Goal: Task Accomplishment & Management: Use online tool/utility

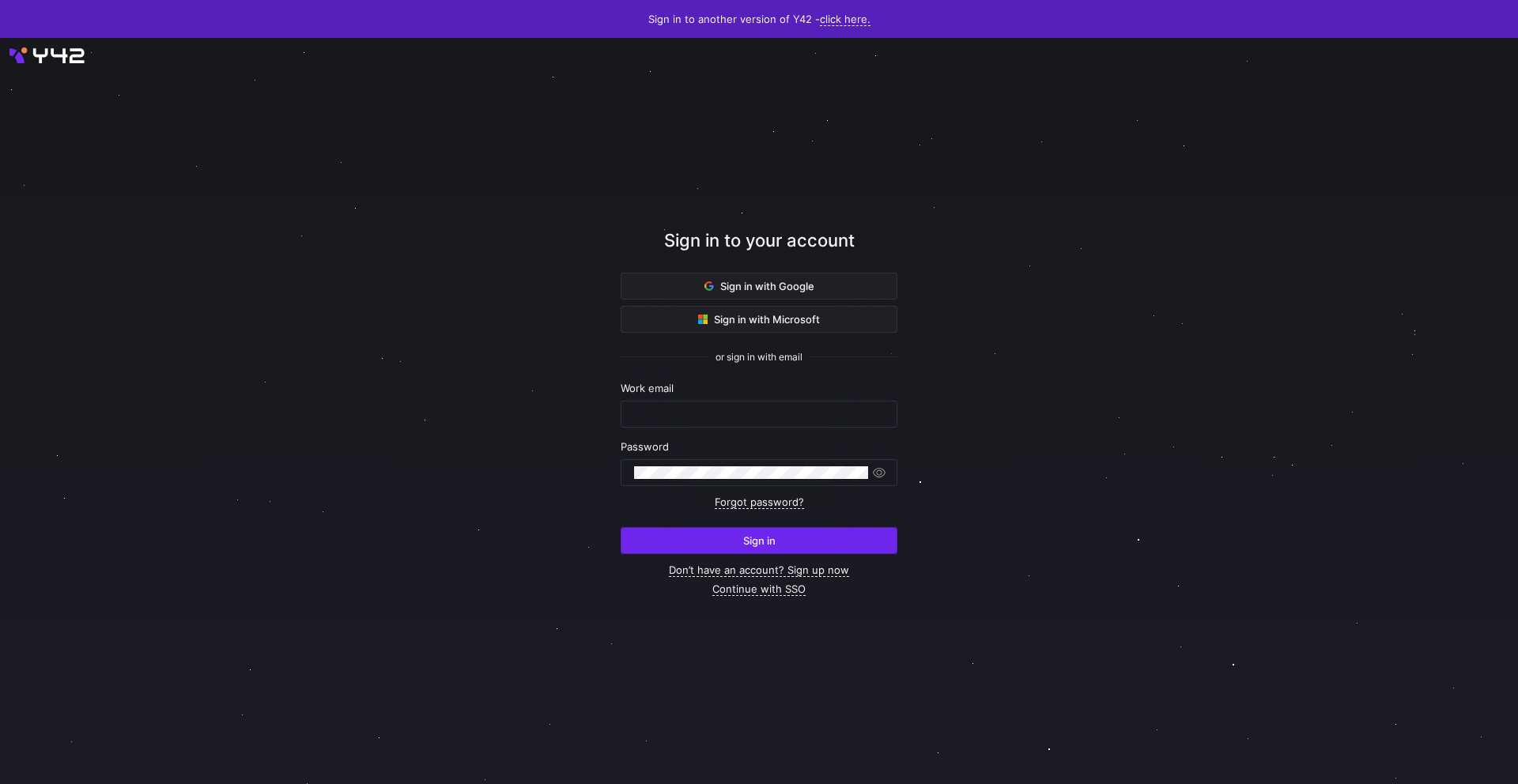
type input "[EMAIL_ADDRESS][PERSON_NAME][DOMAIN_NAME]"
click at [827, 530] on span "submit" at bounding box center [759, 541] width 275 height 25
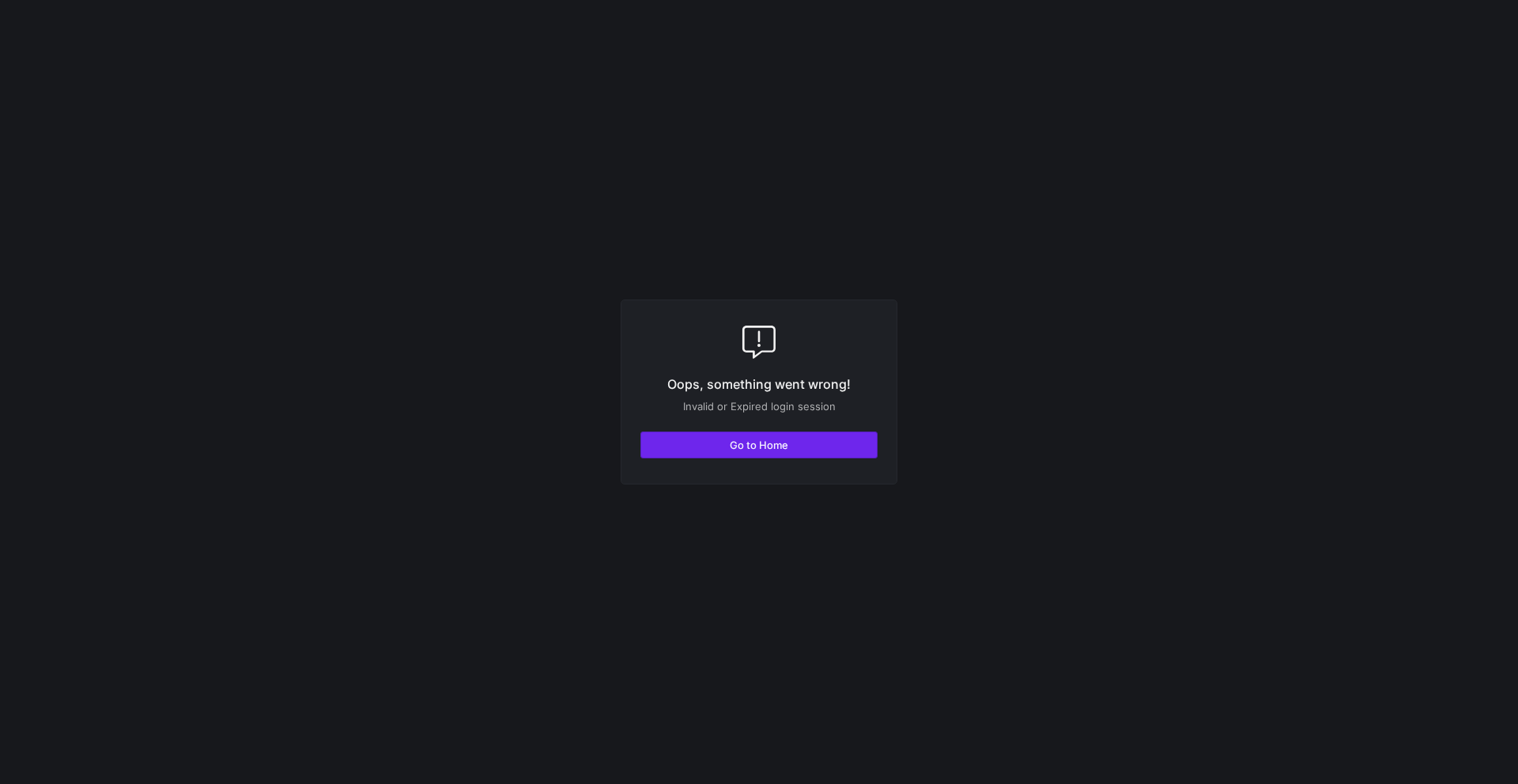
click at [726, 437] on span "button" at bounding box center [759, 445] width 236 height 25
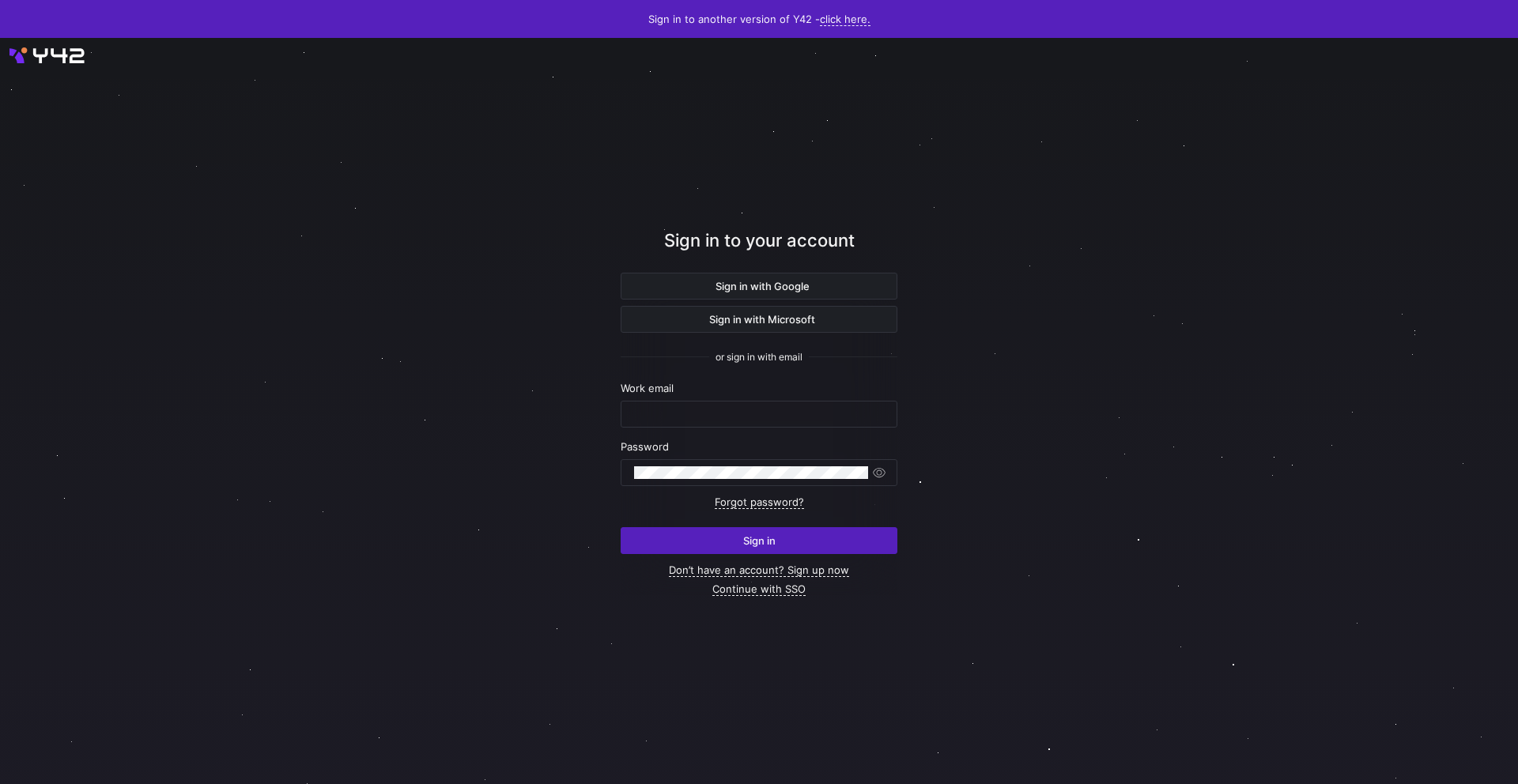
type input "[EMAIL_ADDRESS][PERSON_NAME][DOMAIN_NAME]"
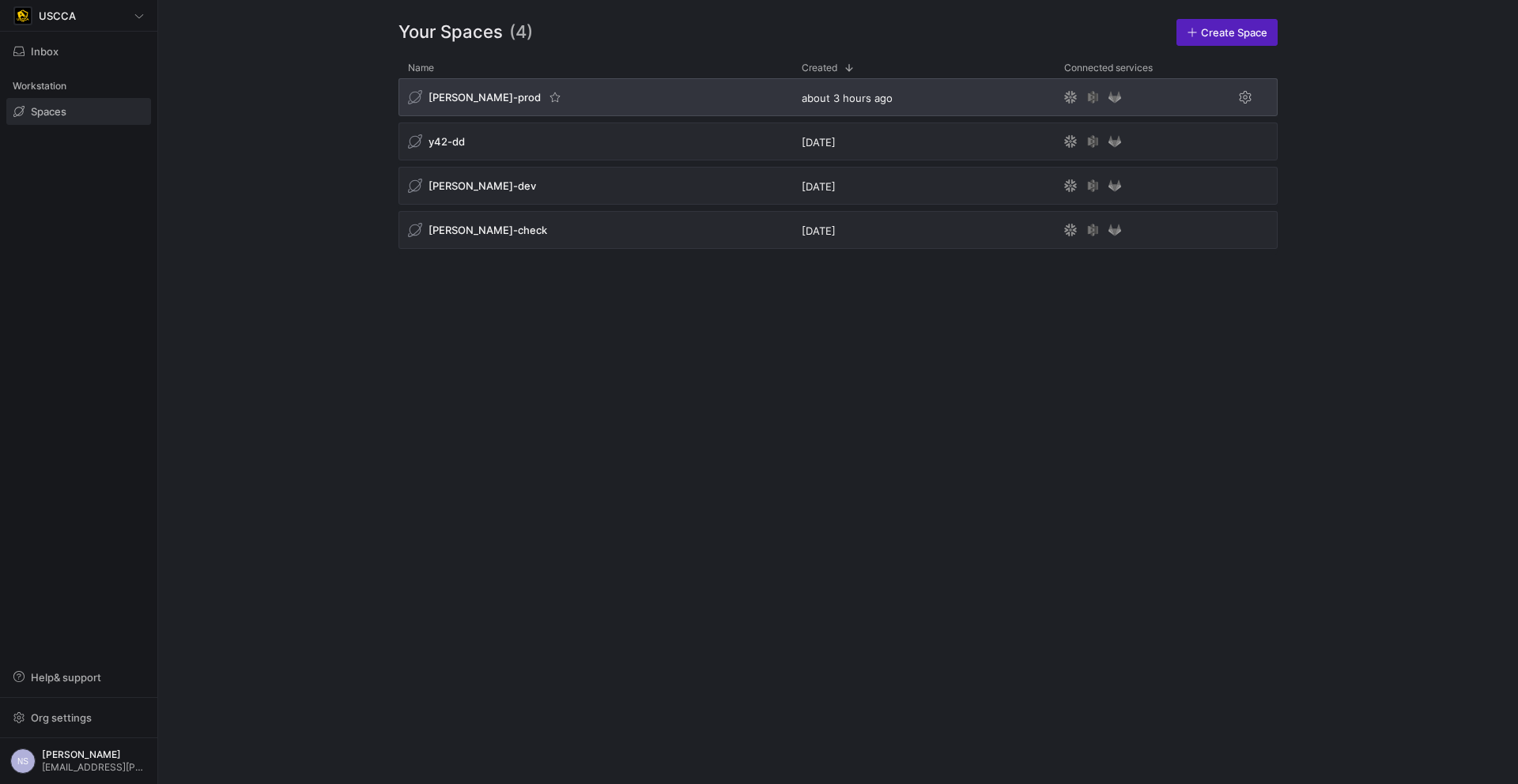
click at [581, 103] on div "edw-dv-prod" at bounding box center [595, 98] width 394 height 38
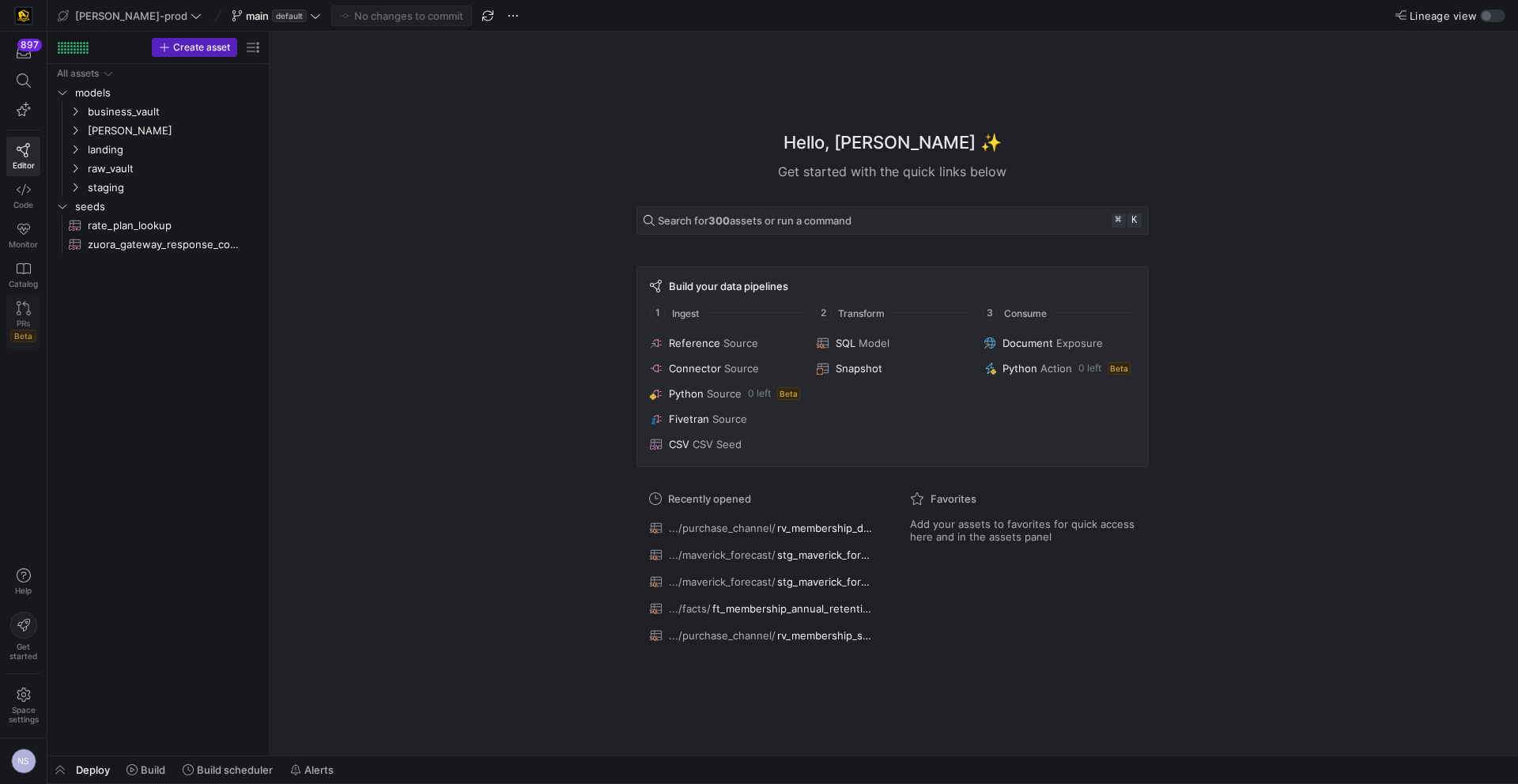
click at [20, 311] on icon at bounding box center [24, 308] width 14 height 14
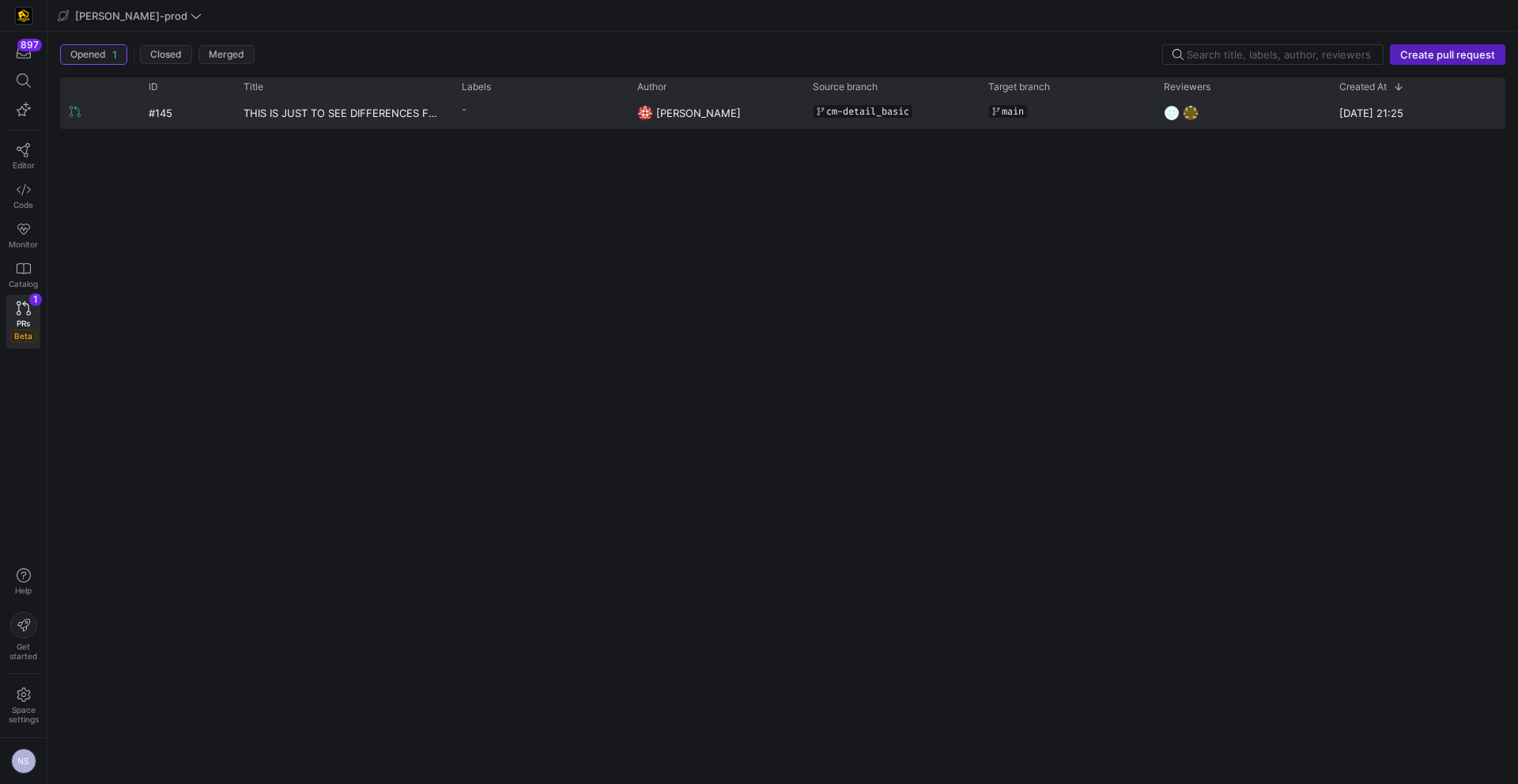
click at [656, 111] on y42-pull-request-list-view-author-cell-renderer "Caden Miller" at bounding box center [715, 113] width 156 height 30
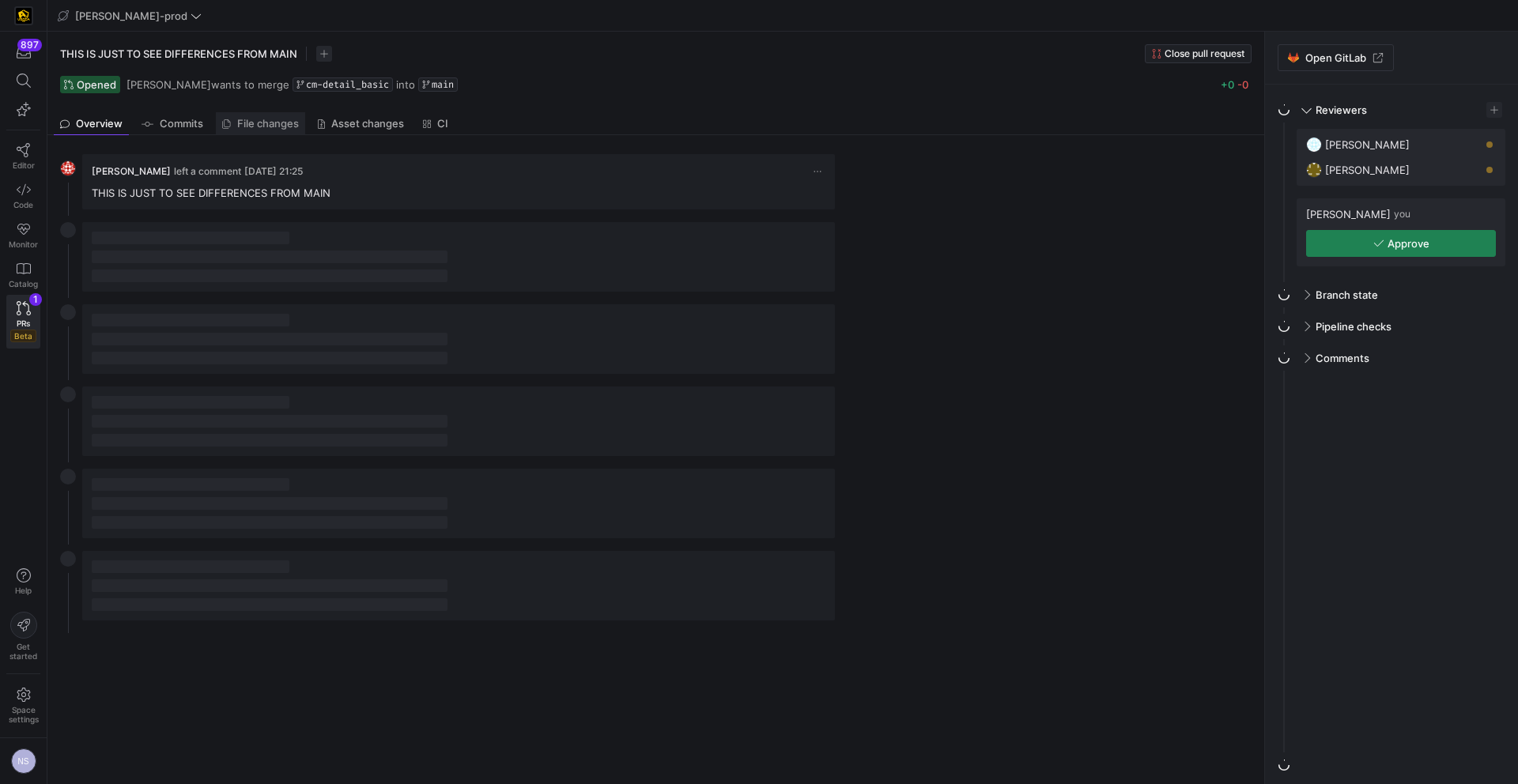
click at [266, 126] on span "File changes" at bounding box center [268, 124] width 62 height 10
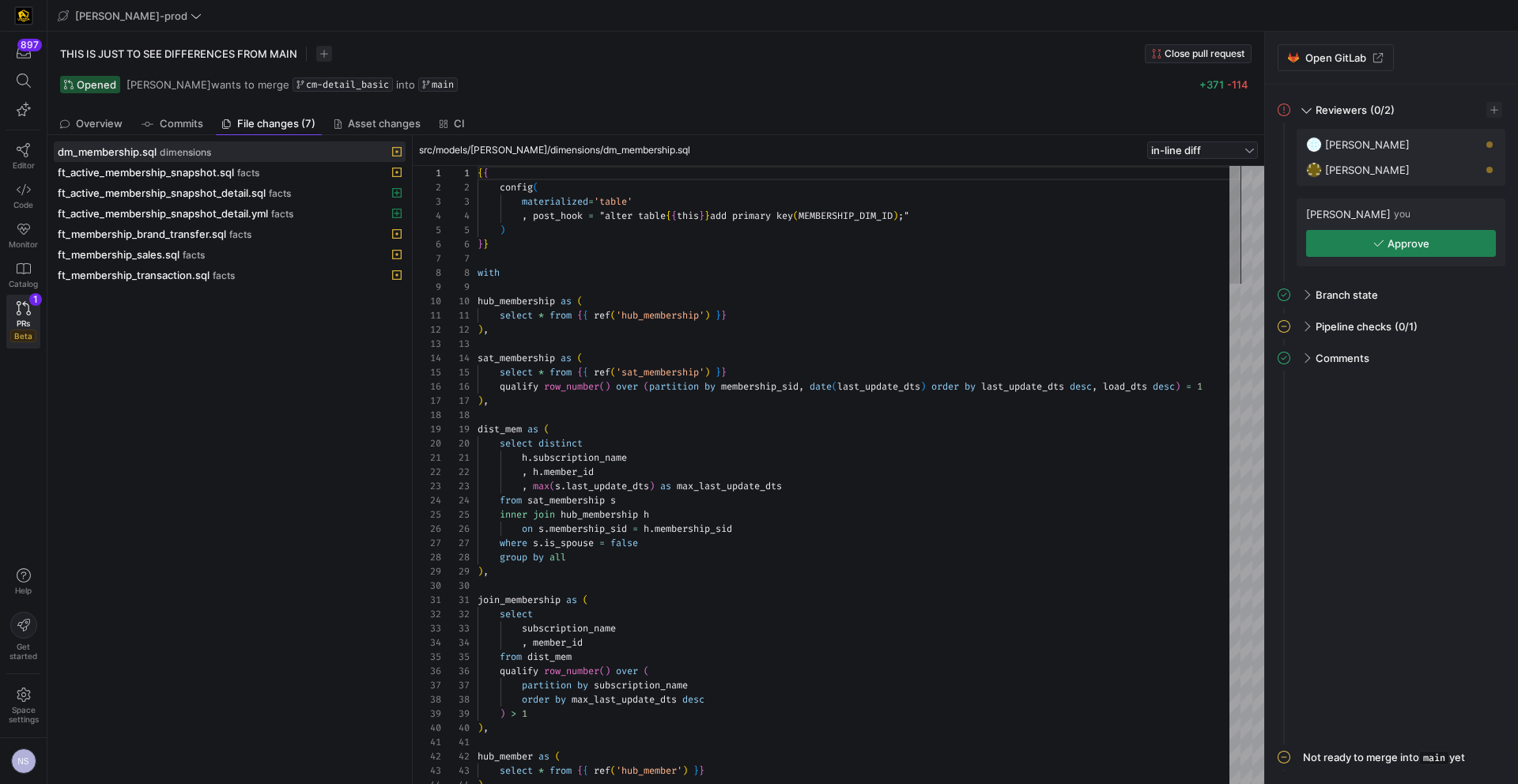
scroll to position [142, 0]
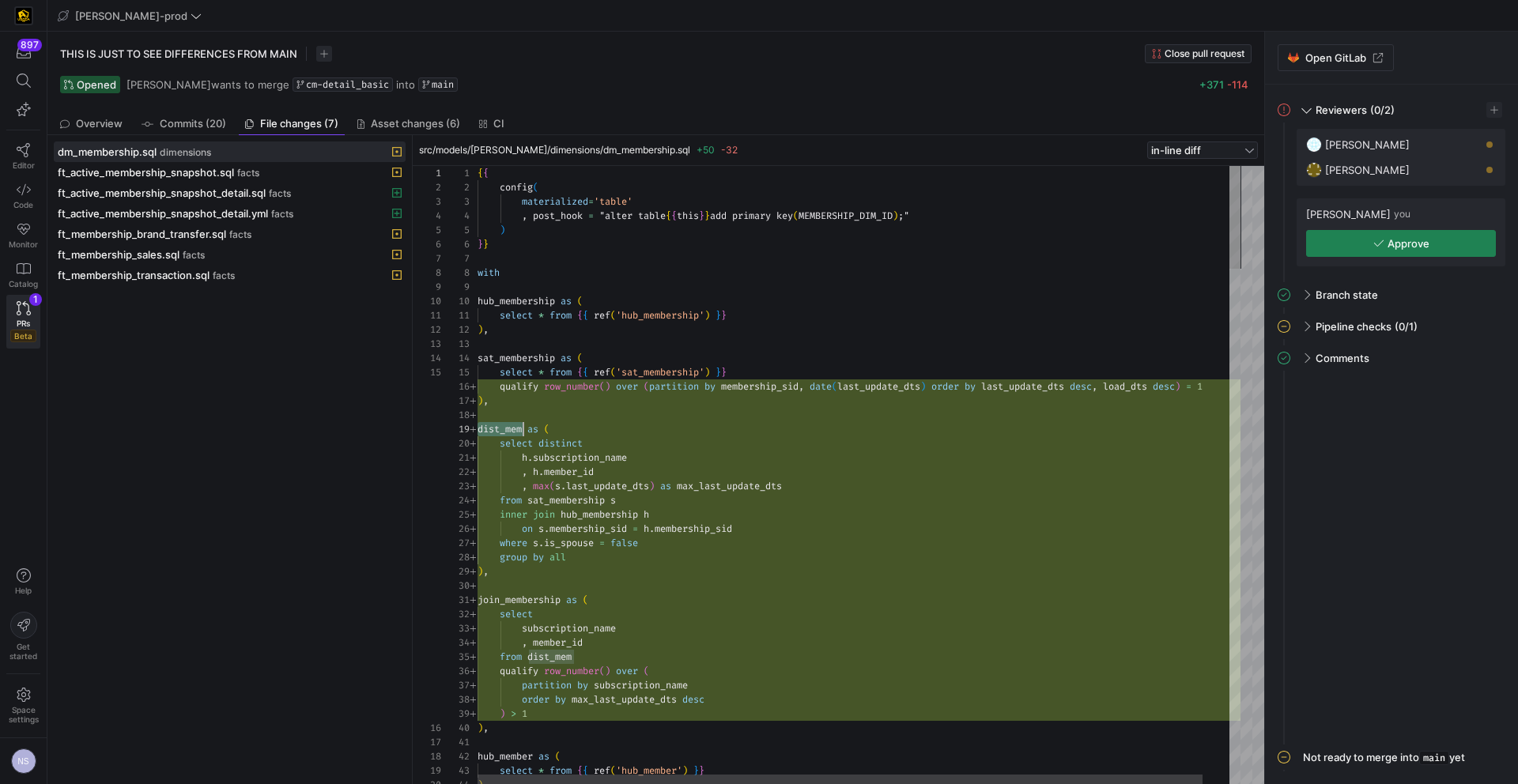
type textarea "h.subscription_name , h.member_id , max(s.last_update_dts) as max_last_update_d…"
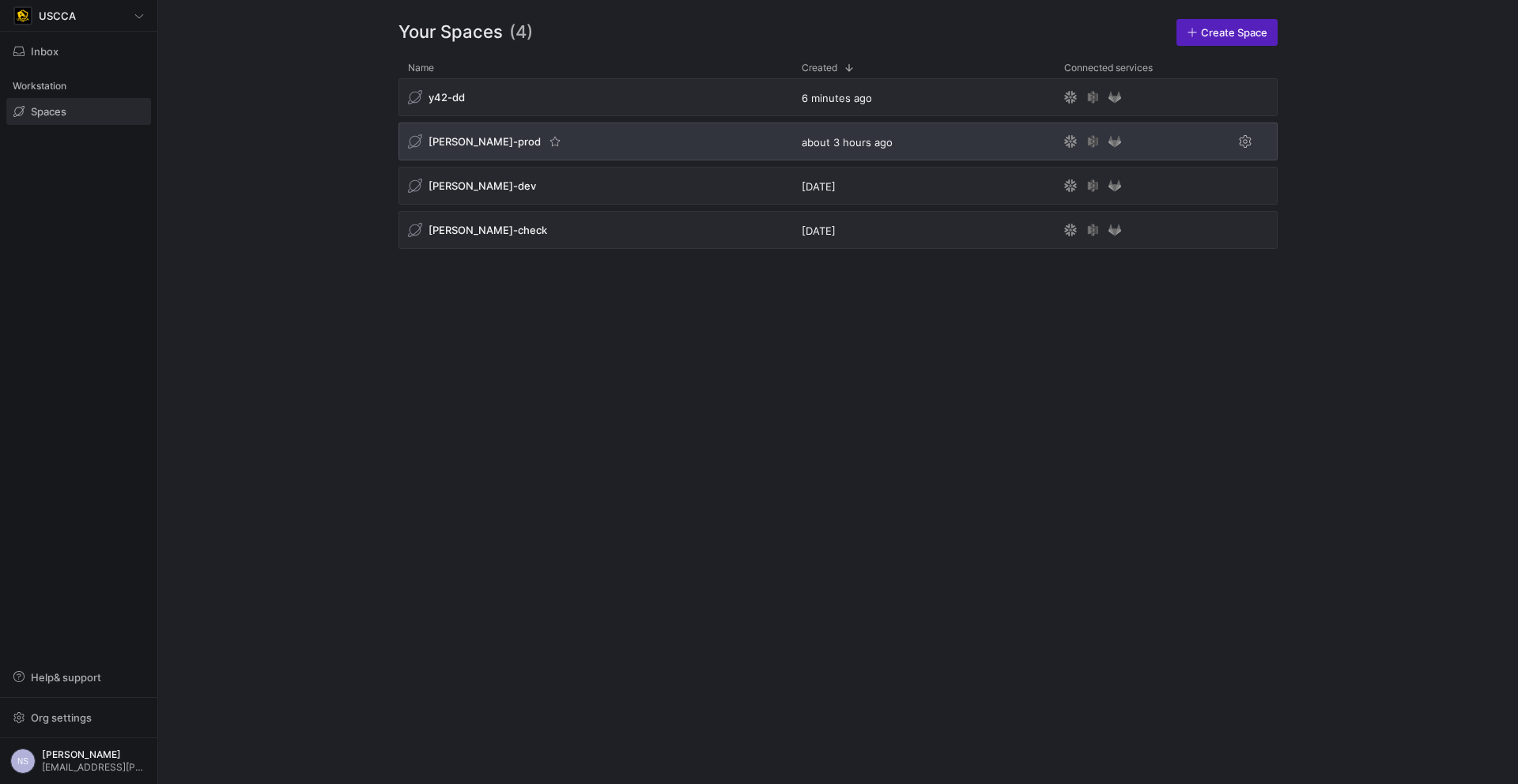
click at [642, 139] on div "edw-dv-prod" at bounding box center [595, 142] width 394 height 38
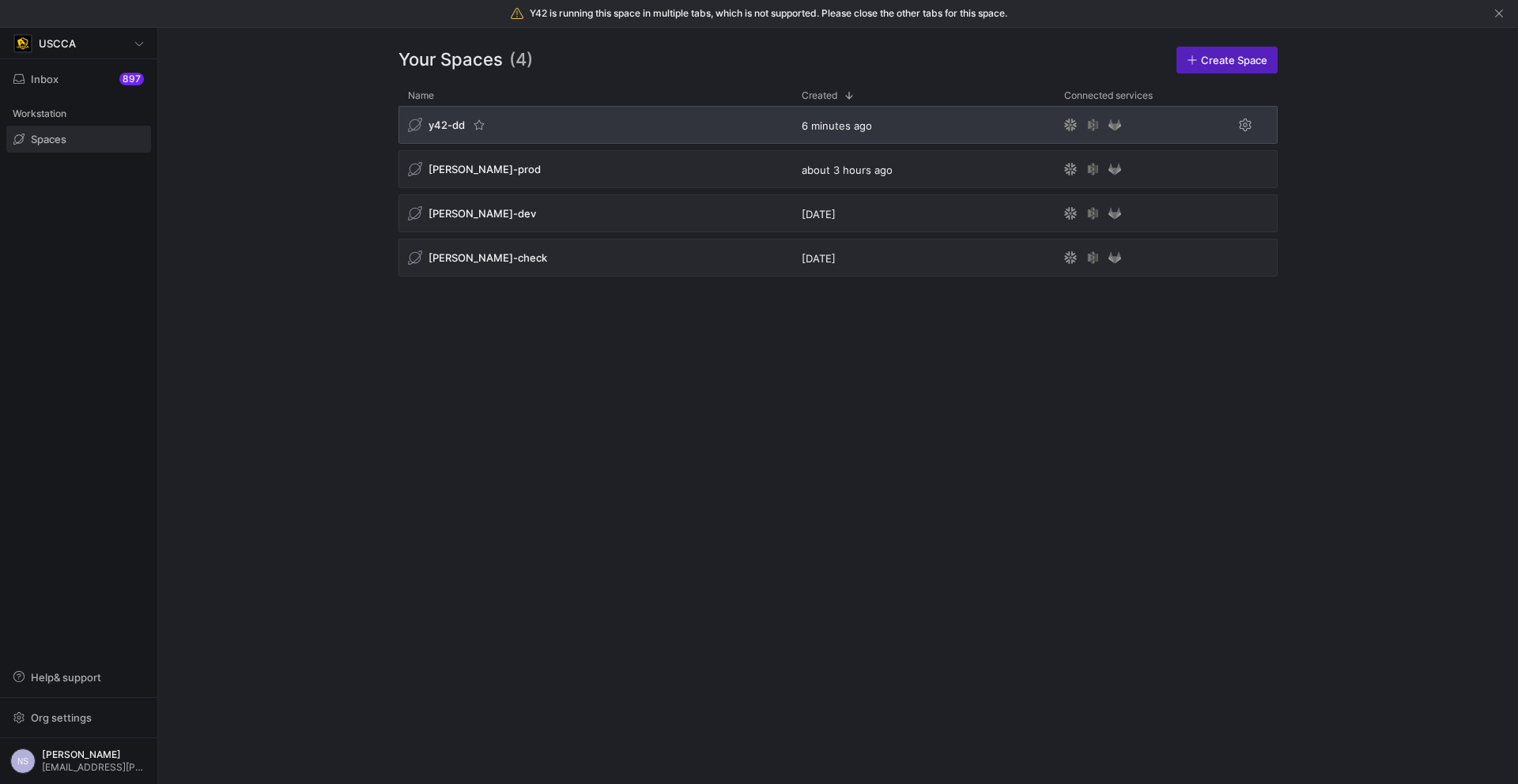
click at [631, 125] on div "y42-dd" at bounding box center [595, 125] width 394 height 38
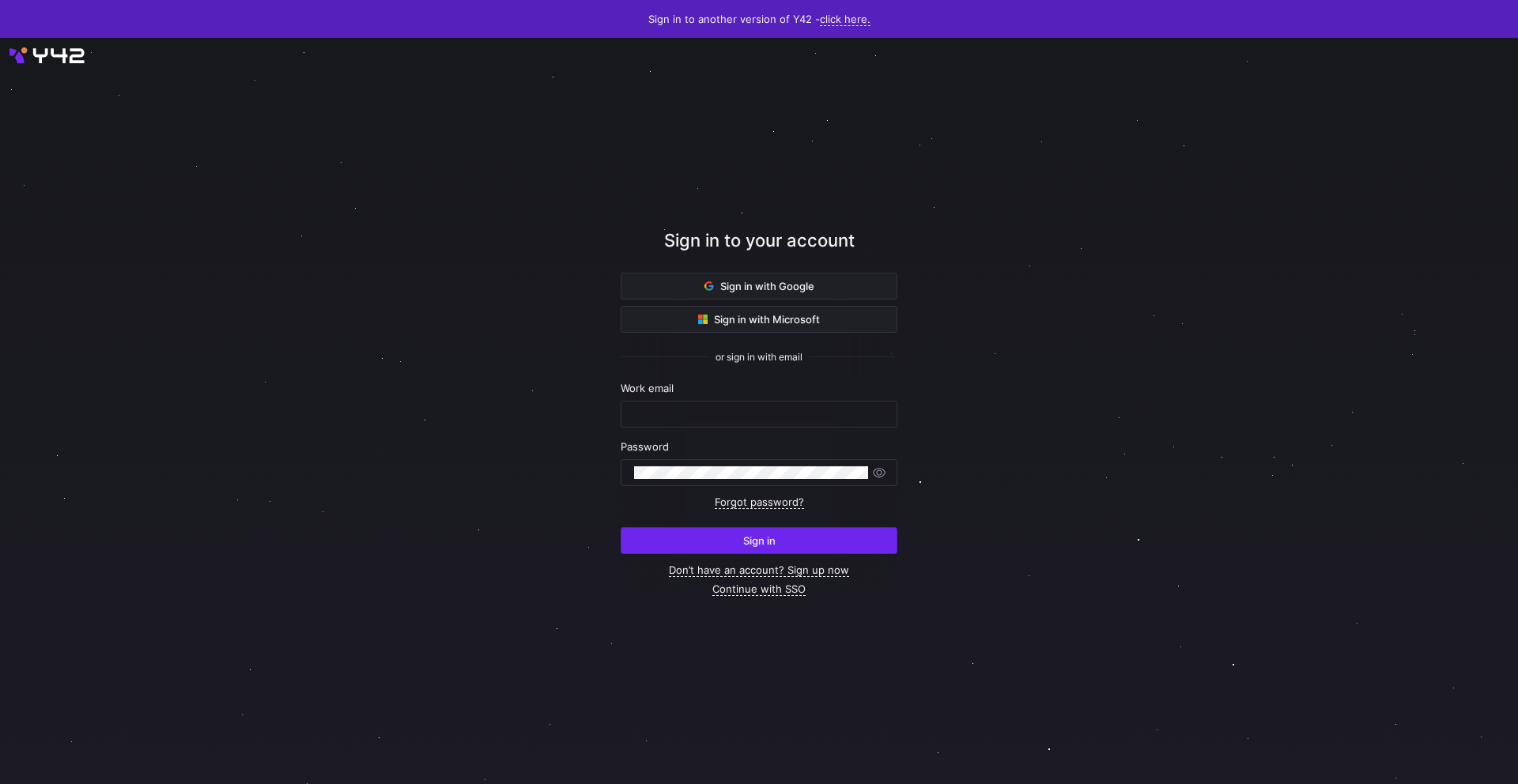
type input "[EMAIL_ADDRESS][PERSON_NAME][DOMAIN_NAME]"
click at [806, 544] on span "submit" at bounding box center [759, 541] width 275 height 25
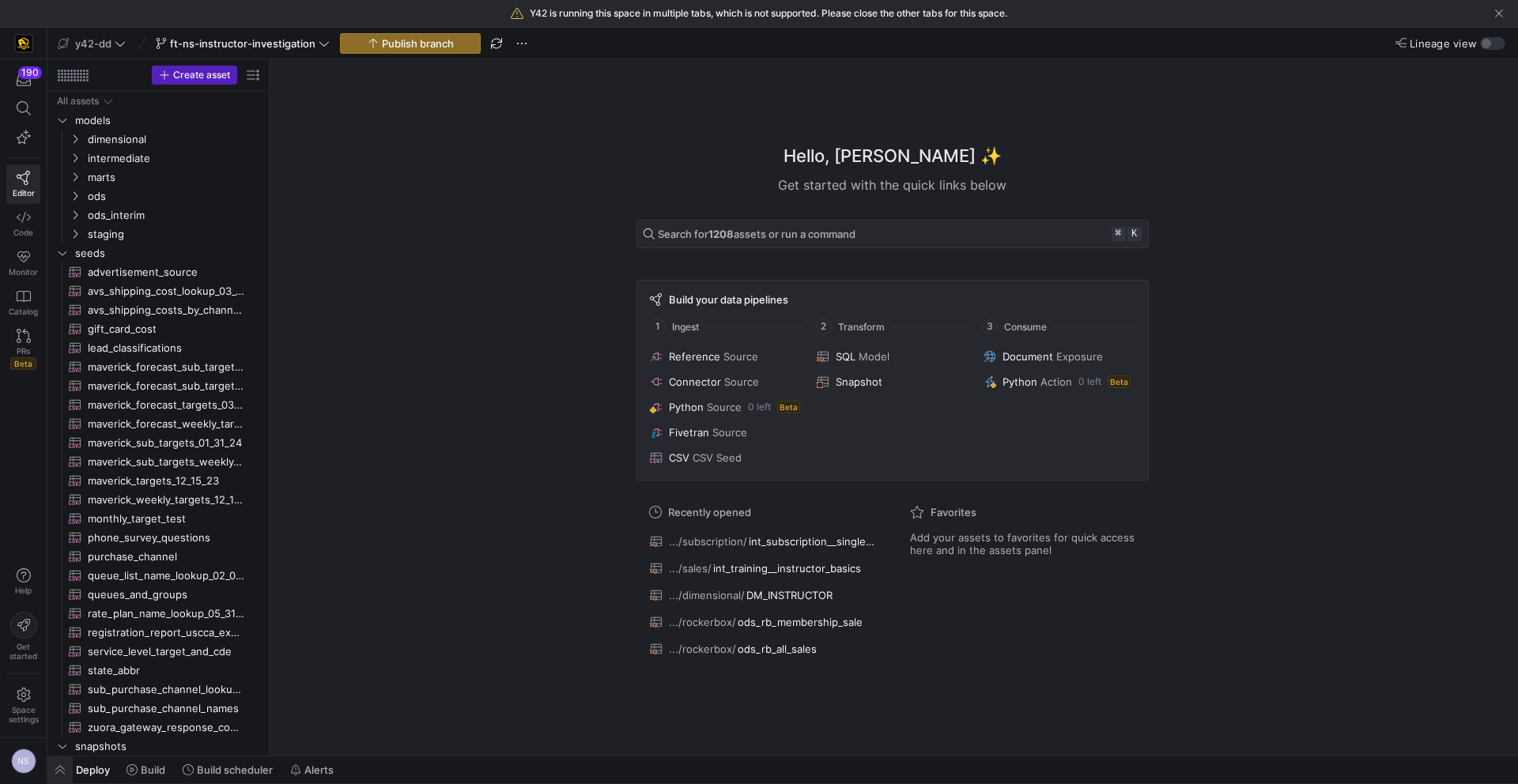
click at [63, 771] on span "button" at bounding box center [60, 770] width 25 height 27
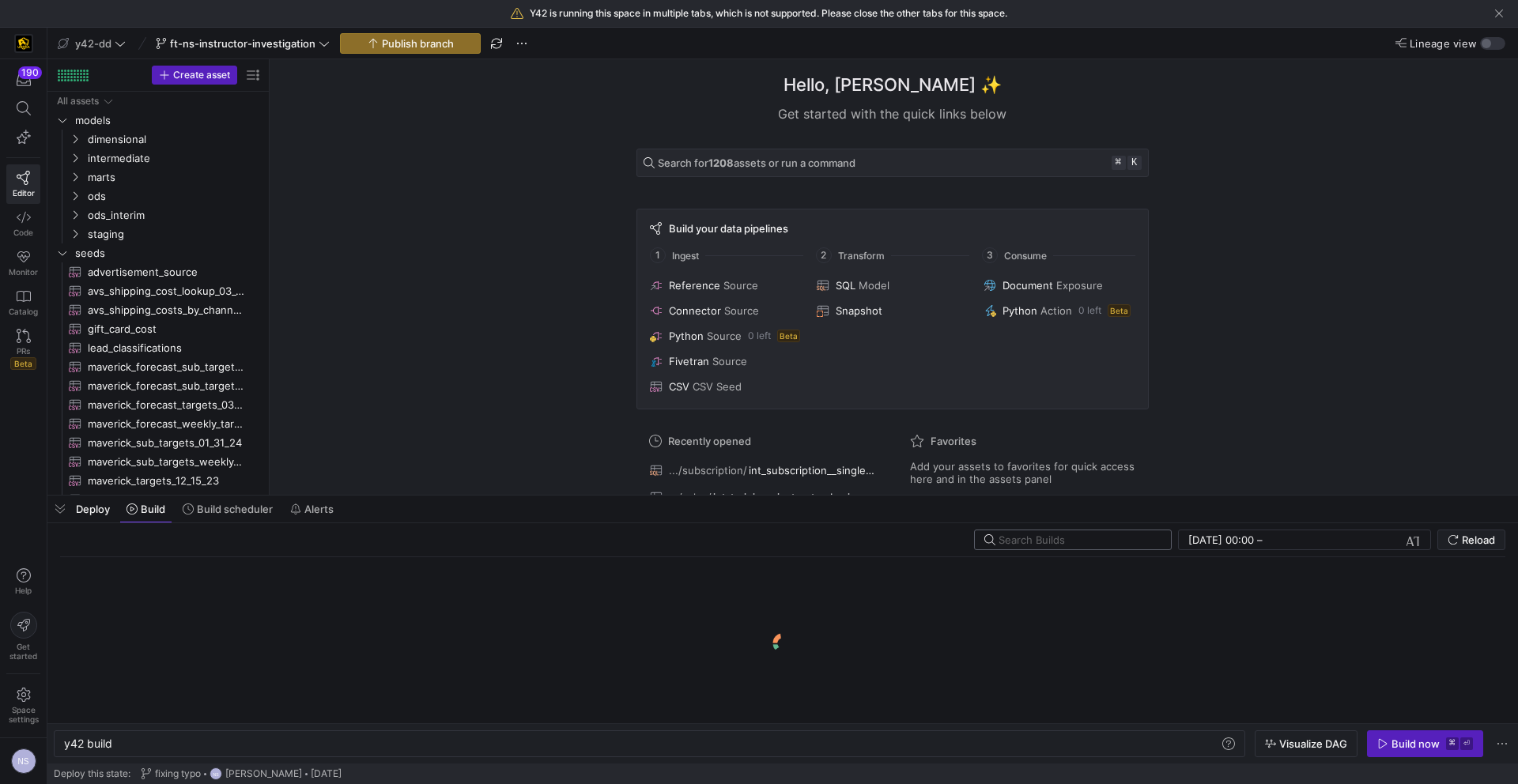
click at [1114, 545] on input "text" at bounding box center [1078, 540] width 159 height 13
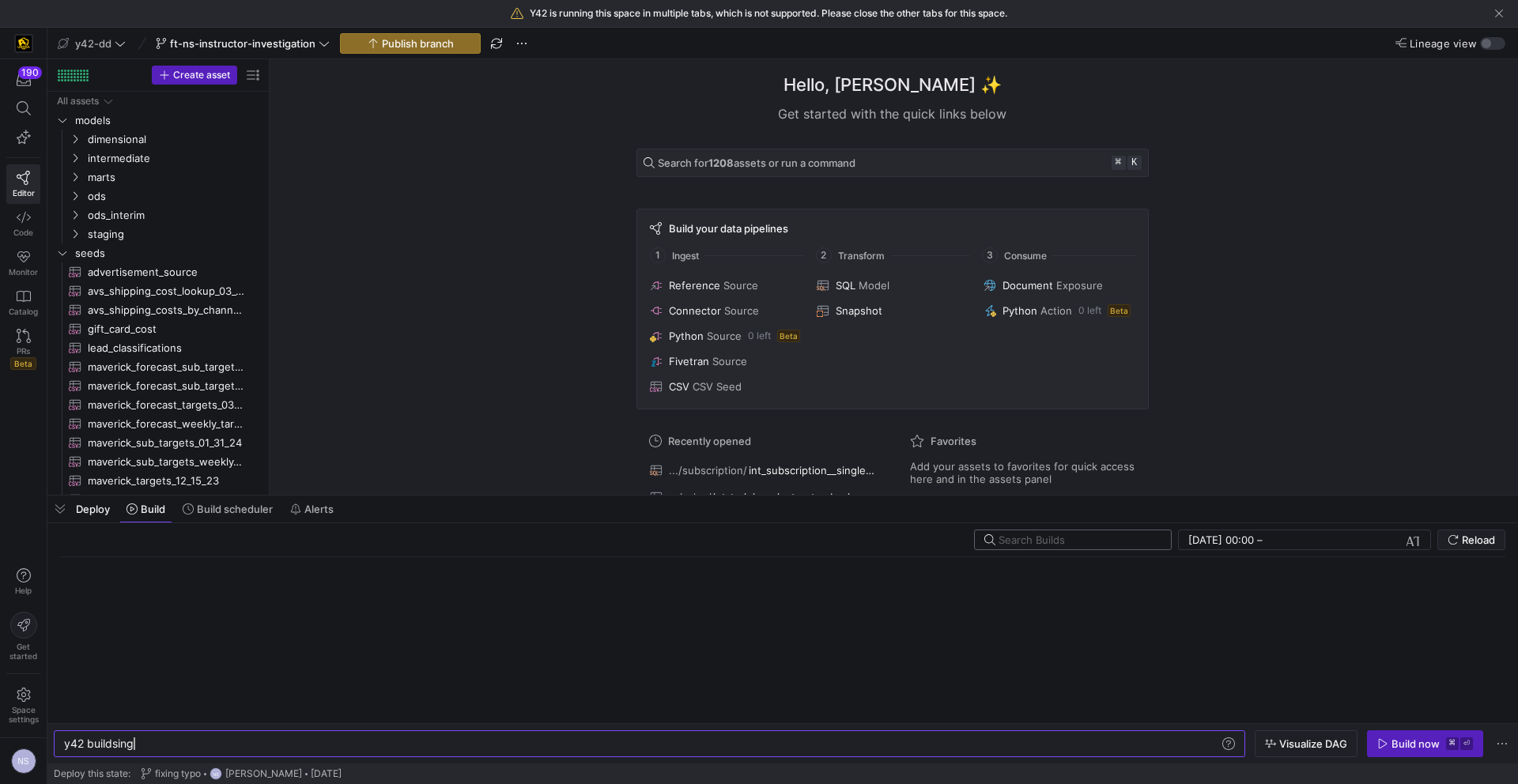
scroll to position [0, 79]
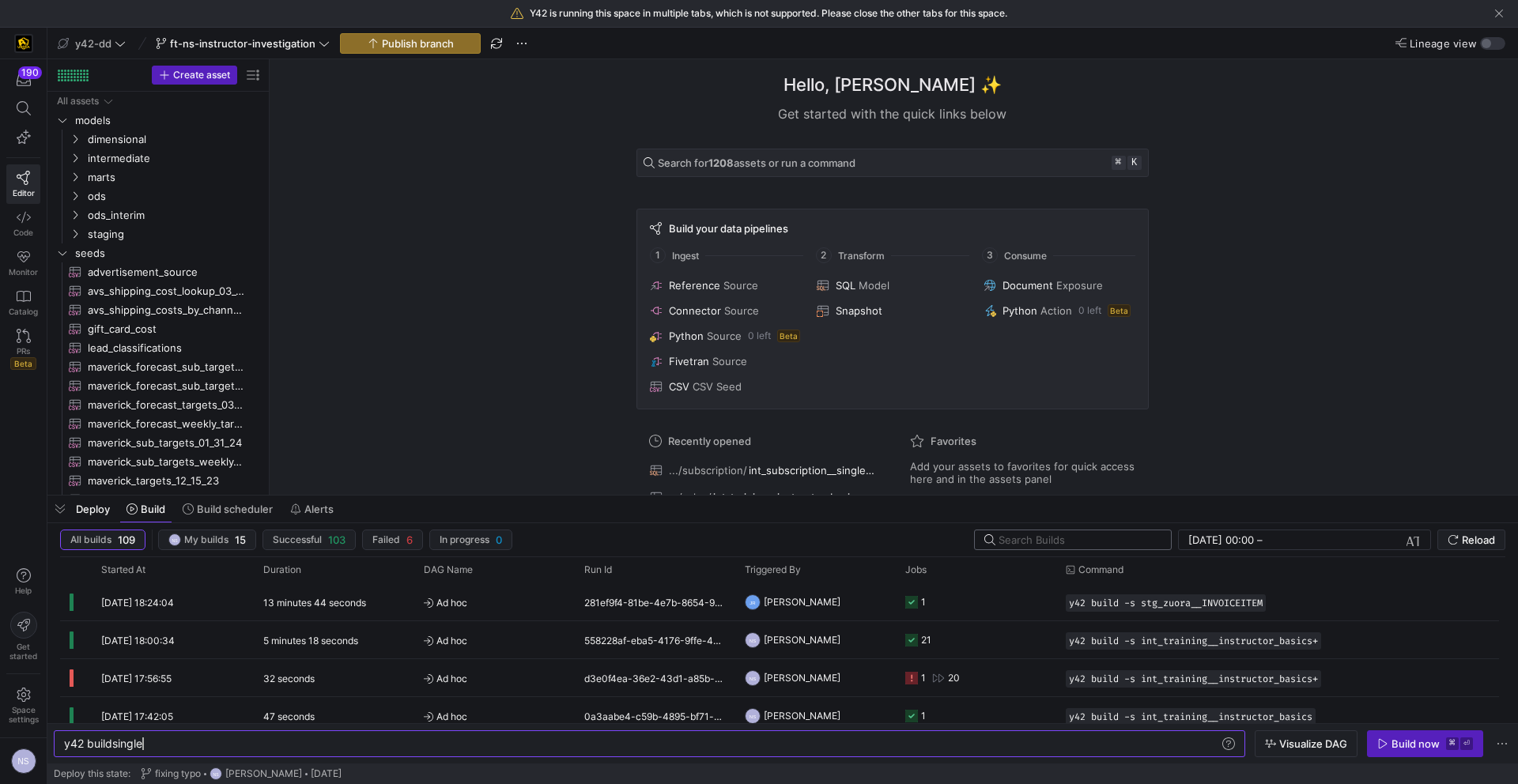
type textarea "y42 build"
click at [1098, 542] on input "text" at bounding box center [1078, 540] width 159 height 13
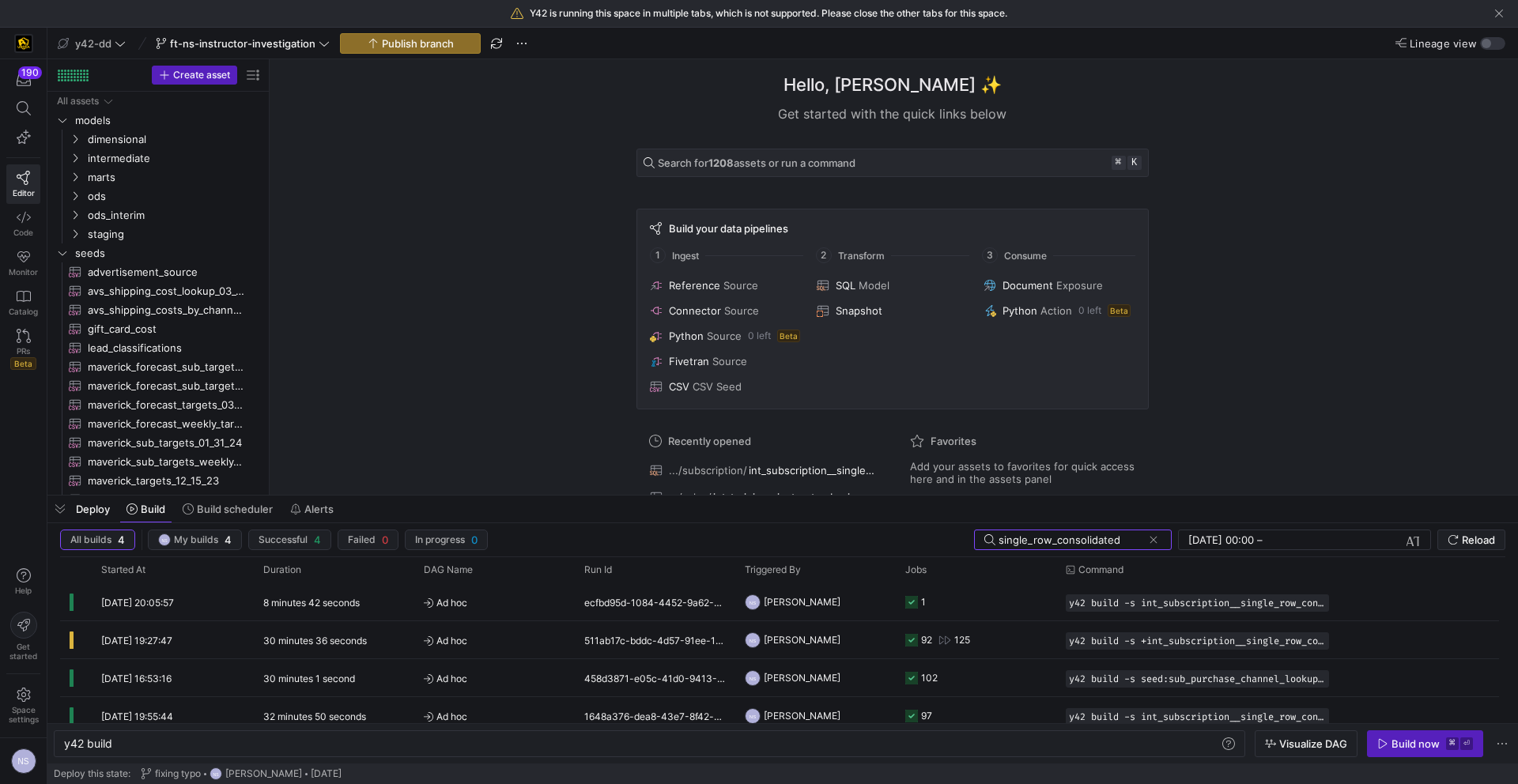
type input "single_row_consolidated"
click at [275, 39] on span "ft-ns-instructor-investigation" at bounding box center [242, 44] width 145 height 13
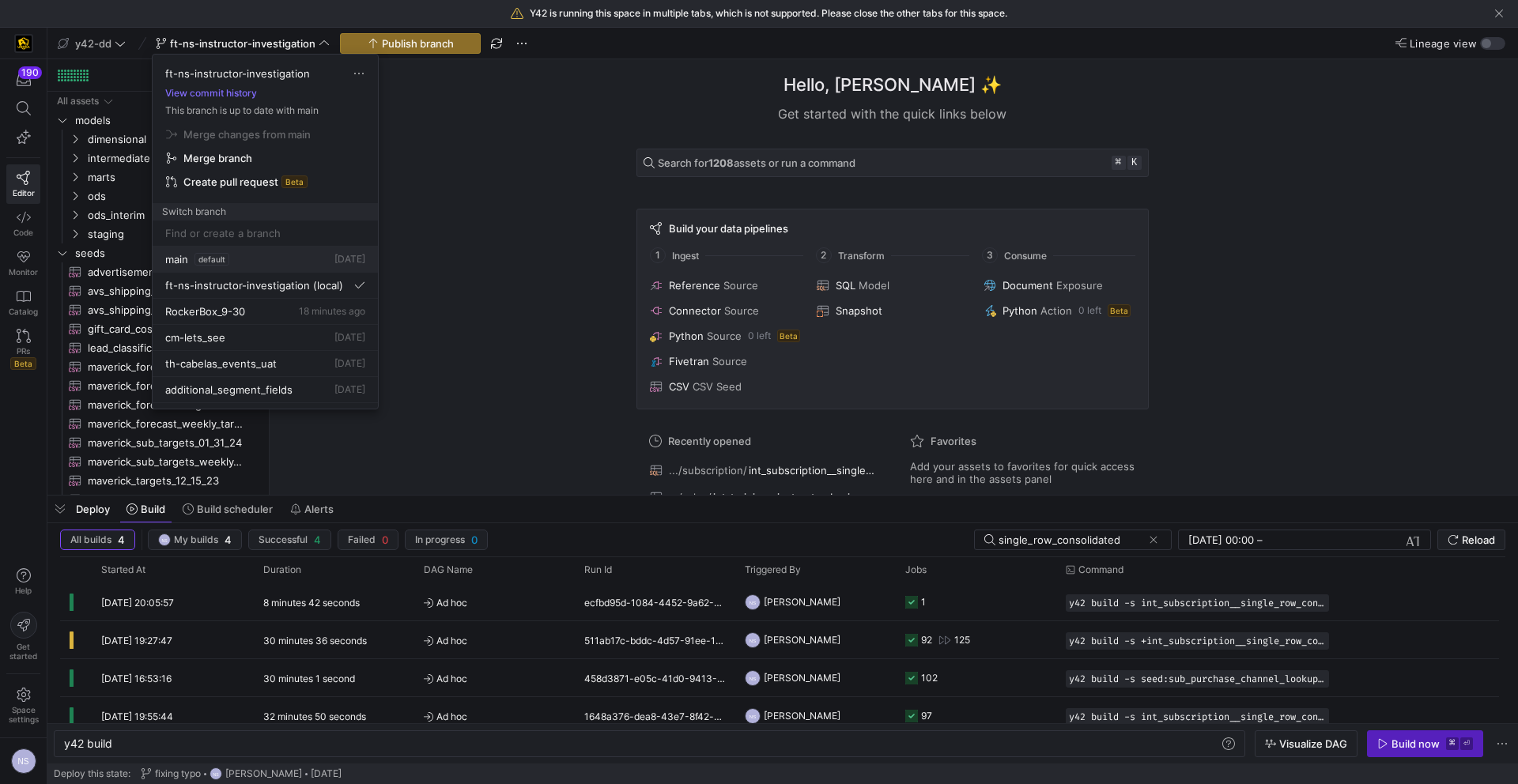
click at [225, 249] on button "main default 1 day ago" at bounding box center [265, 259] width 225 height 26
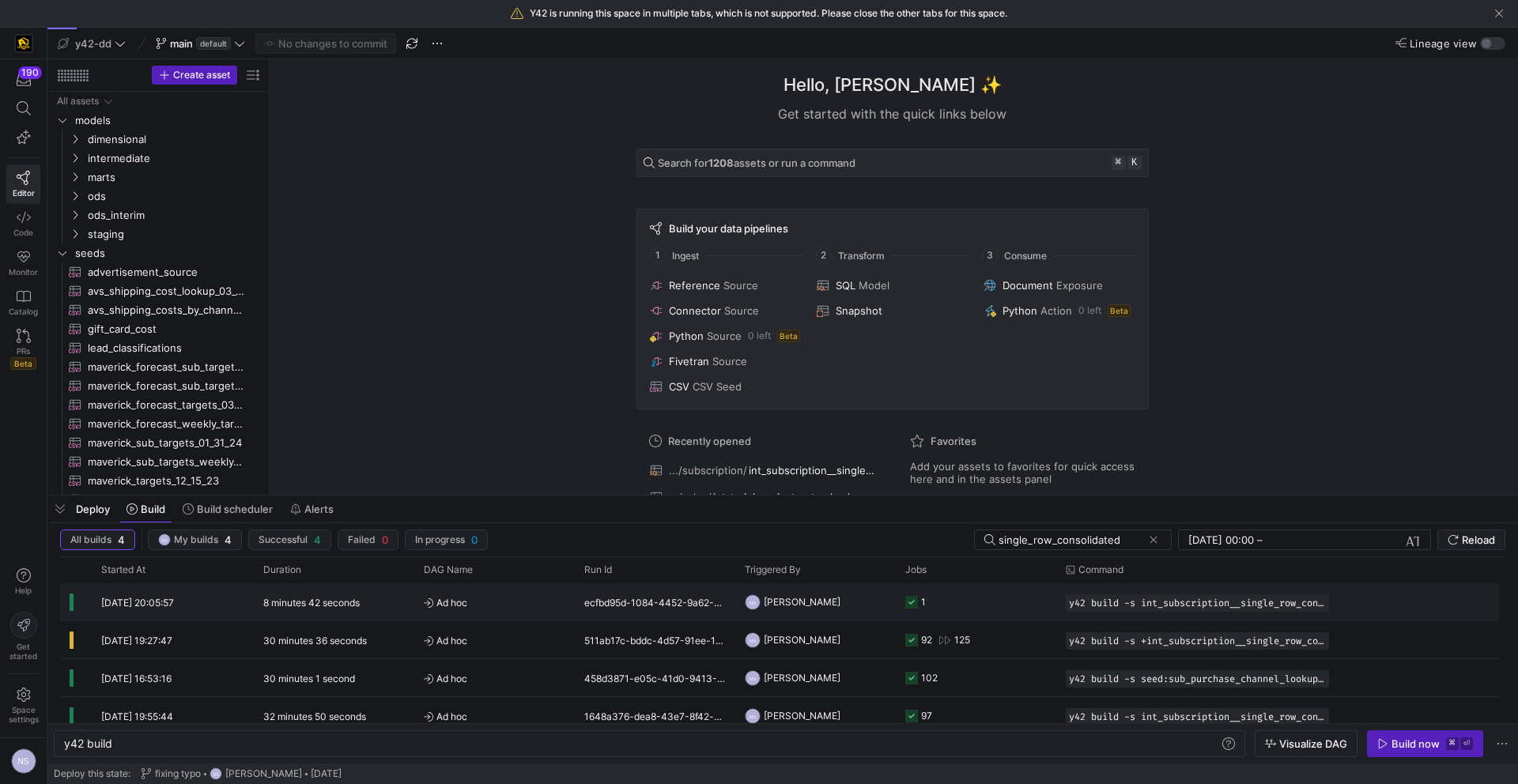
click at [969, 595] on y42-job-status-cell-renderer "1" at bounding box center [976, 602] width 141 height 36
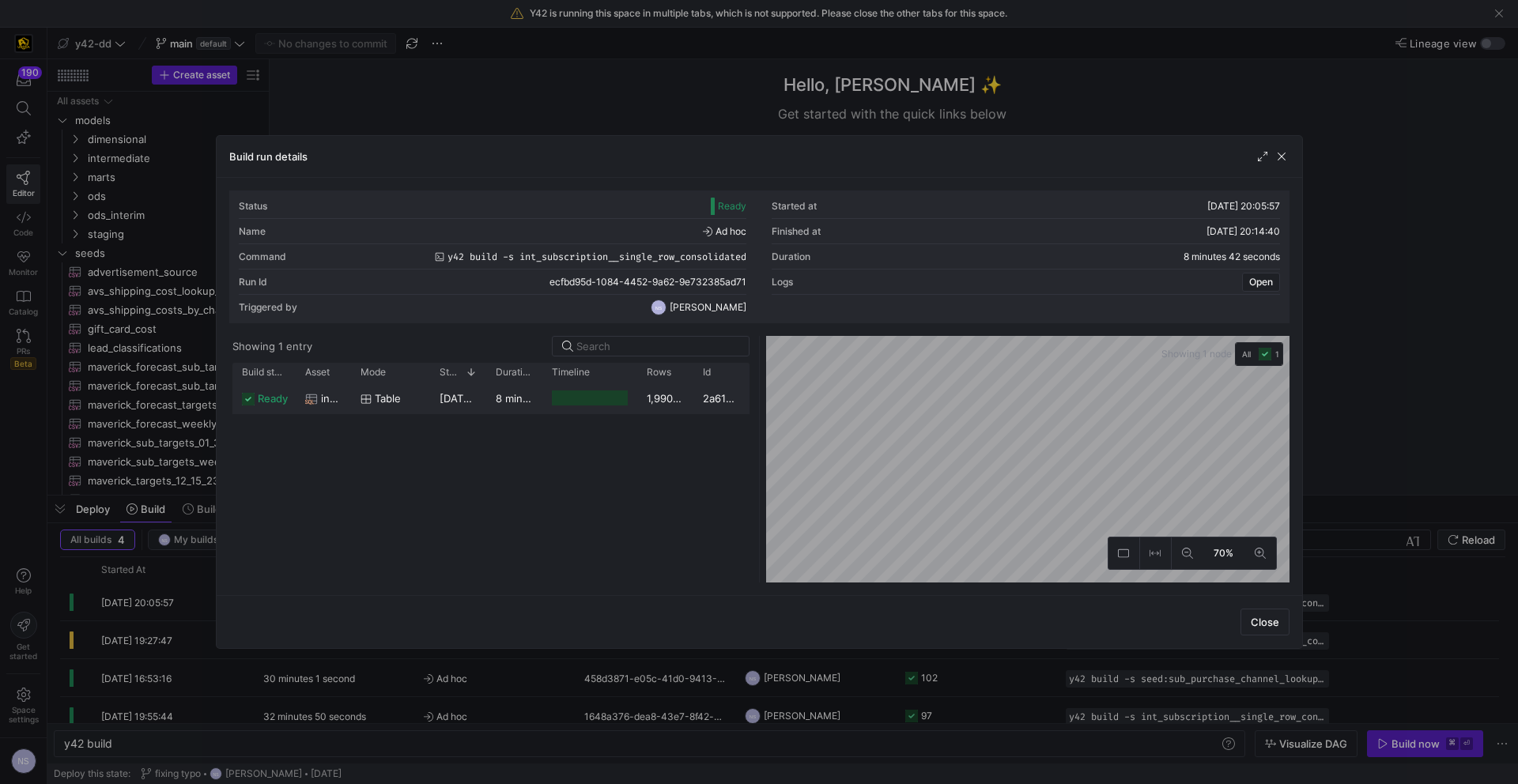
click at [605, 398] on div at bounding box center [590, 398] width 76 height 15
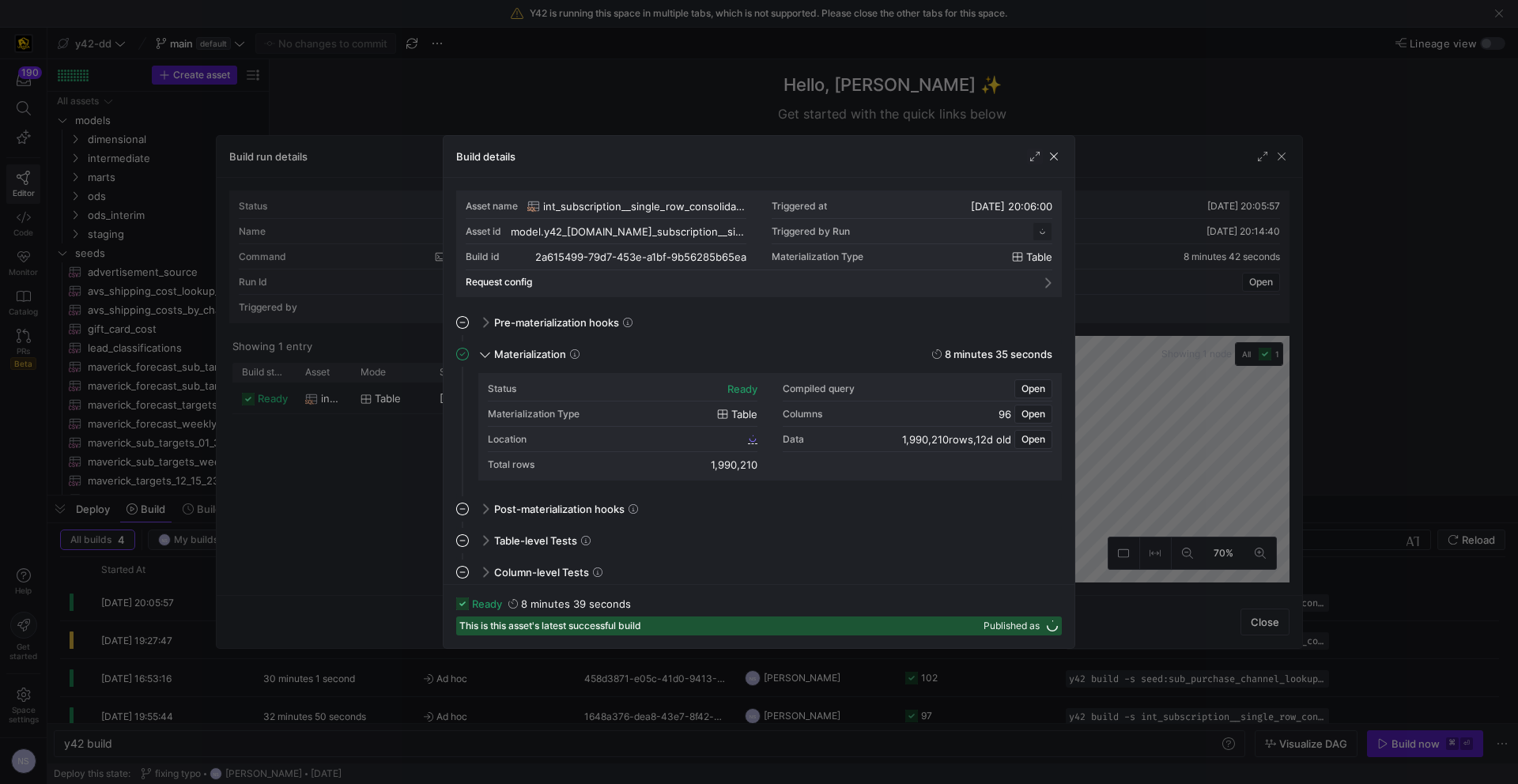
scroll to position [142, 0]
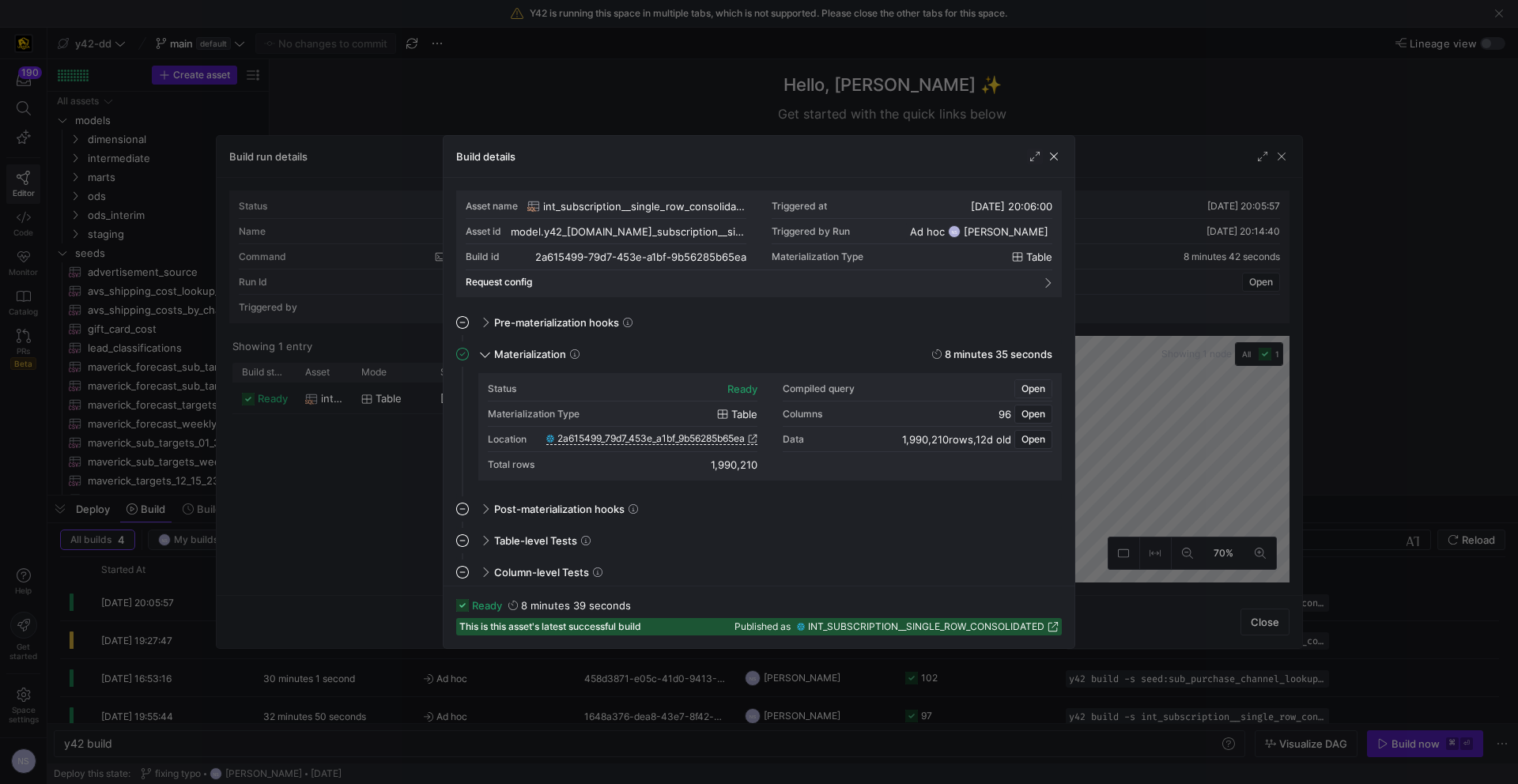
click at [1036, 385] on span "Open" at bounding box center [1033, 389] width 24 height 11
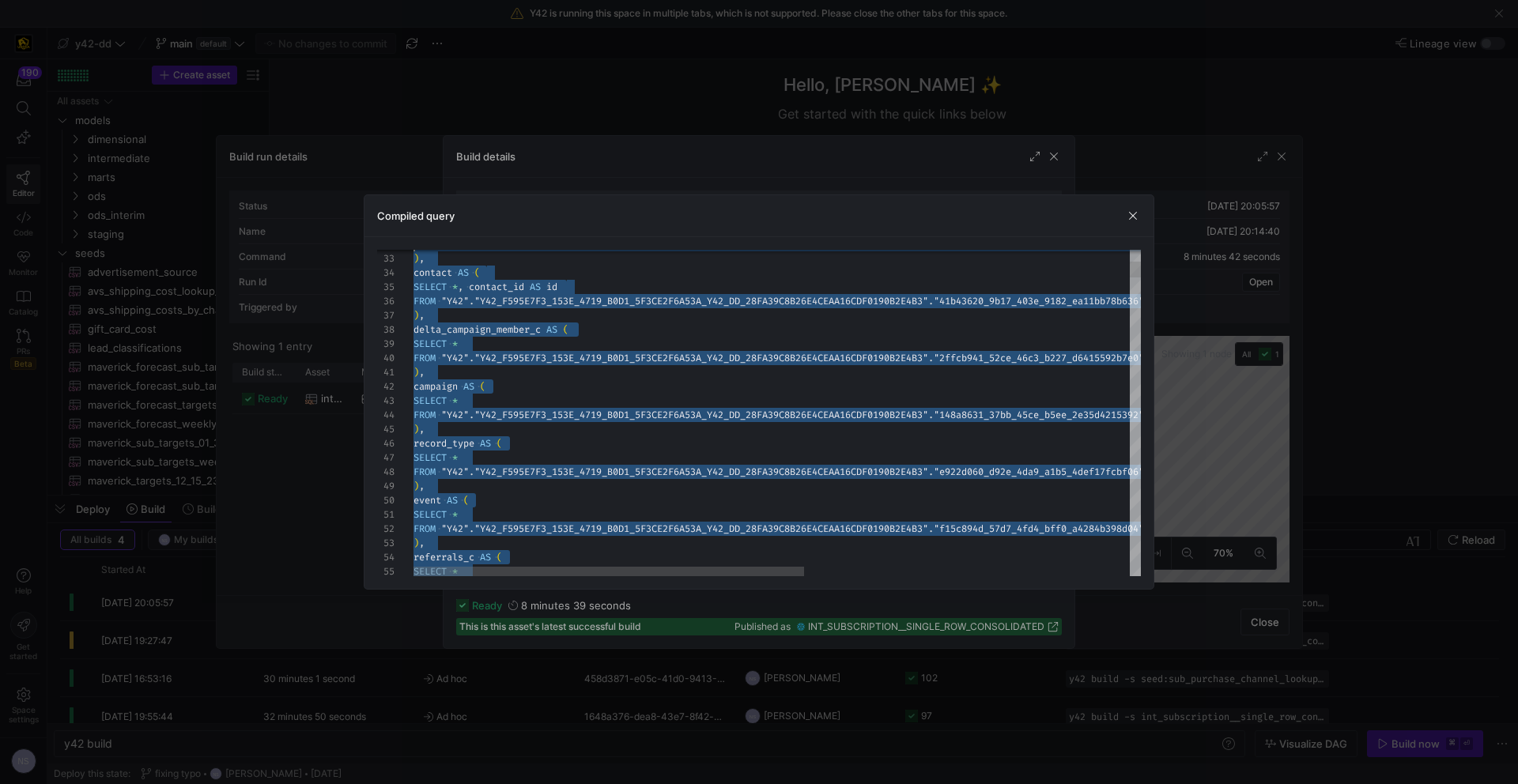
scroll to position [0, 0]
type textarea "CREATE TABLE "2a615499_79d7_453e_a1bf_9b56285b65ea" AS -- File Name: int_subscr…"
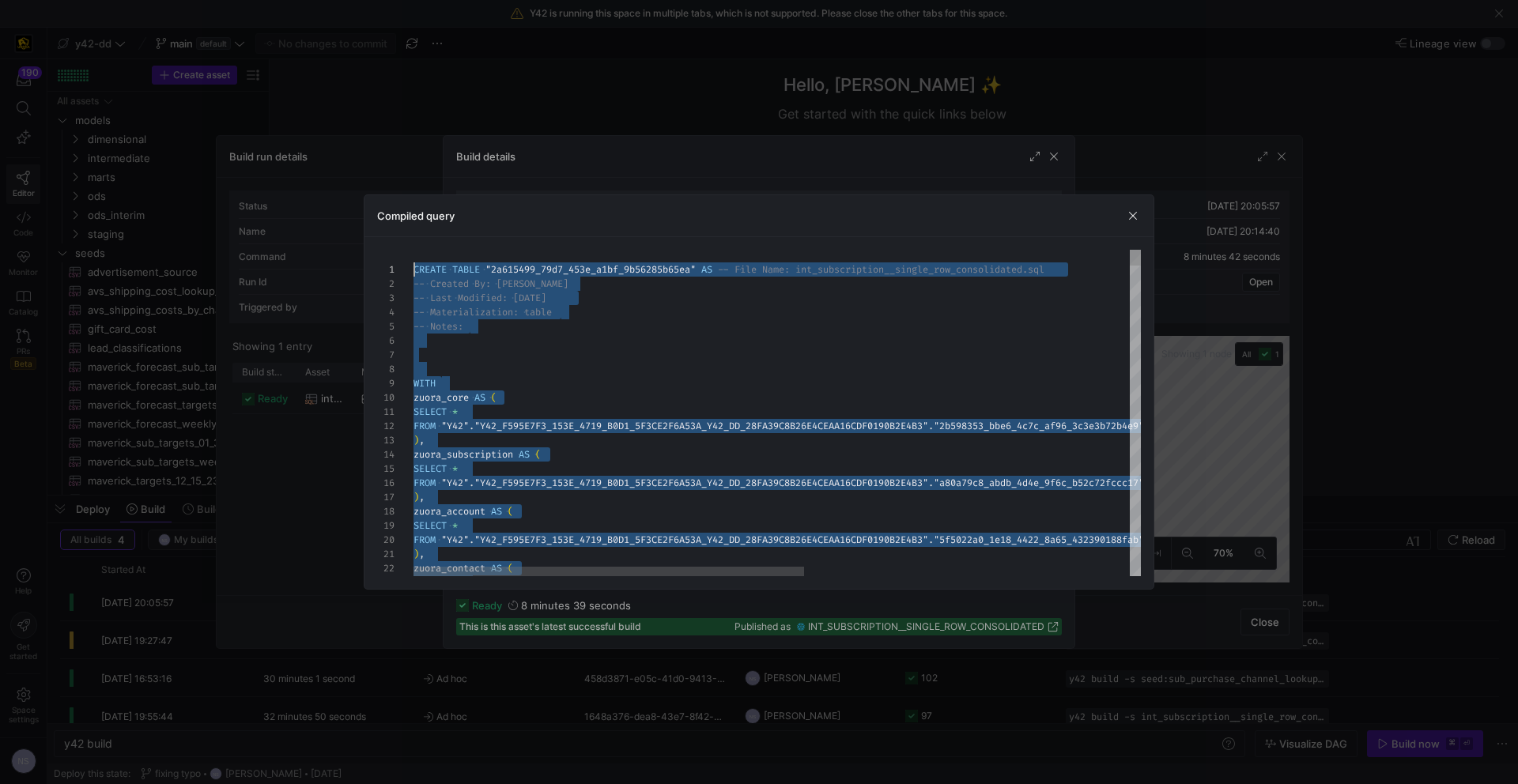
drag, startPoint x: 420, startPoint y: 430, endPoint x: 390, endPoint y: 131, distance: 300.5
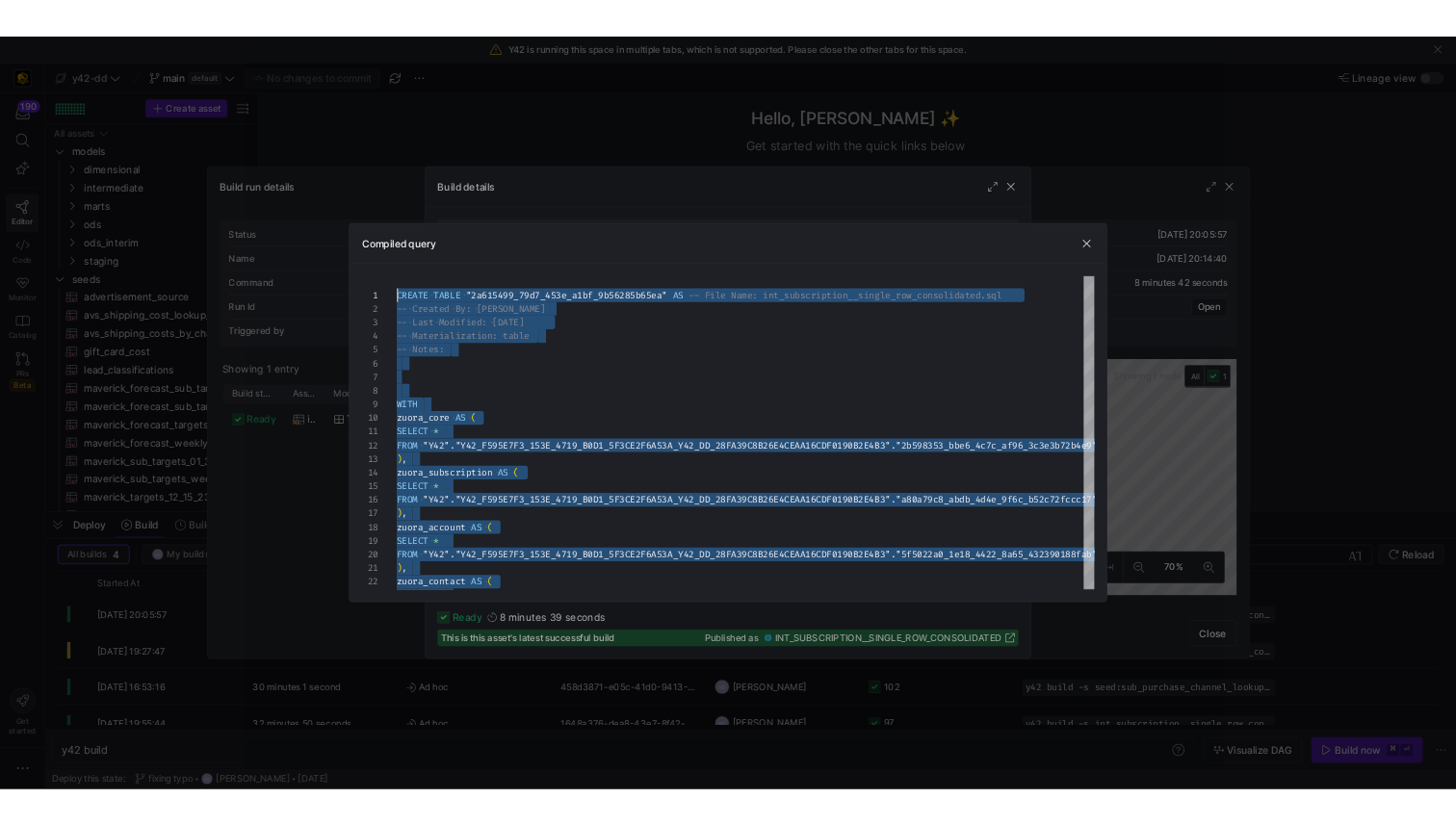
scroll to position [173, 0]
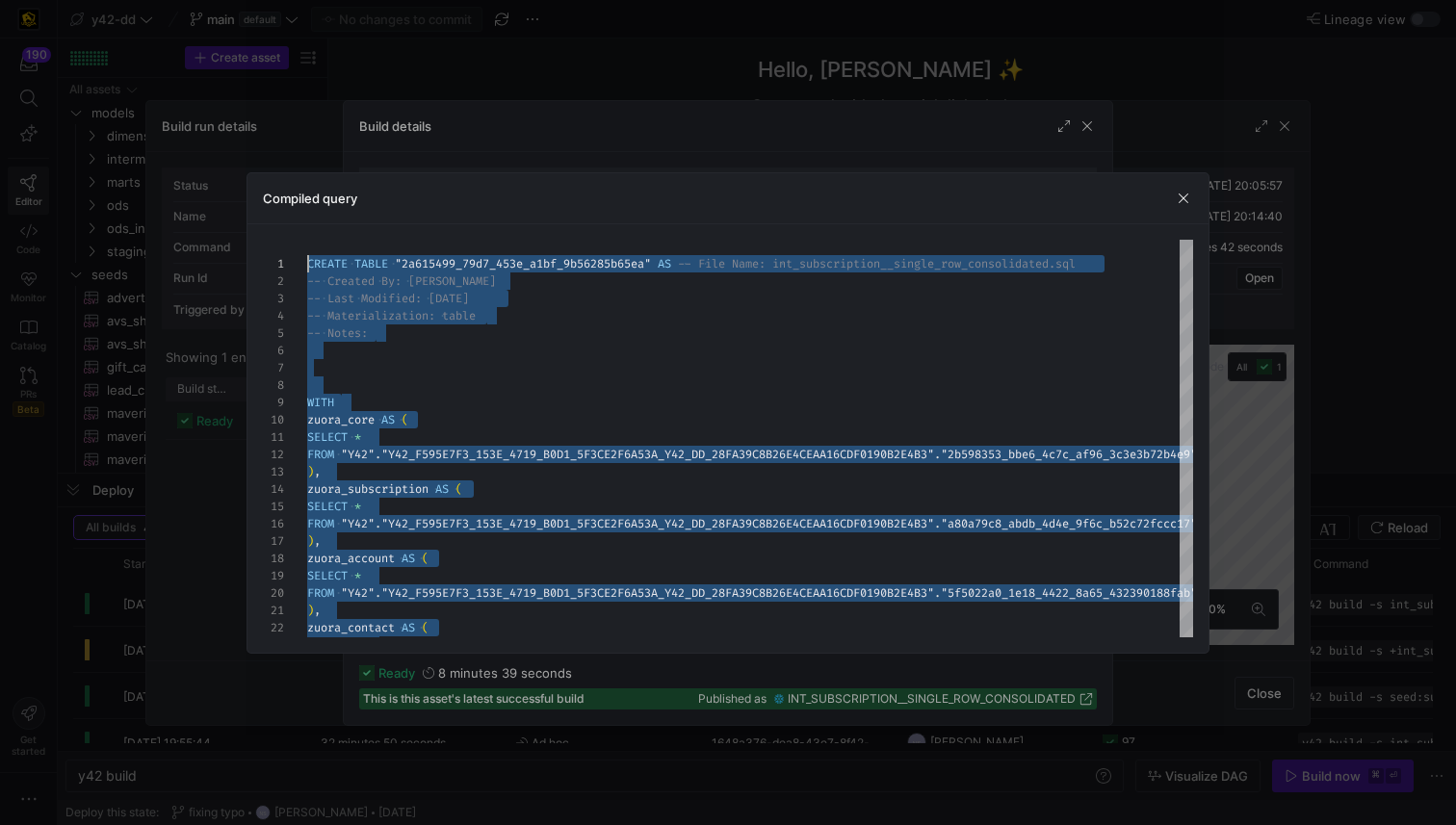
drag, startPoint x: 1253, startPoint y: 400, endPoint x: 1376, endPoint y: 365, distance: 127.9
click at [1253, 400] on div at bounding box center [728, 412] width 1456 height 825
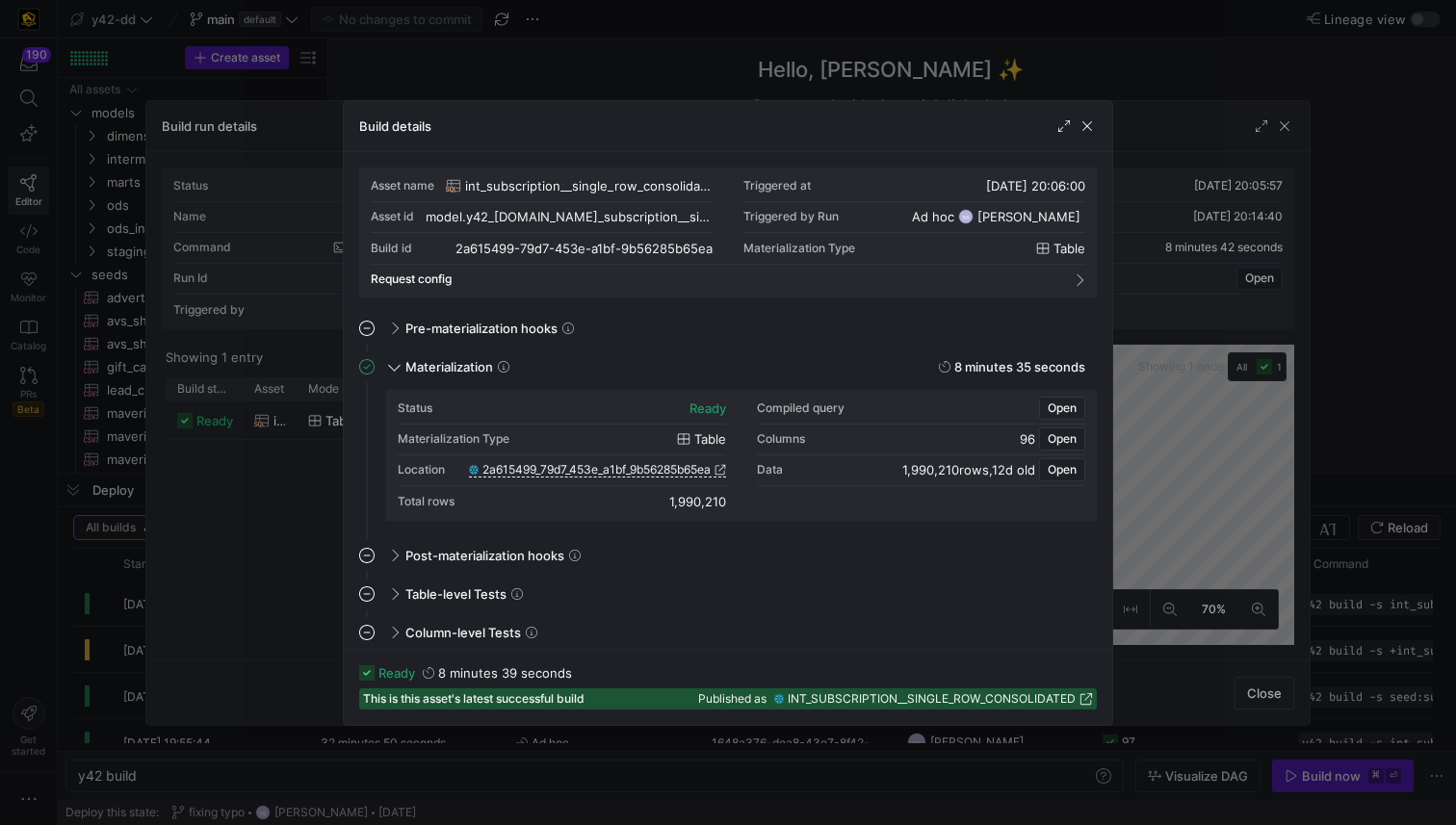
click at [1372, 368] on div at bounding box center [728, 412] width 1456 height 825
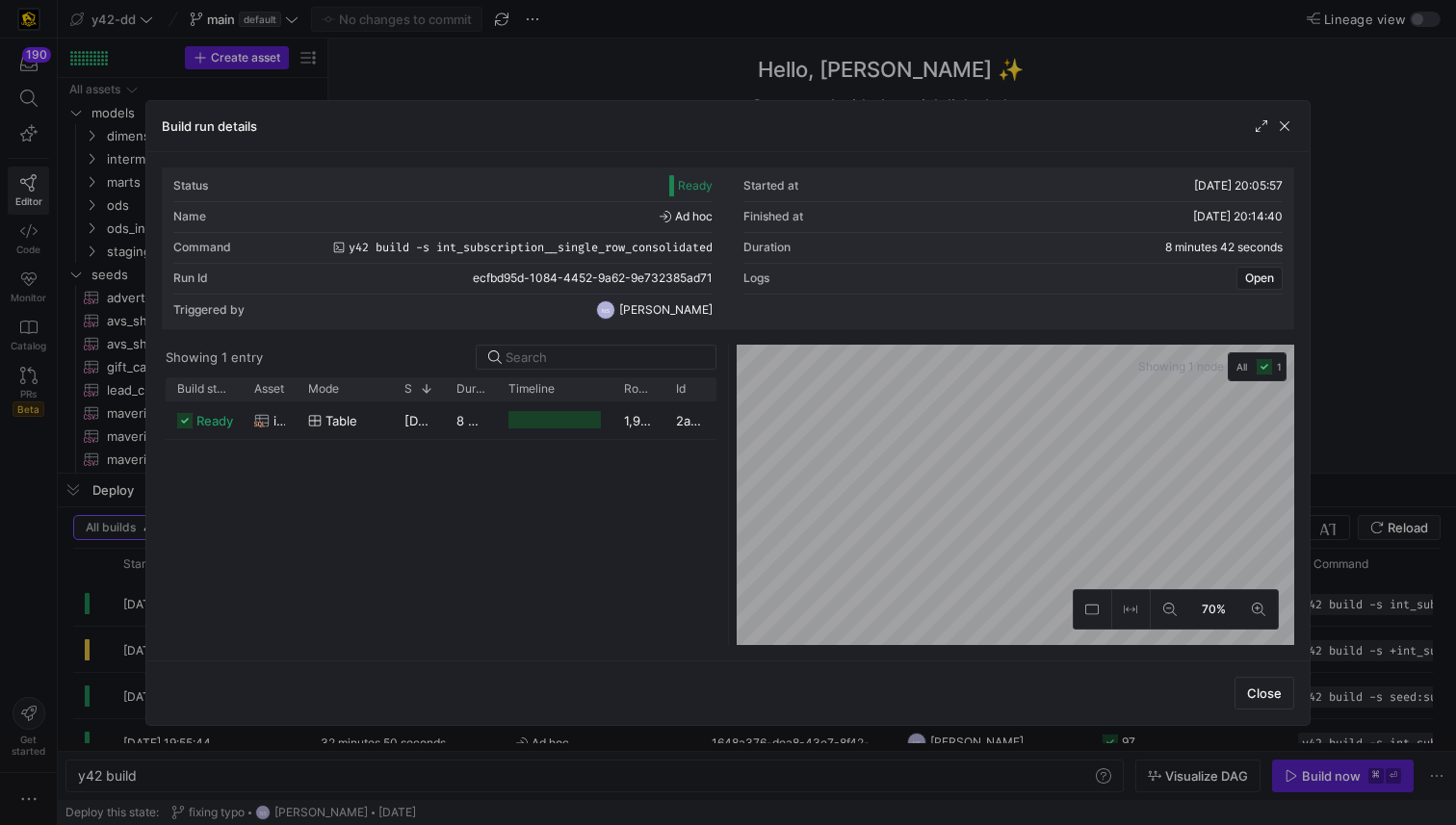
click at [1372, 307] on div at bounding box center [728, 412] width 1456 height 825
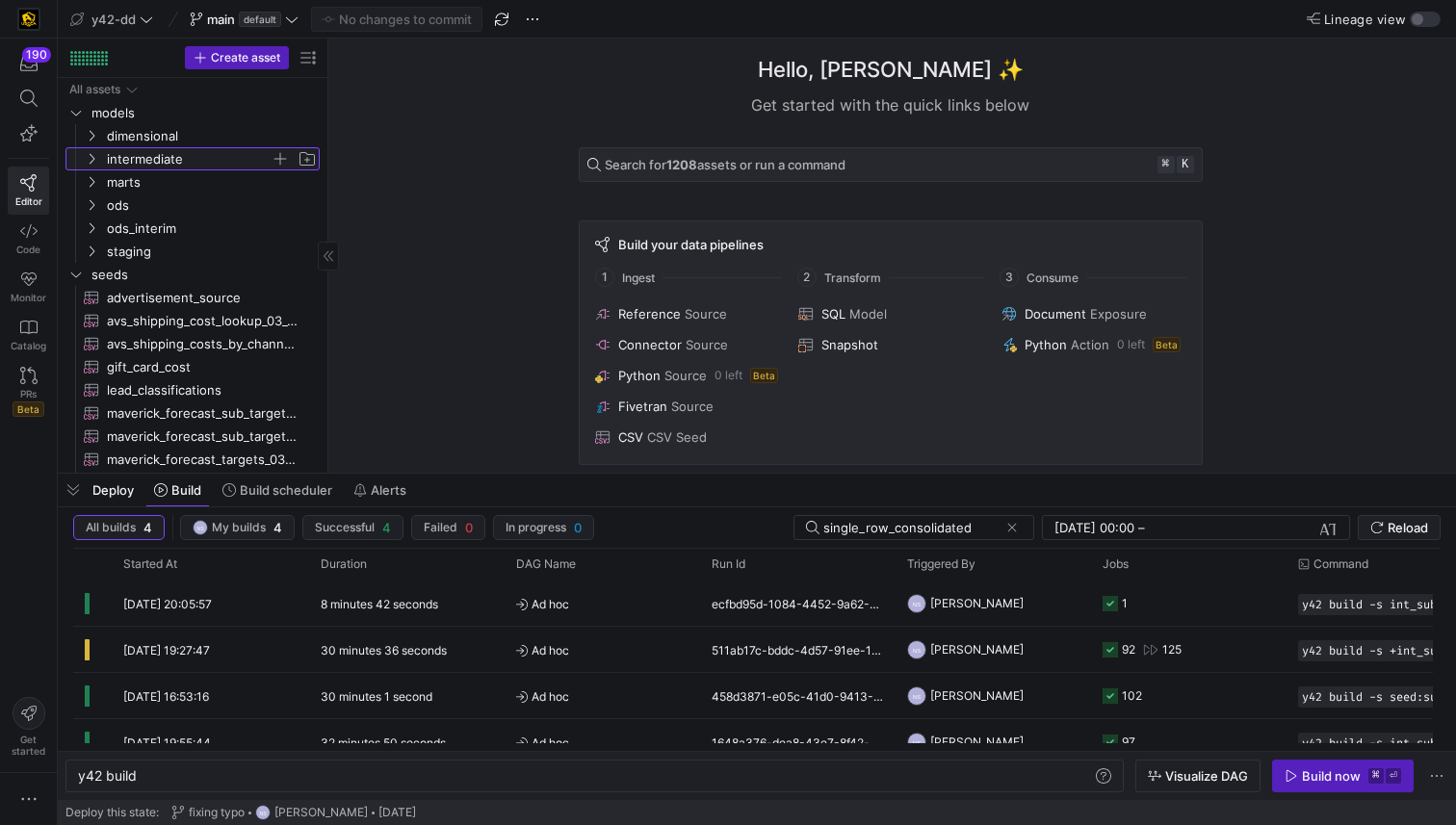
click at [145, 159] on span "intermediate" at bounding box center [188, 159] width 163 height 22
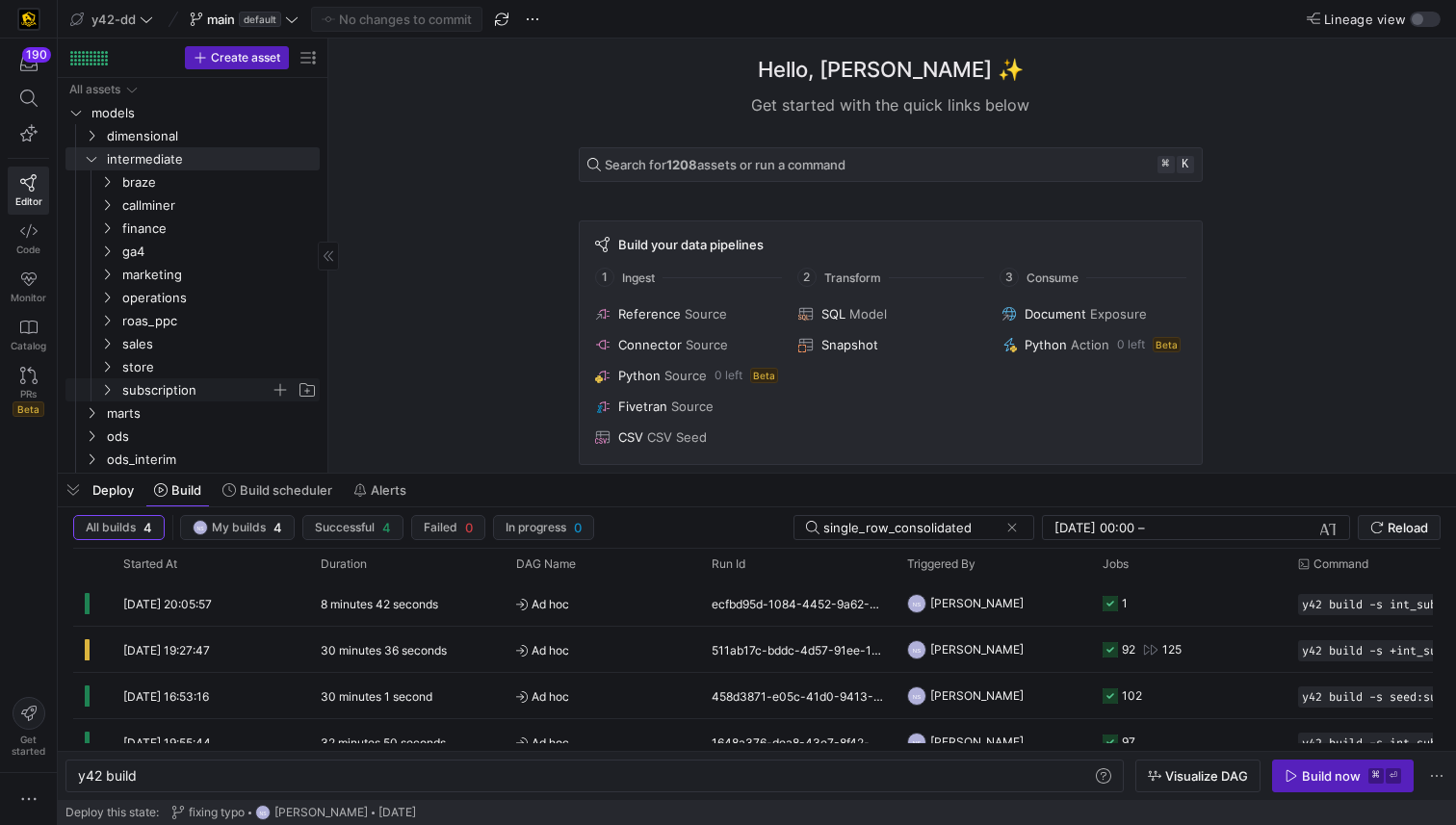
click at [196, 391] on span "subscription" at bounding box center [197, 390] width 149 height 22
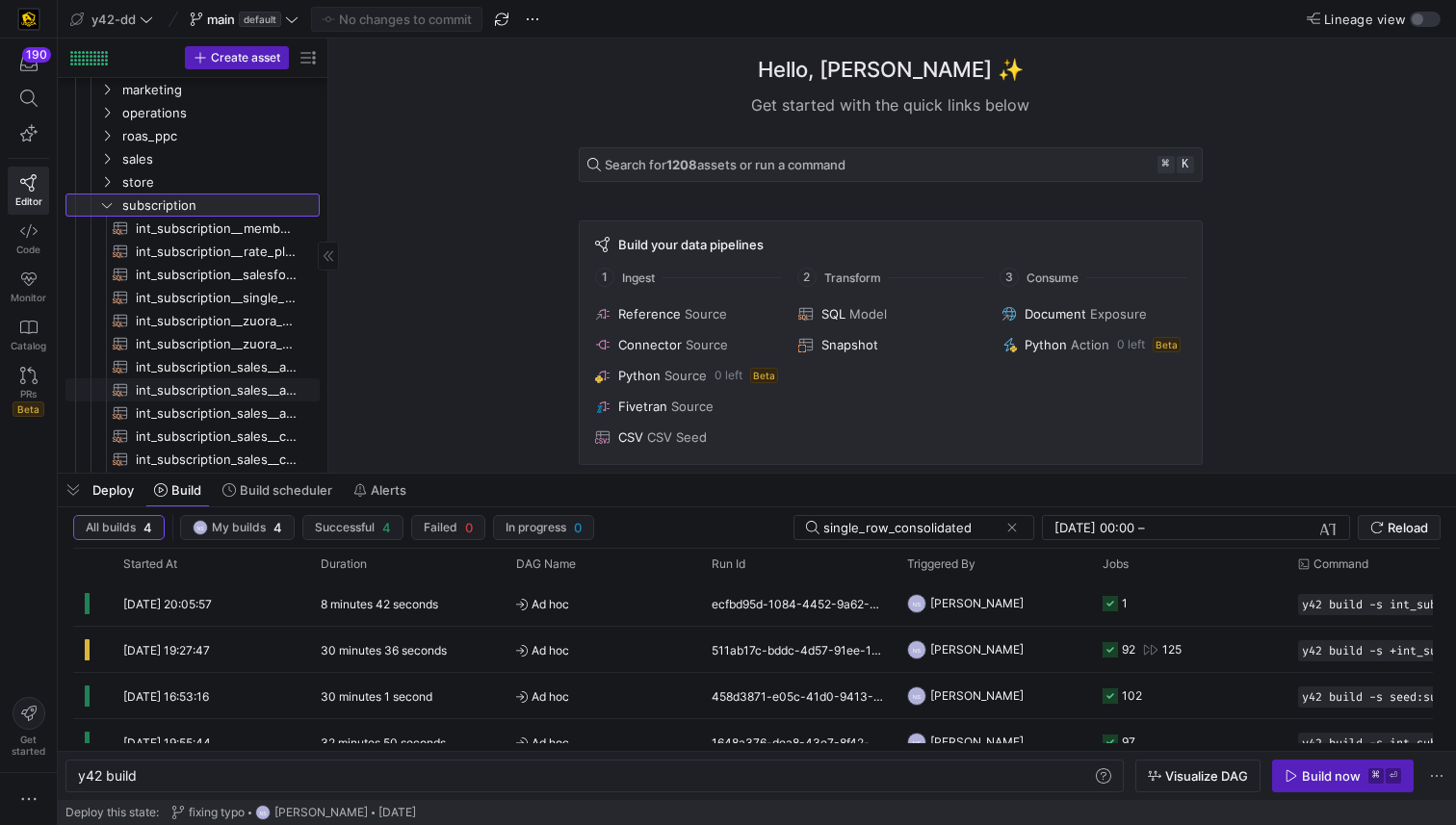
scroll to position [192, 0]
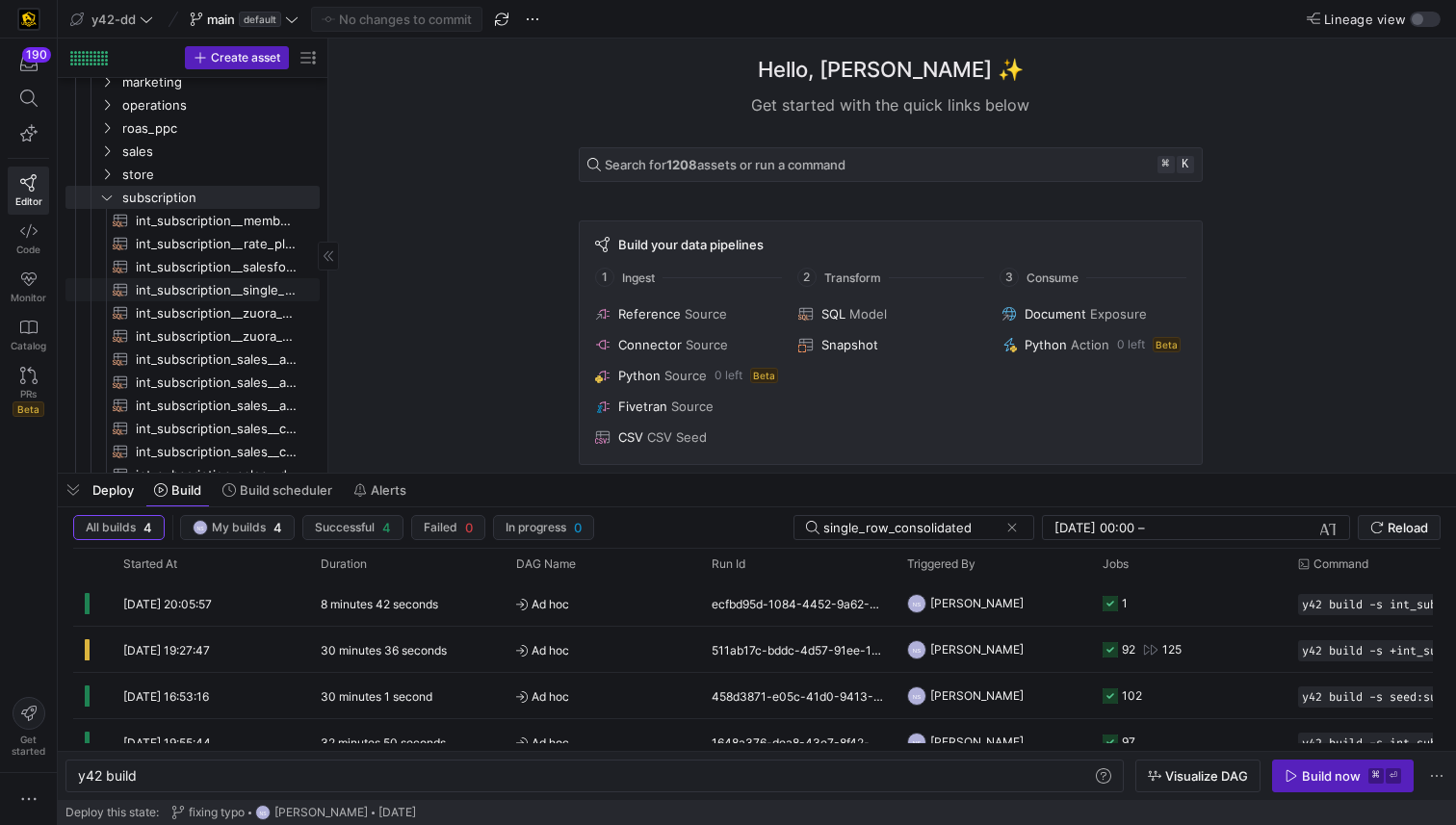
click at [214, 286] on span "int_subscription__single_row_consolidated​​​​​​​​​​" at bounding box center [216, 290] width 161 height 22
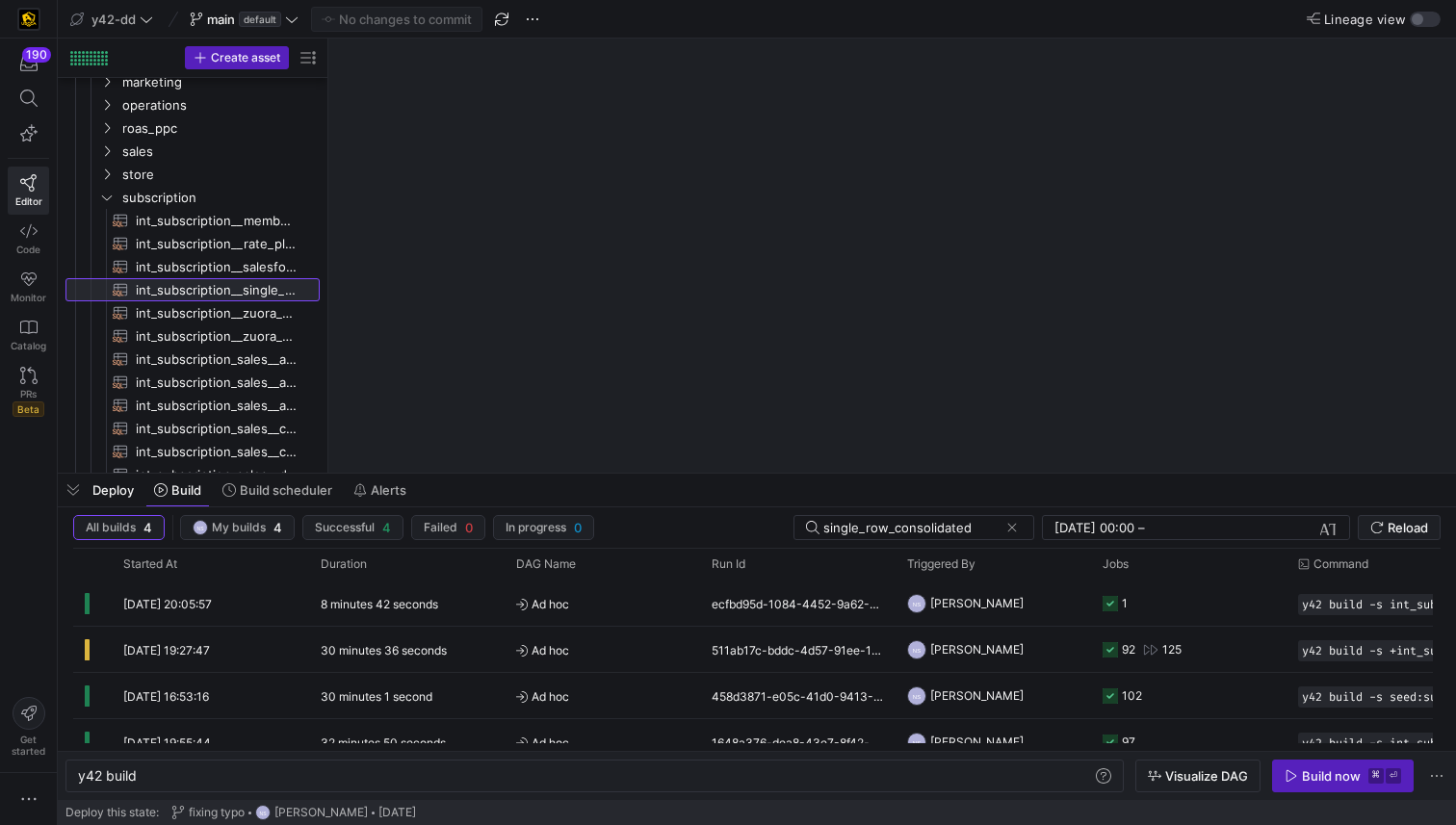
type textarea "y42 build -s int_subscription__single_row_consolidated"
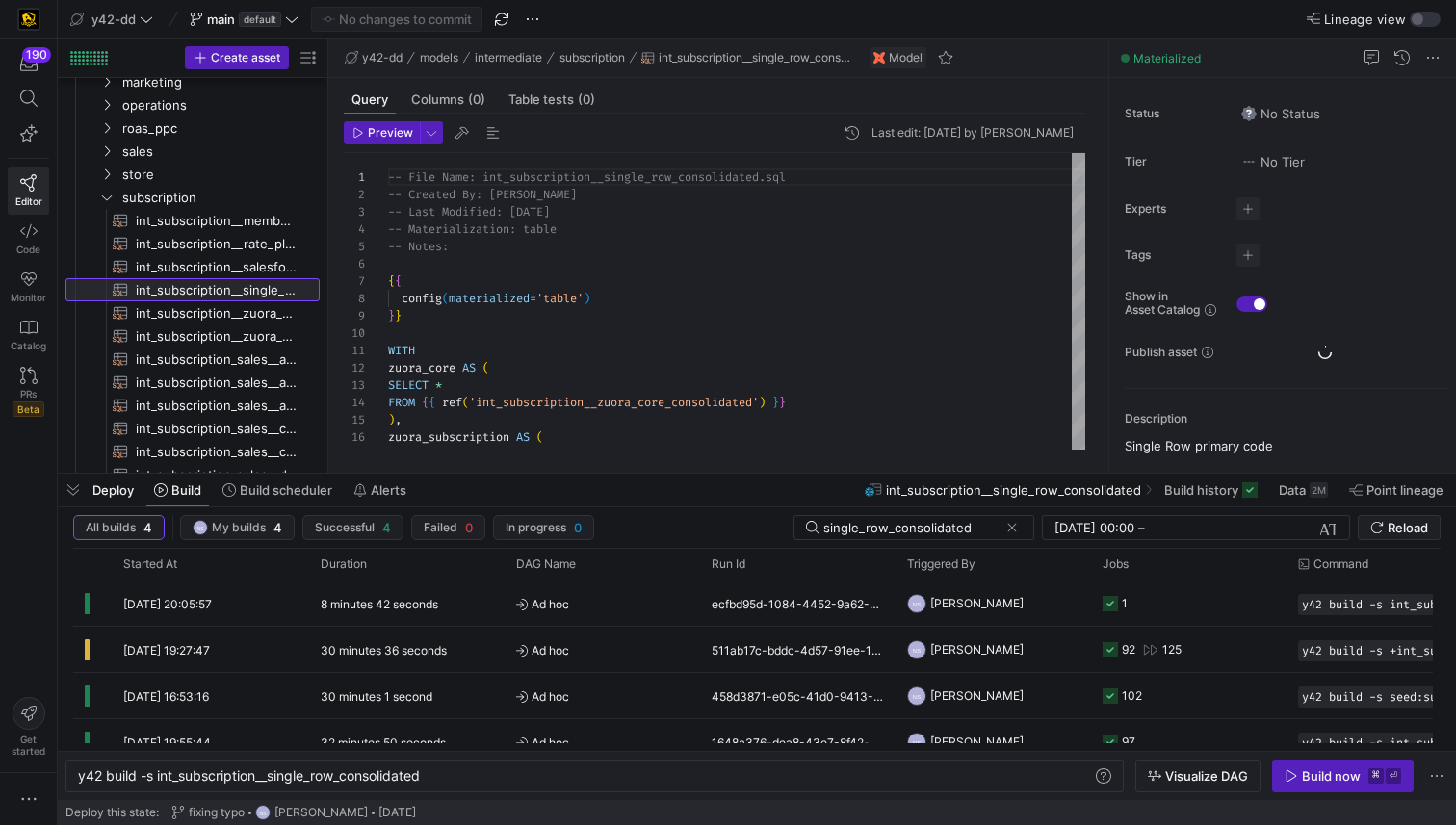
scroll to position [173, 0]
click at [72, 493] on span "button" at bounding box center [73, 491] width 31 height 33
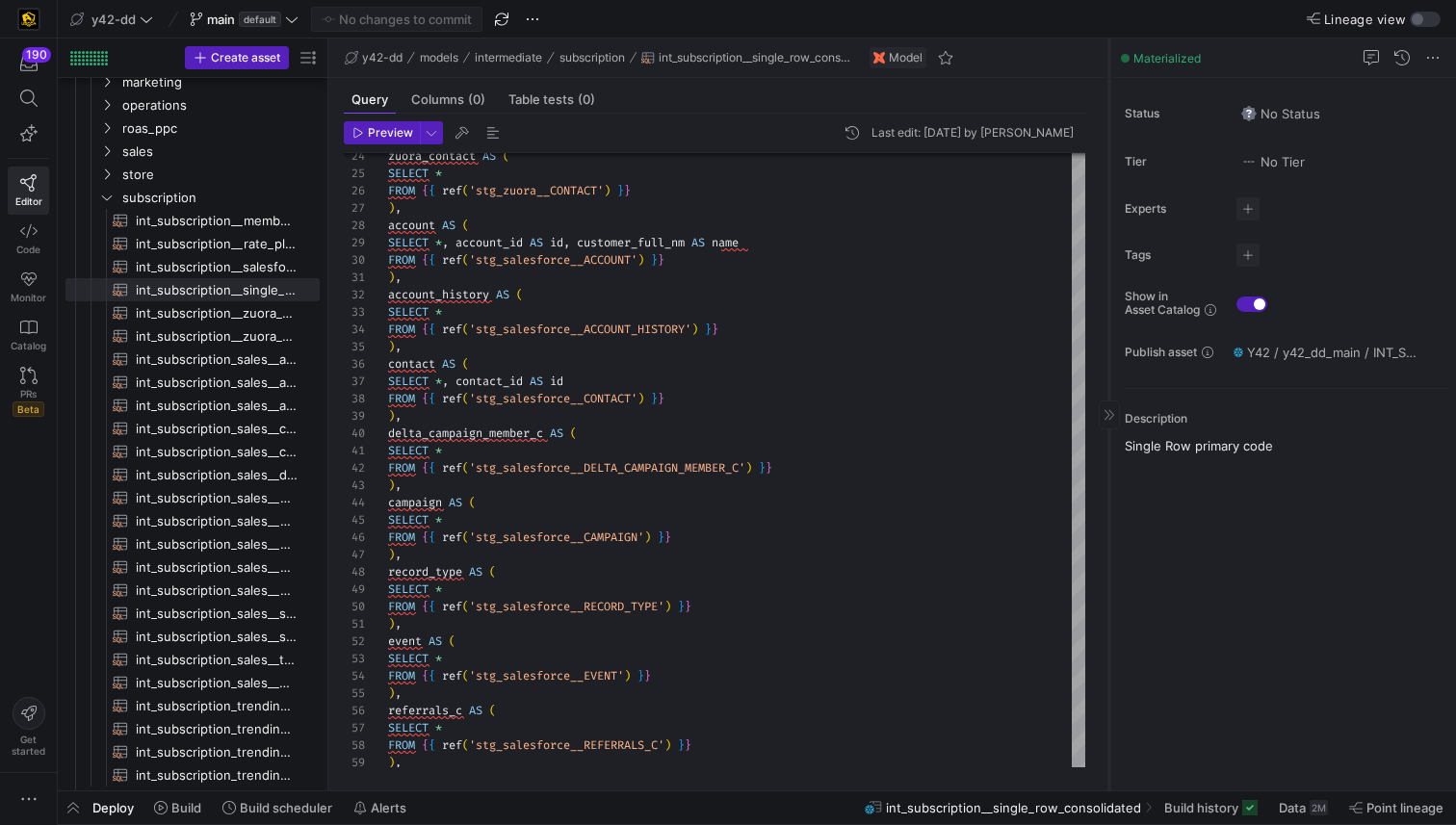
click at [1113, 425] on div at bounding box center [1110, 415] width 21 height 29
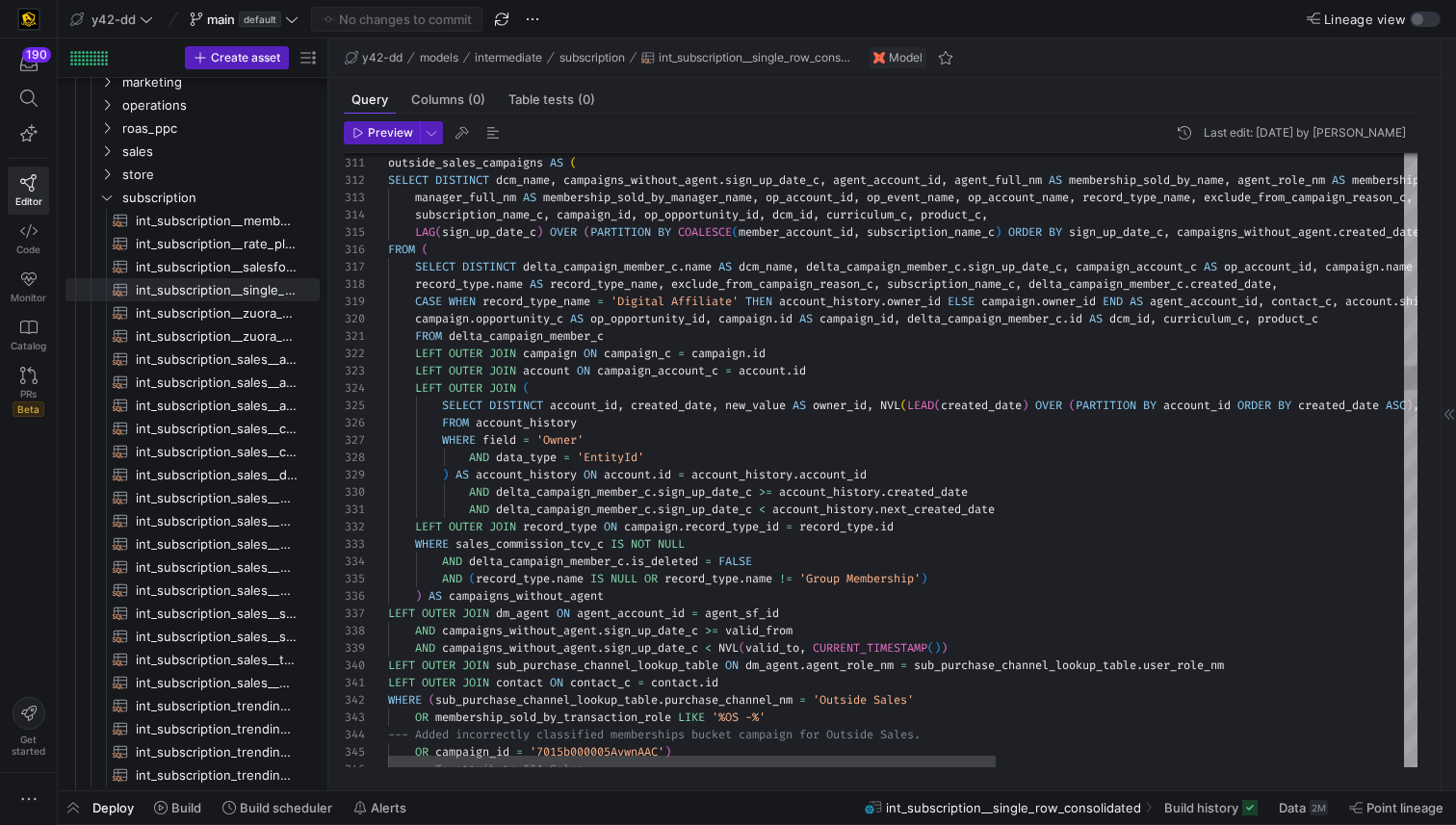
type textarea "ORDER BY sign_up_date_c, campaigns_without_agent.created_date ASC, dcm_name ASC…"
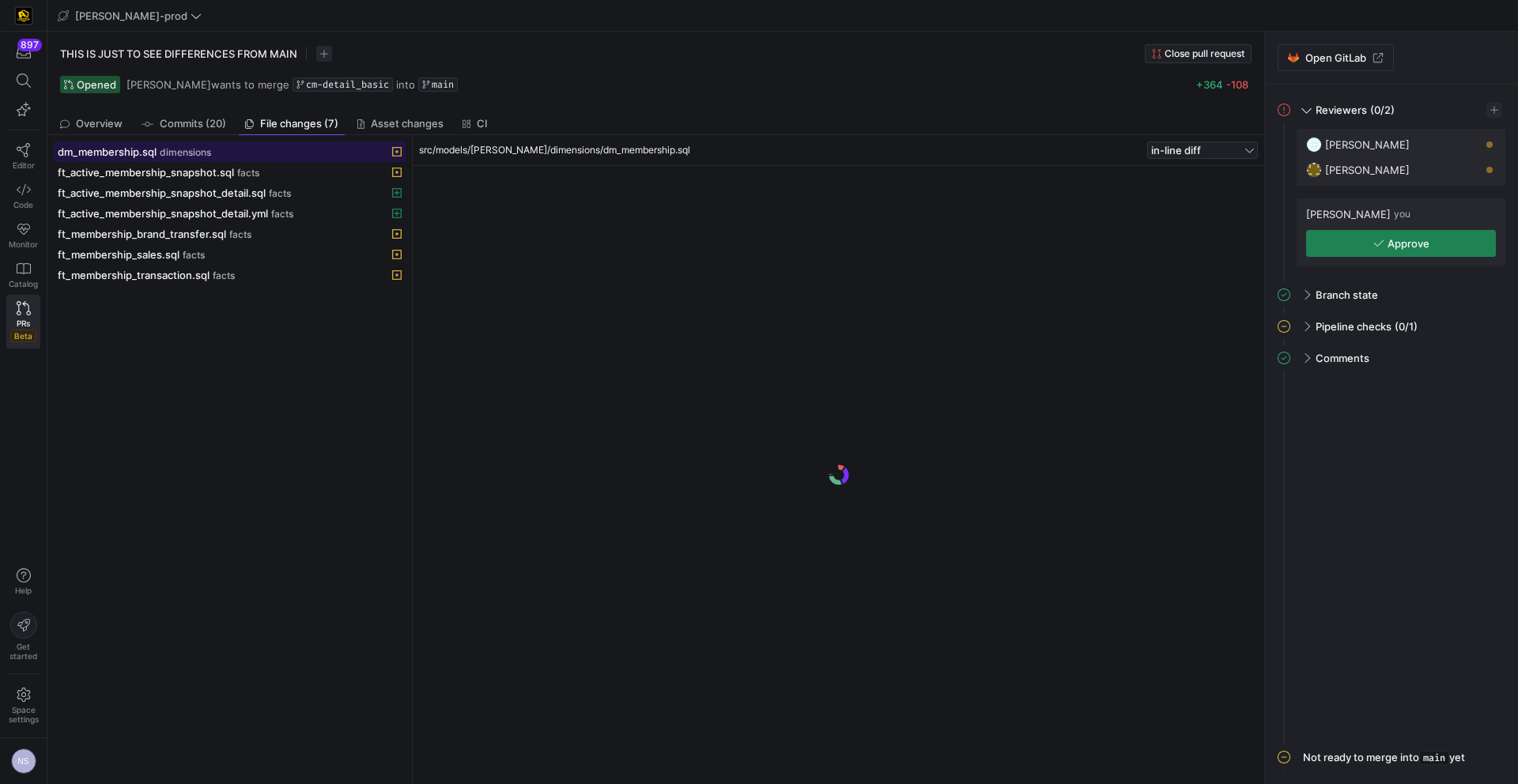
click at [290, 147] on div "dm_membership.sql dimensions" at bounding box center [213, 151] width 309 height 13
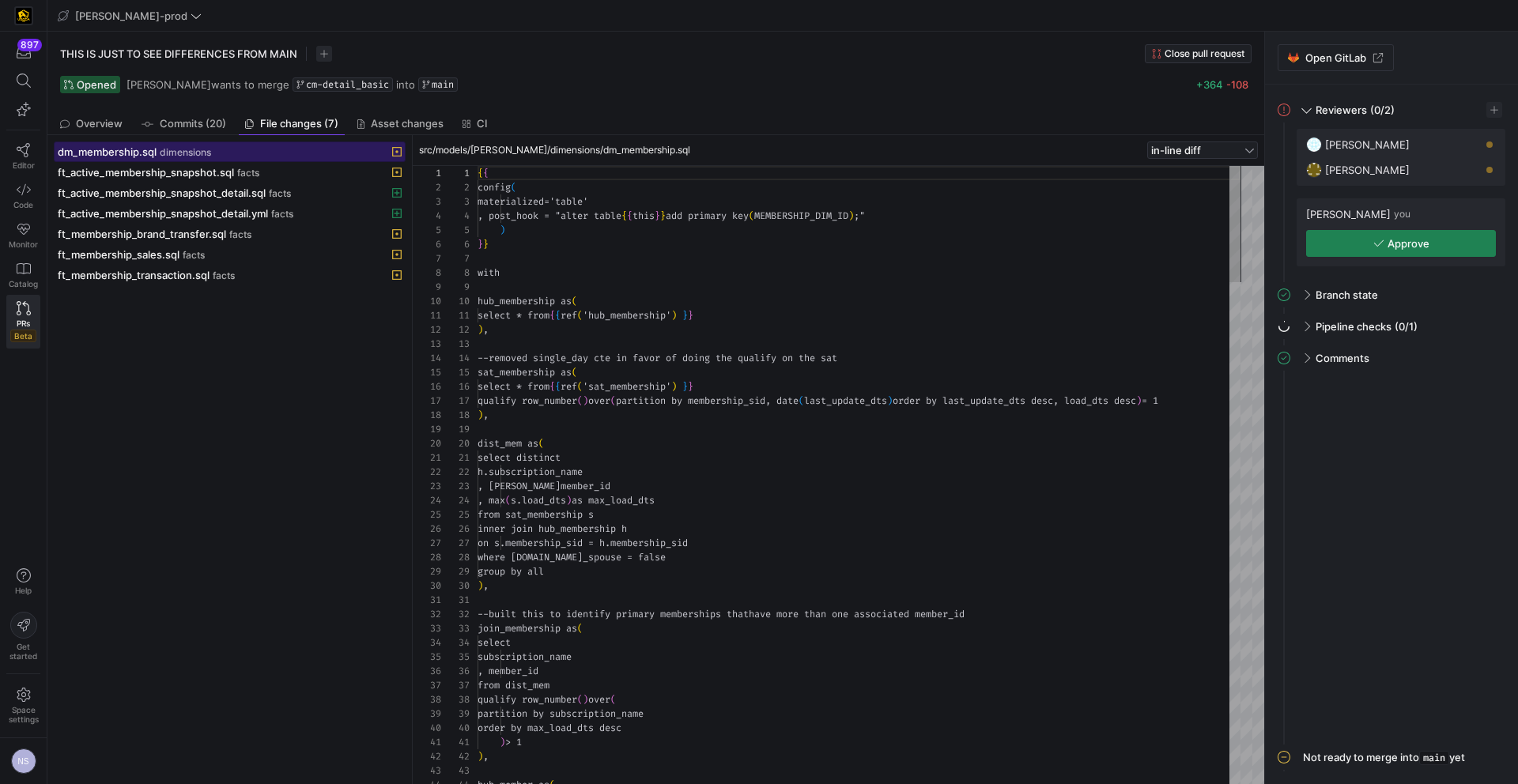
scroll to position [142, 0]
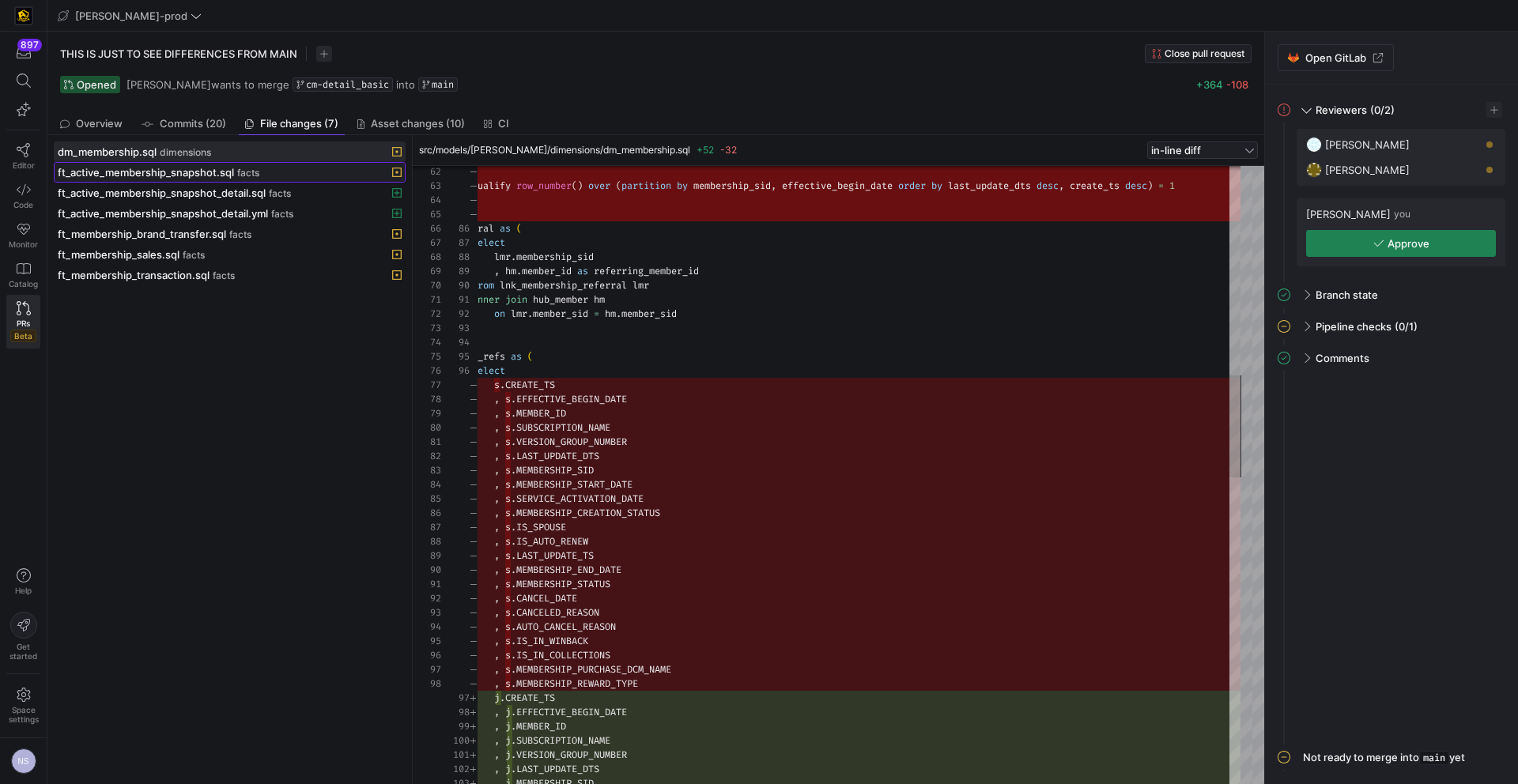
click at [273, 170] on div "ft_active_membership_snapshot.sql facts" at bounding box center [213, 172] width 309 height 13
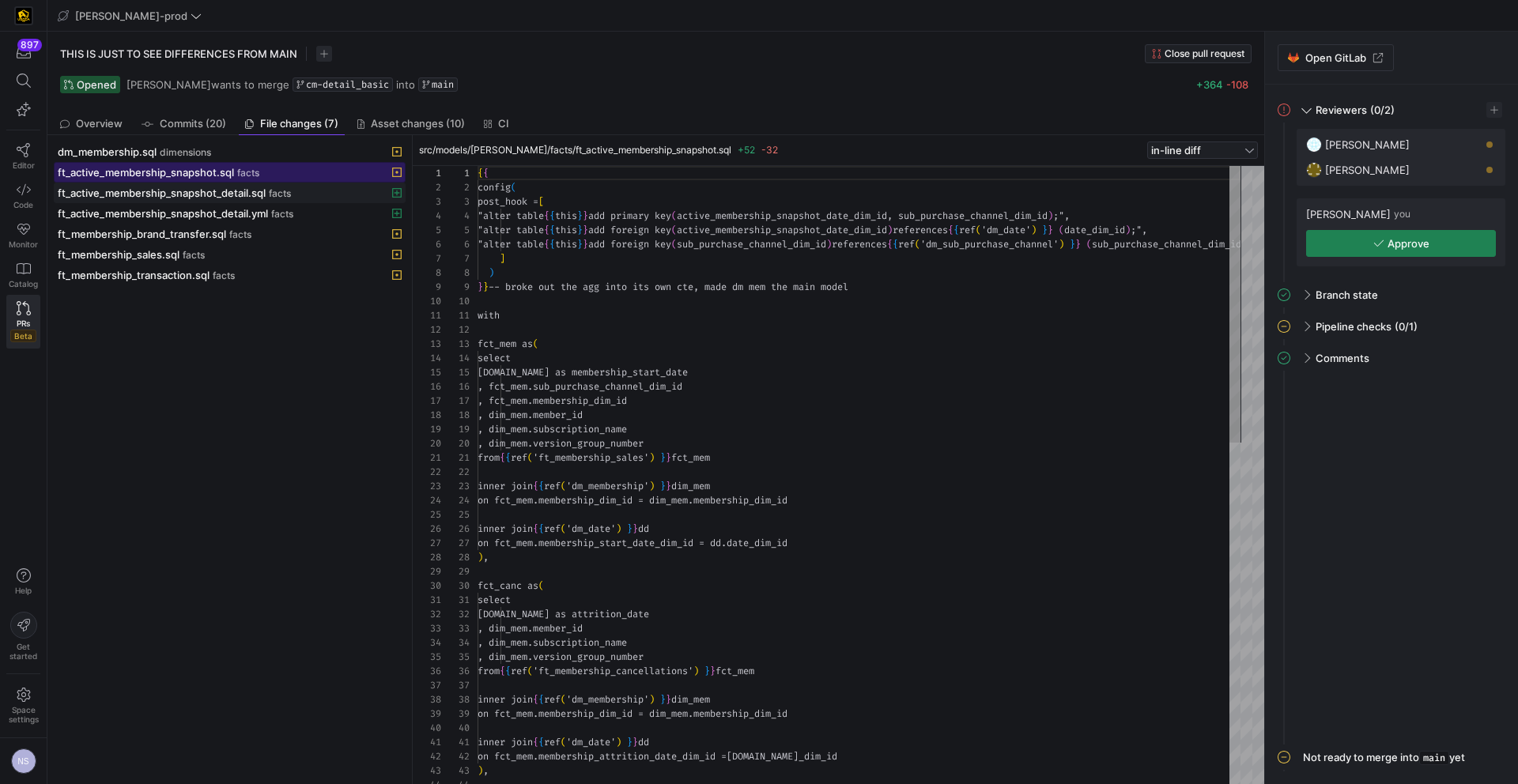
scroll to position [114, 0]
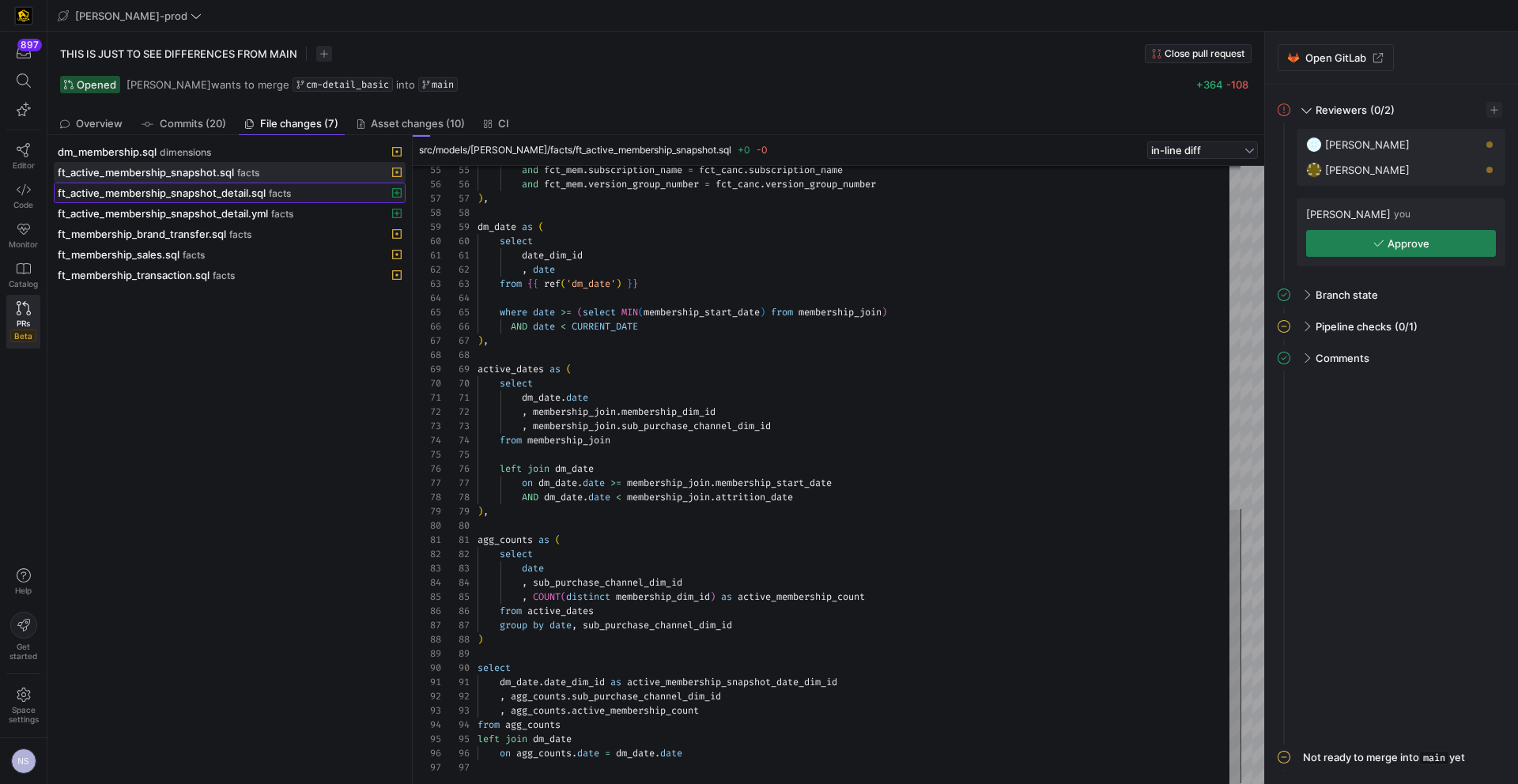
click at [293, 186] on div "ft_active_membership_snapshot_detail.sql facts" at bounding box center [213, 193] width 309 height 13
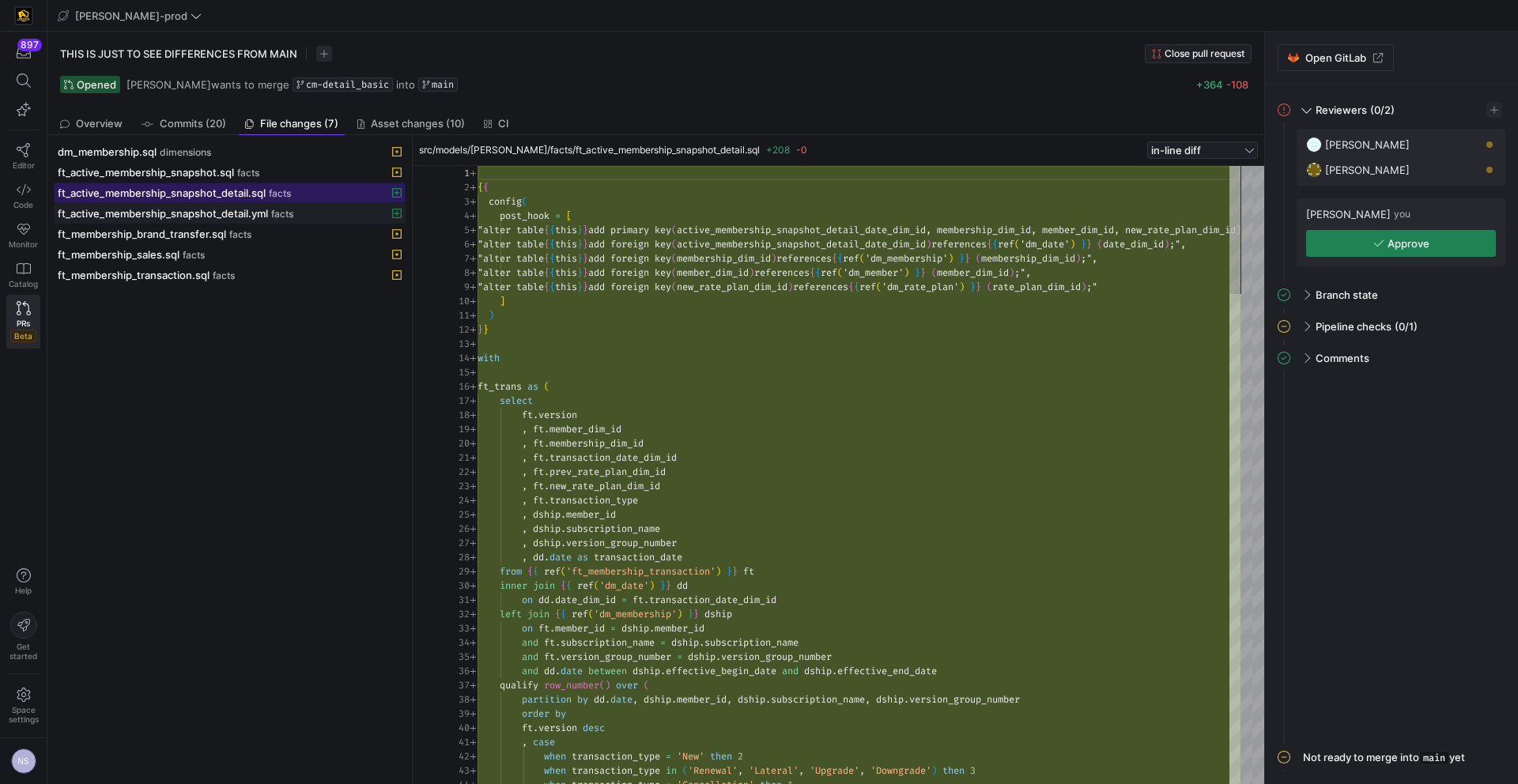
scroll to position [100, 0]
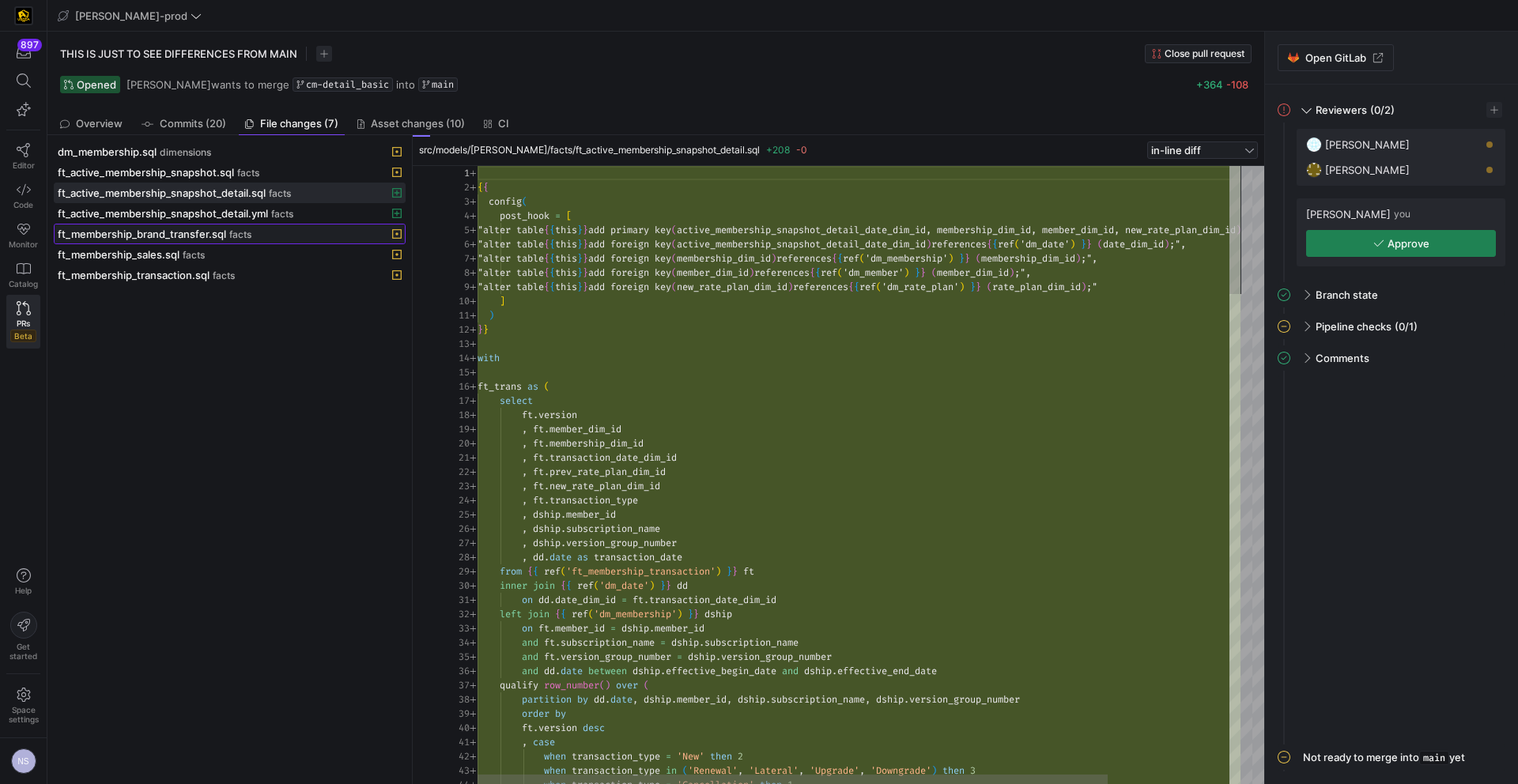
click at [253, 231] on div "ft_membership_brand_transfer.sql facts" at bounding box center [213, 234] width 309 height 13
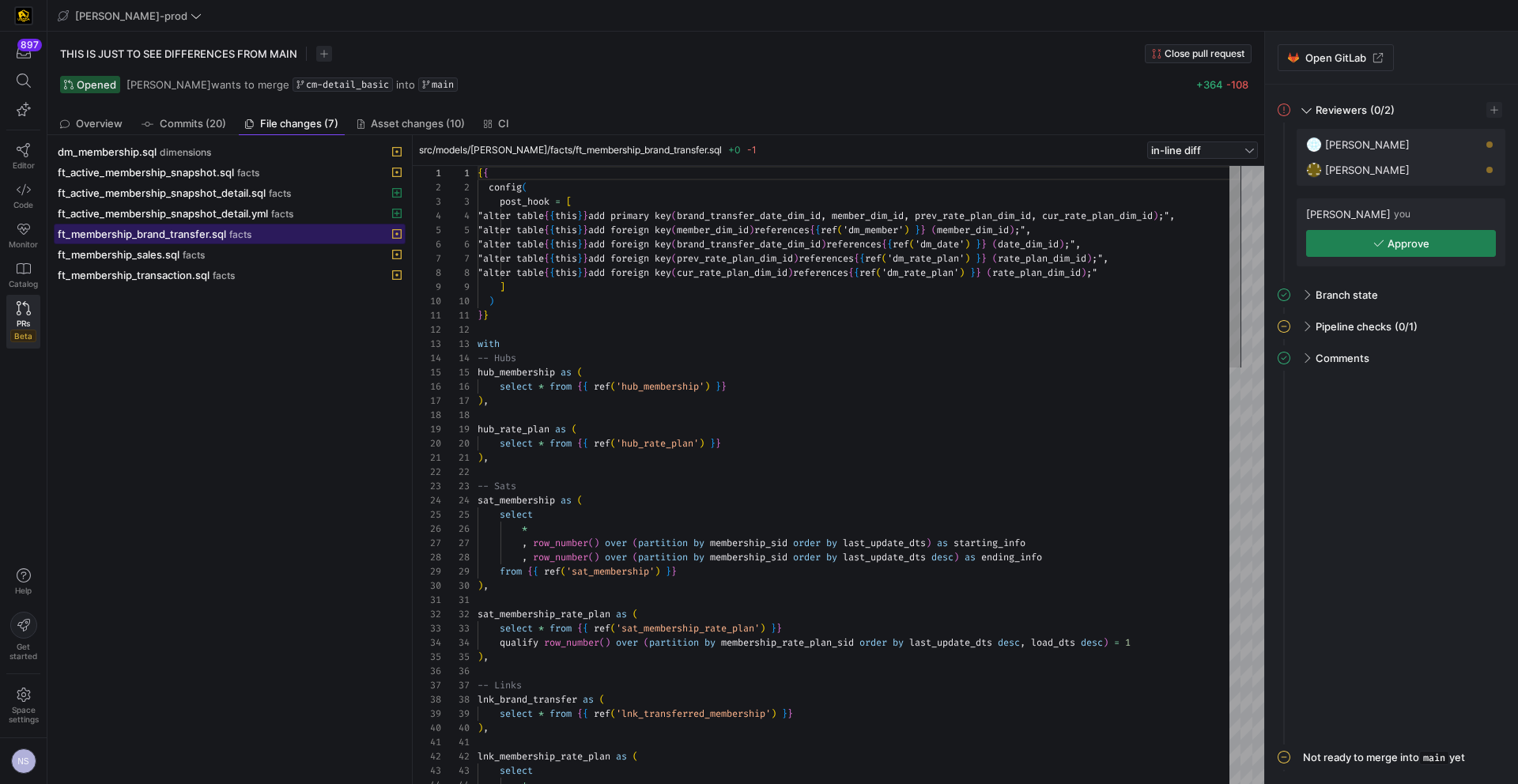
scroll to position [86, 0]
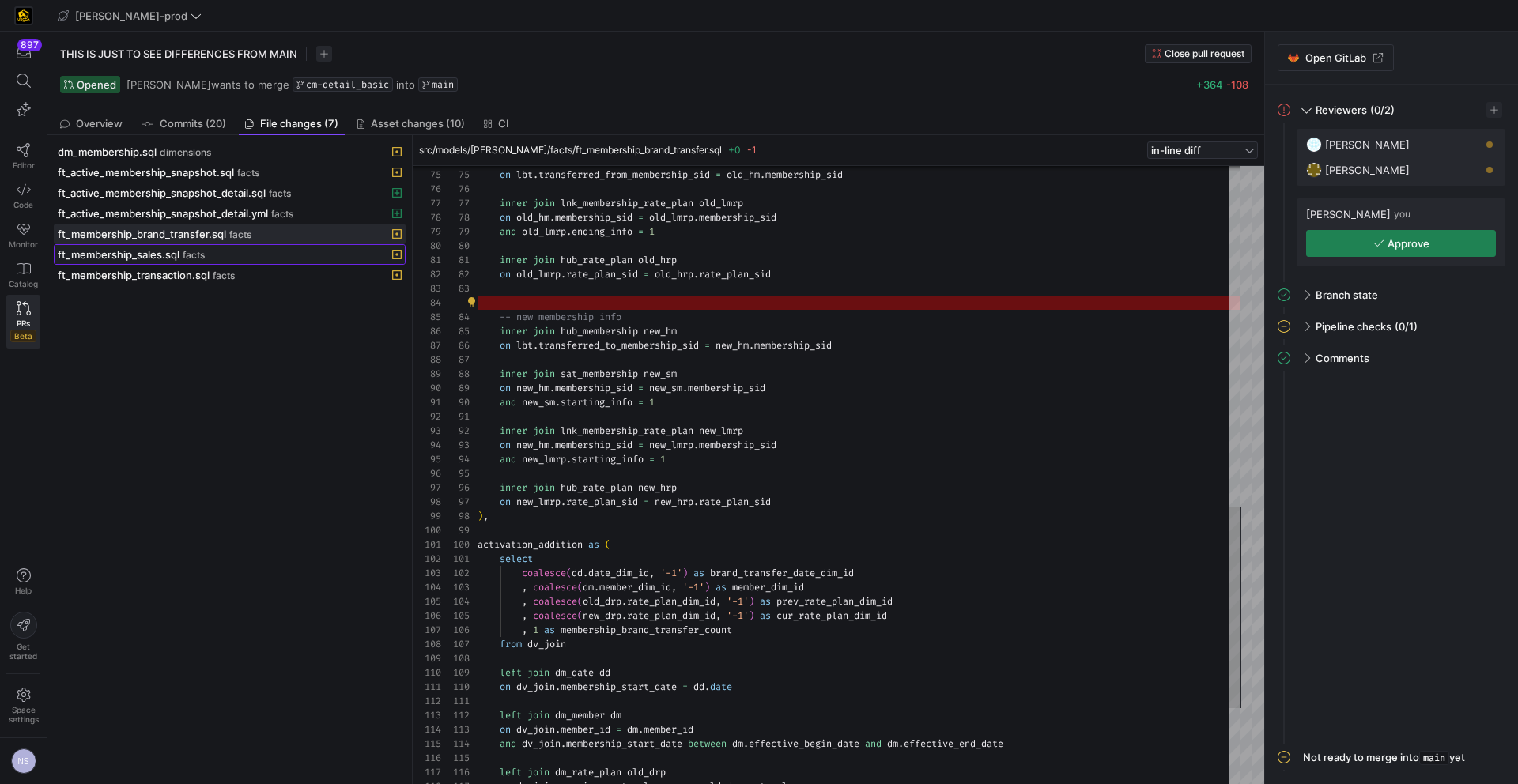
click at [253, 258] on div "ft_membership_sales.sql facts" at bounding box center [213, 254] width 309 height 13
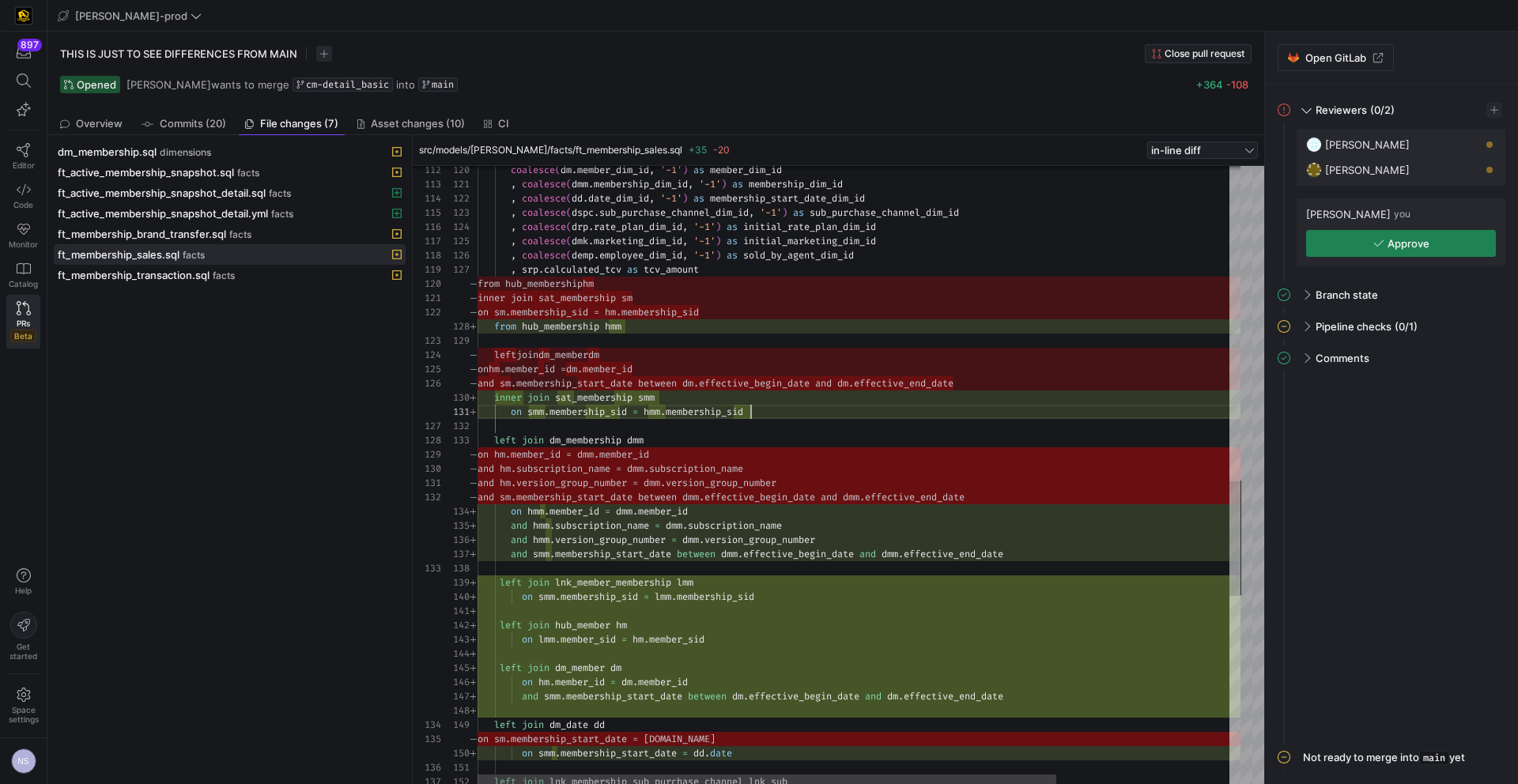
scroll to position [0, 274]
click at [765, 407] on div "coalesce ( dm . member_dim_id , '-1' ) as member_dim_id , coalesce ( dmm . memb…" at bounding box center [972, 132] width 990 height 3324
click at [678, 396] on div "coalesce ( dm . member_dim_id , '-1' ) as member_dim_id , coalesce ( dmm . memb…" at bounding box center [972, 132] width 990 height 3324
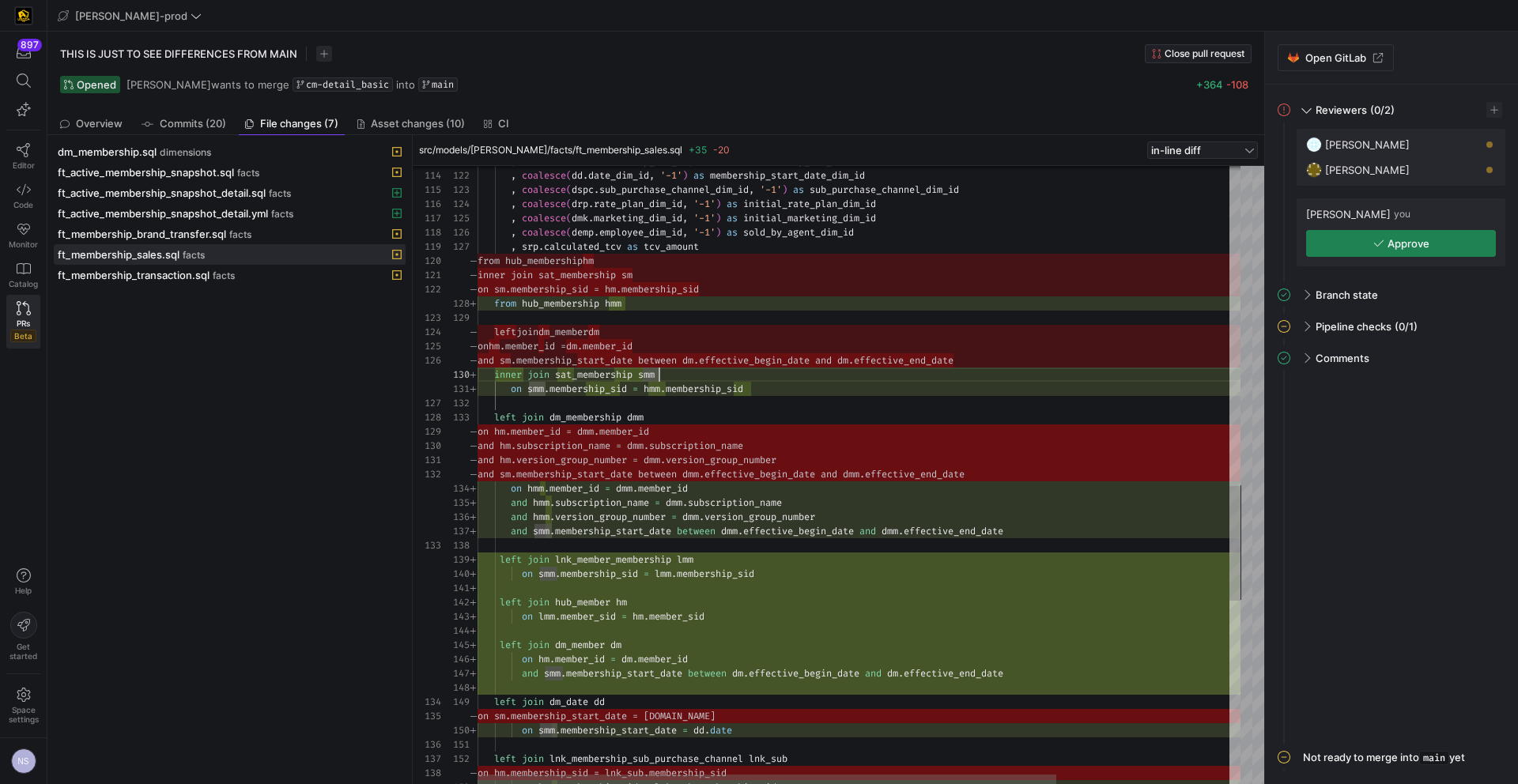
click at [767, 381] on div "from hub_membership hmm inner join sat_membership smm on smm . membership_sid =…" at bounding box center [972, 109] width 990 height 3324
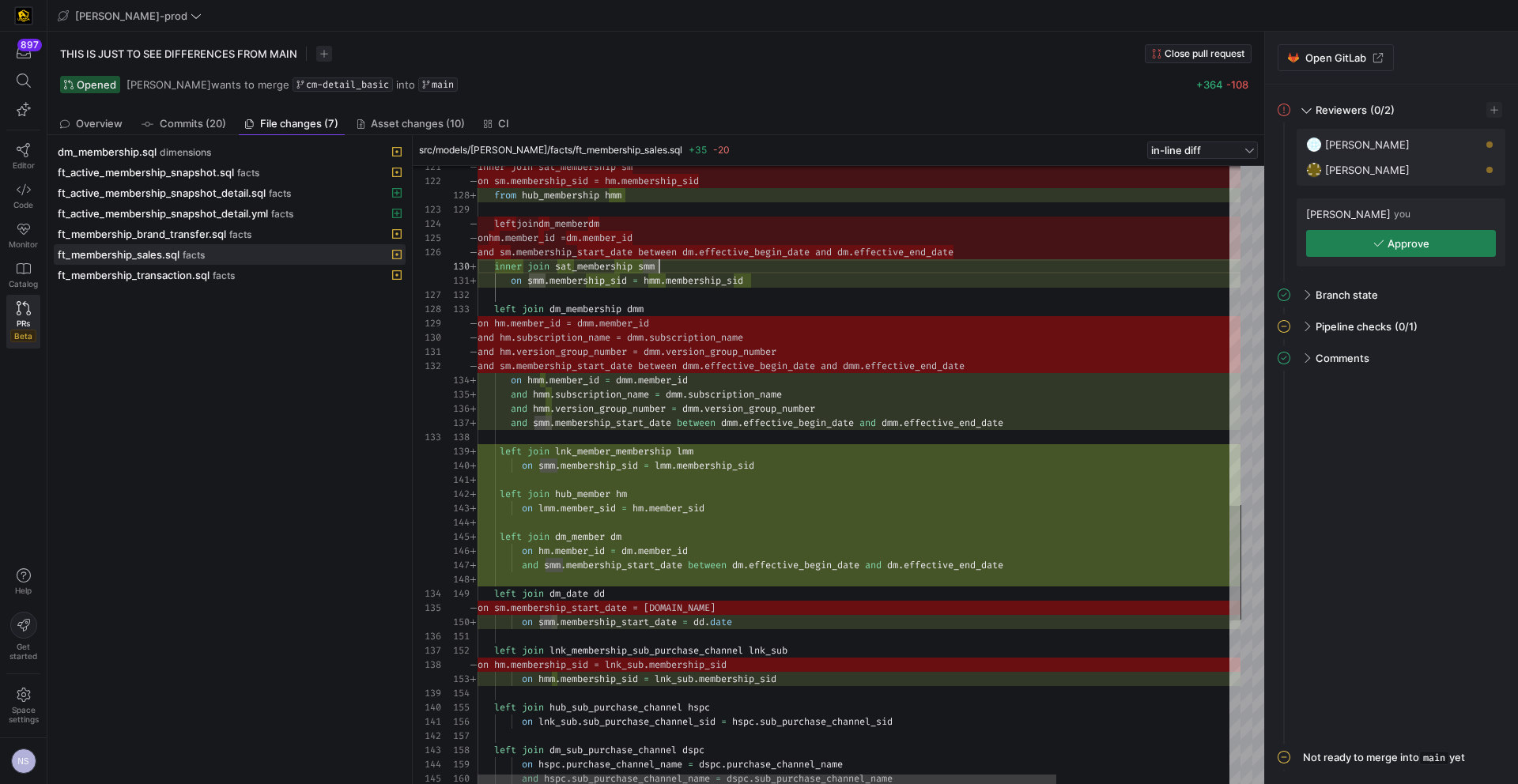
type textarea "on smm.membership_sid = hmm.membership_sid left join dm_membership dmm on hmm.m…"
click at [1033, 411] on div "from hub_membership hmm inner join sat_membership smm on smm . membership_sid =…" at bounding box center [972, 0] width 990 height 3324
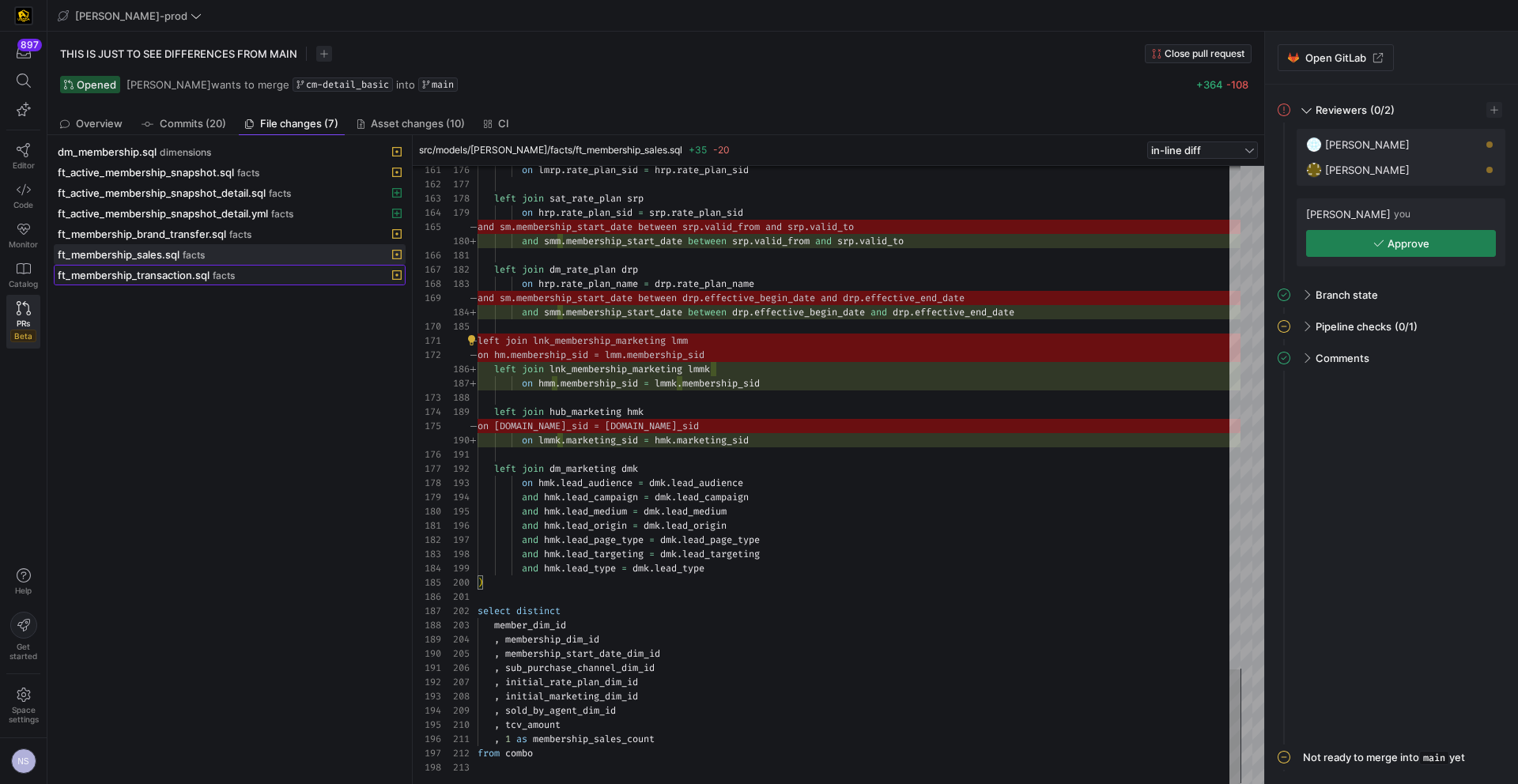
click at [209, 274] on span "ft_membership_transaction.sql" at bounding box center [133, 275] width 151 height 13
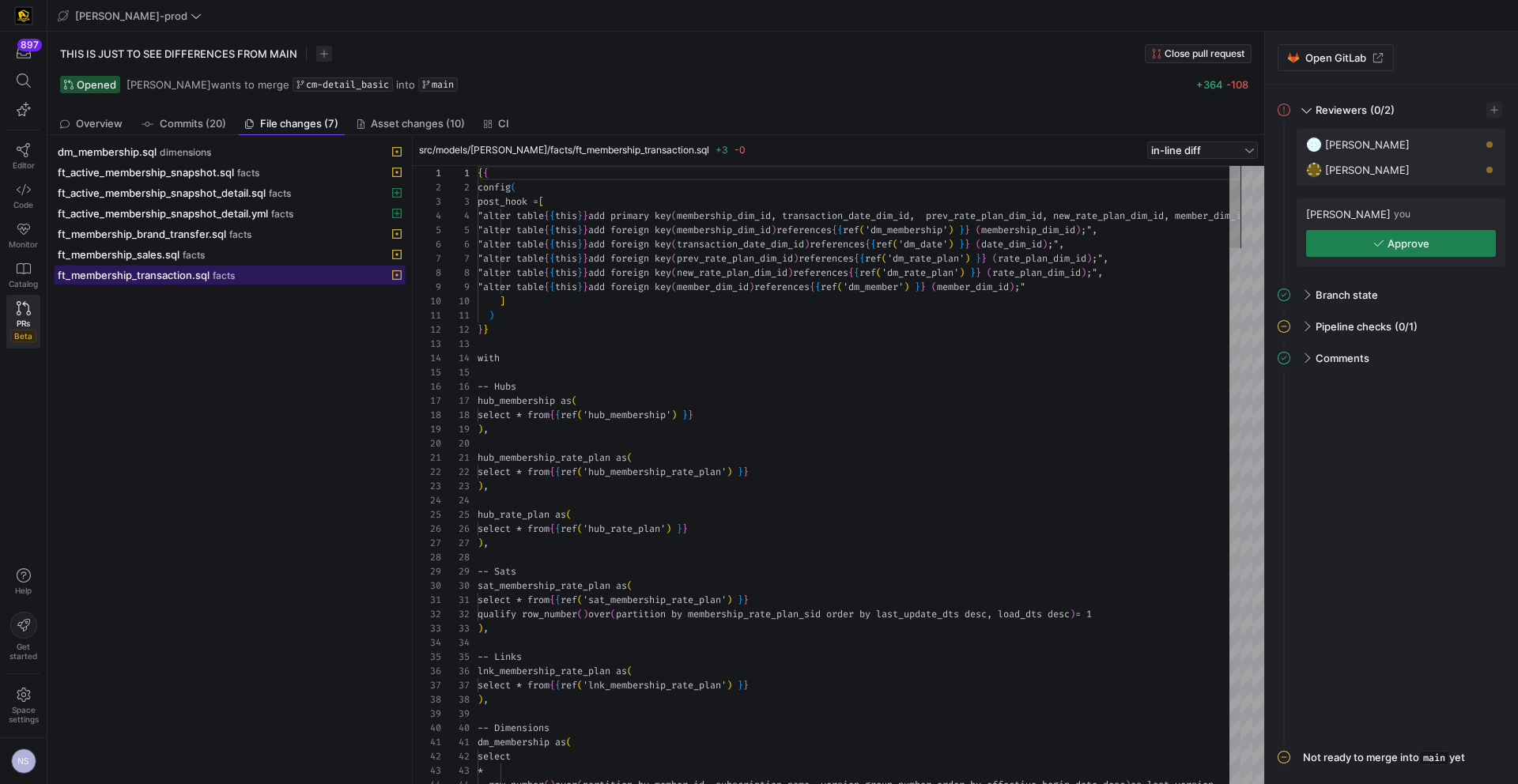
scroll to position [86, 0]
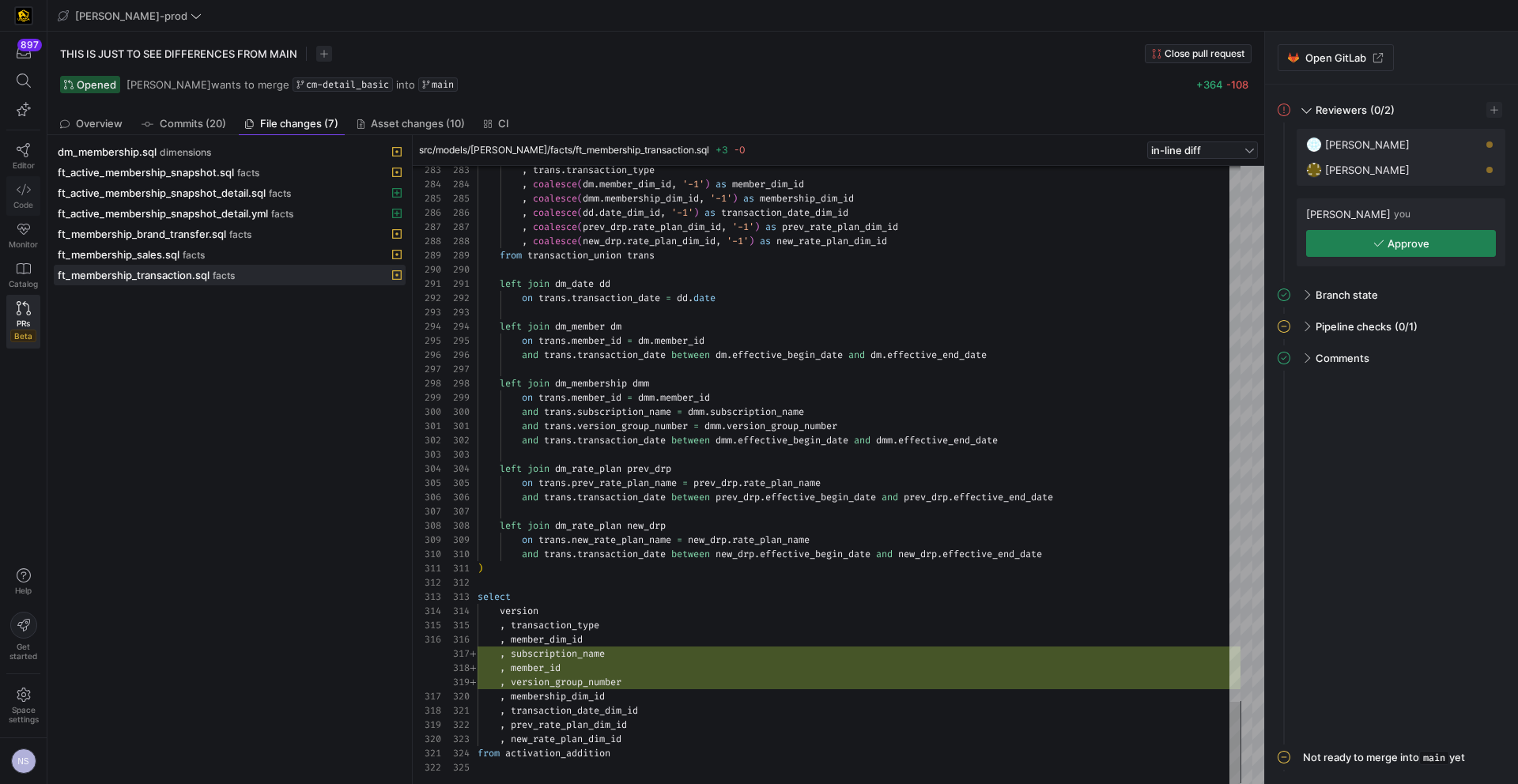
click at [28, 191] on icon at bounding box center [24, 189] width 14 height 11
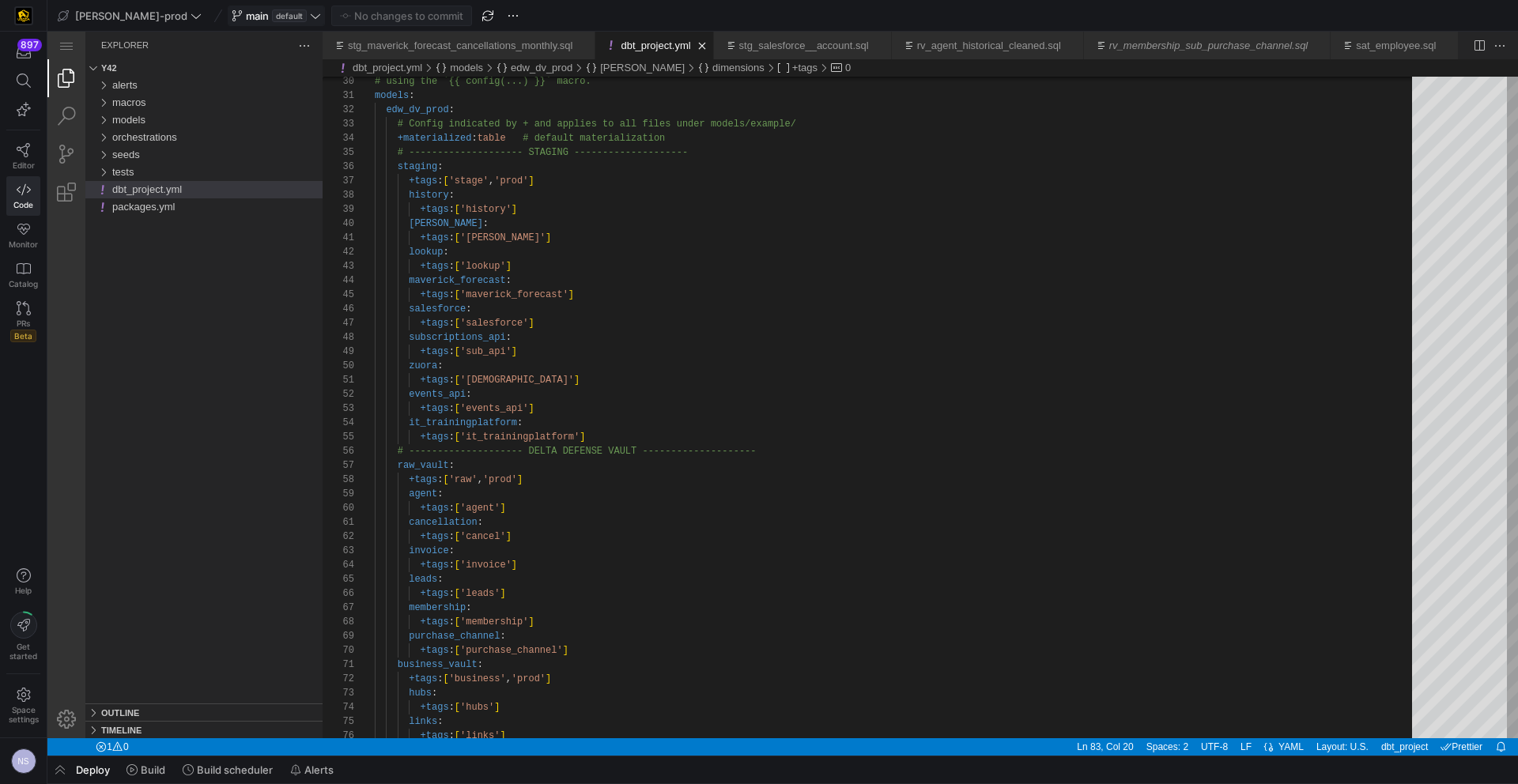
click at [272, 17] on span "default" at bounding box center [289, 16] width 35 height 13
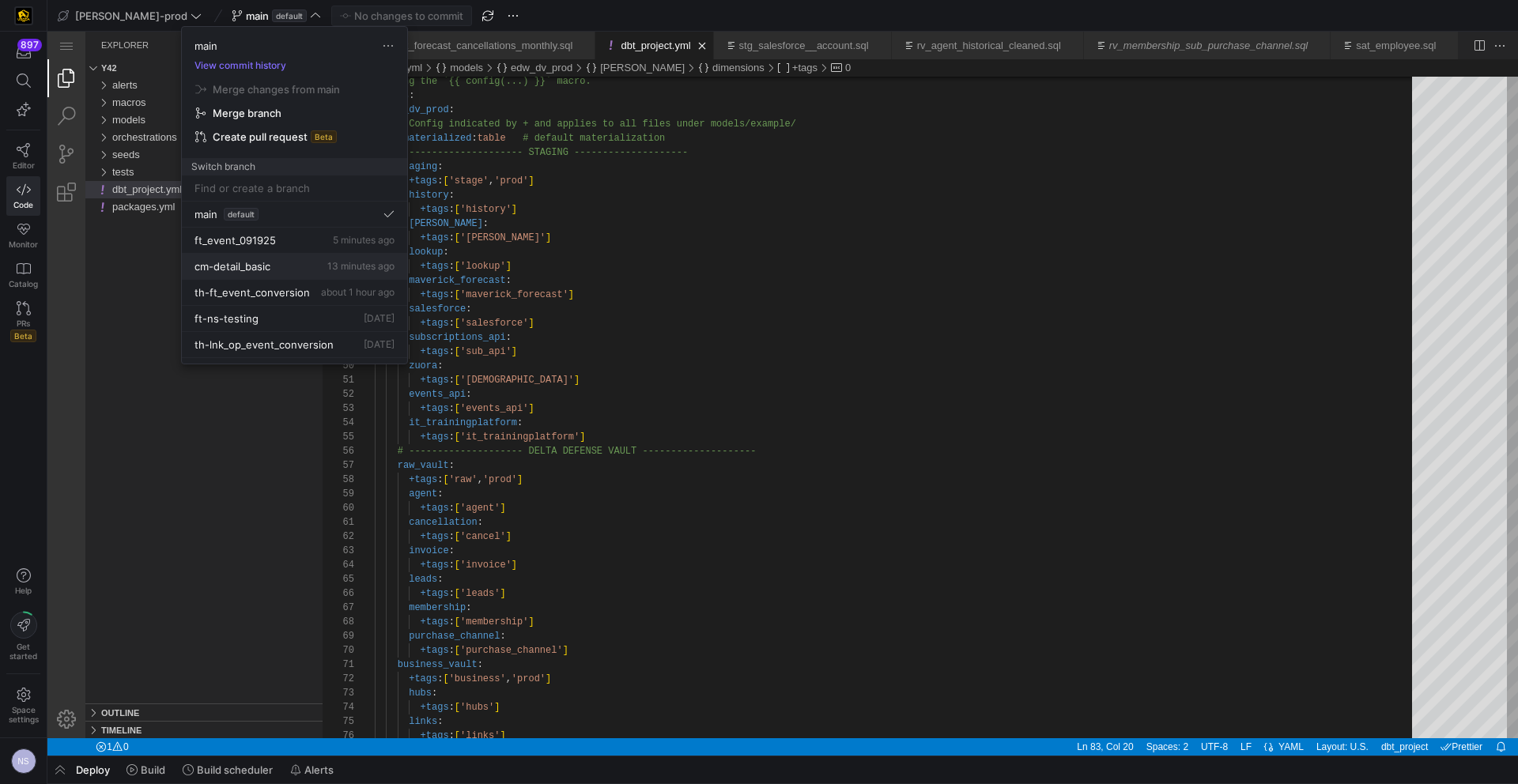
click at [282, 263] on div "cm-detail_basic 13 minutes ago" at bounding box center [294, 266] width 200 height 13
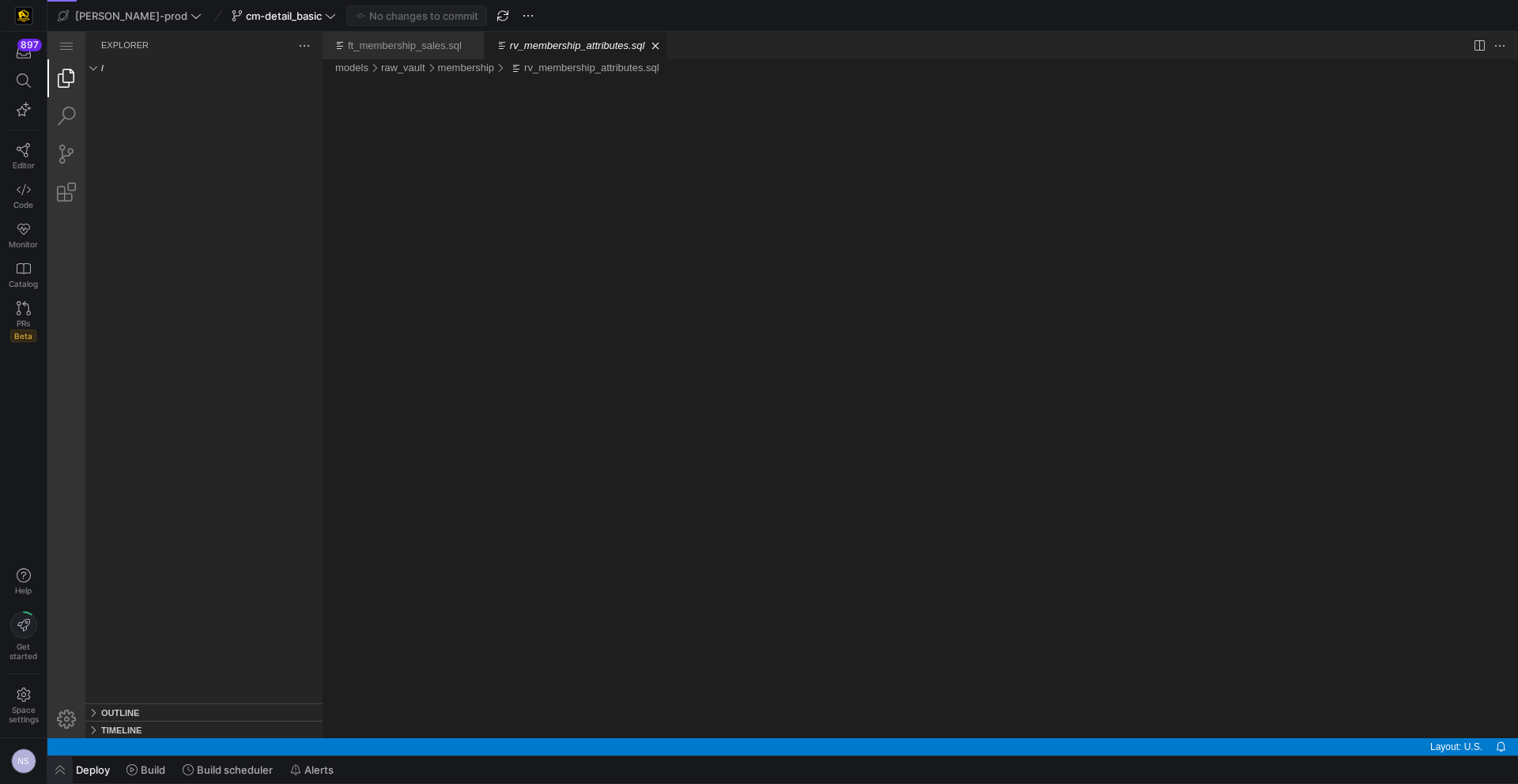
click at [61, 770] on span "button" at bounding box center [60, 770] width 25 height 27
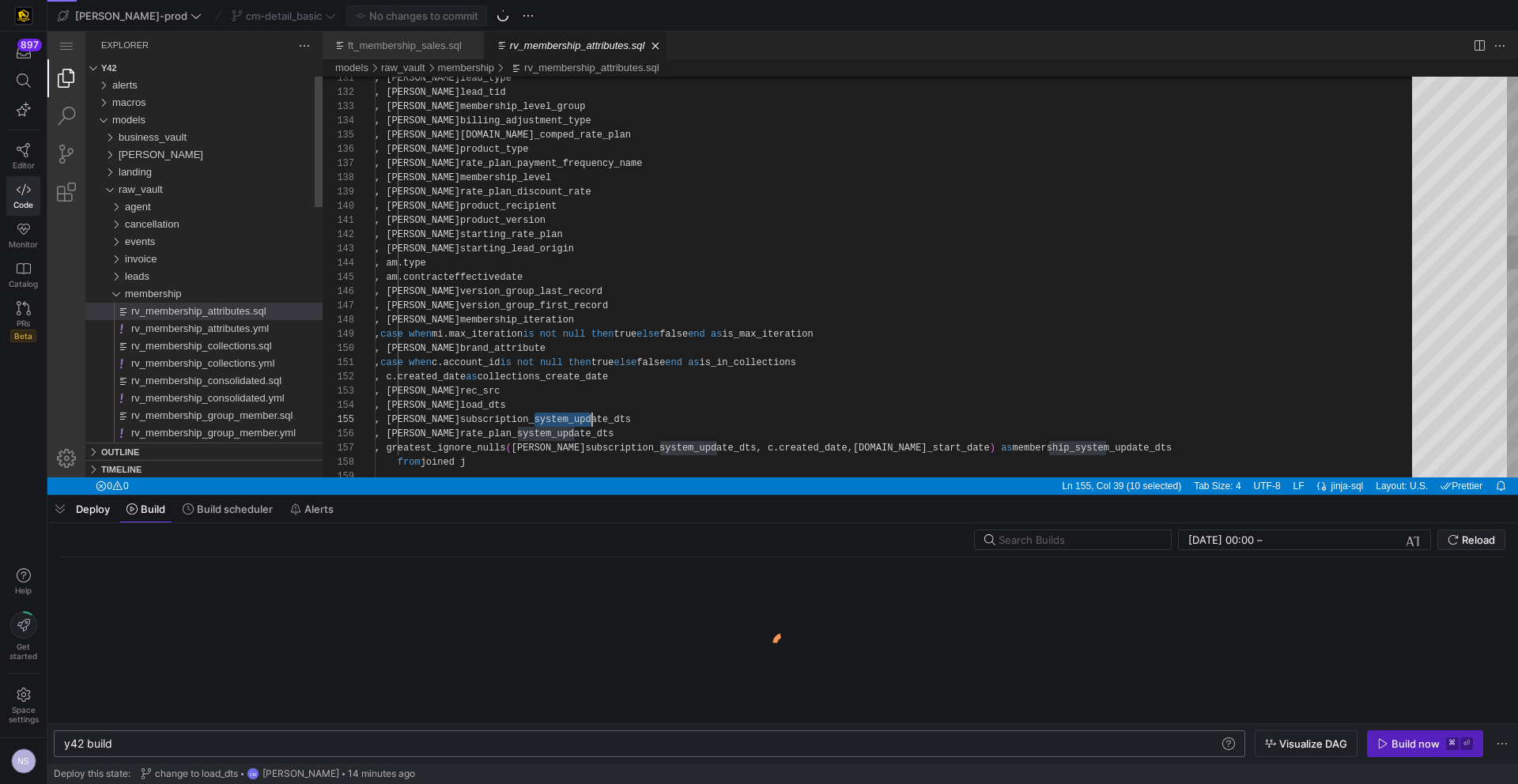
scroll to position [0, 48]
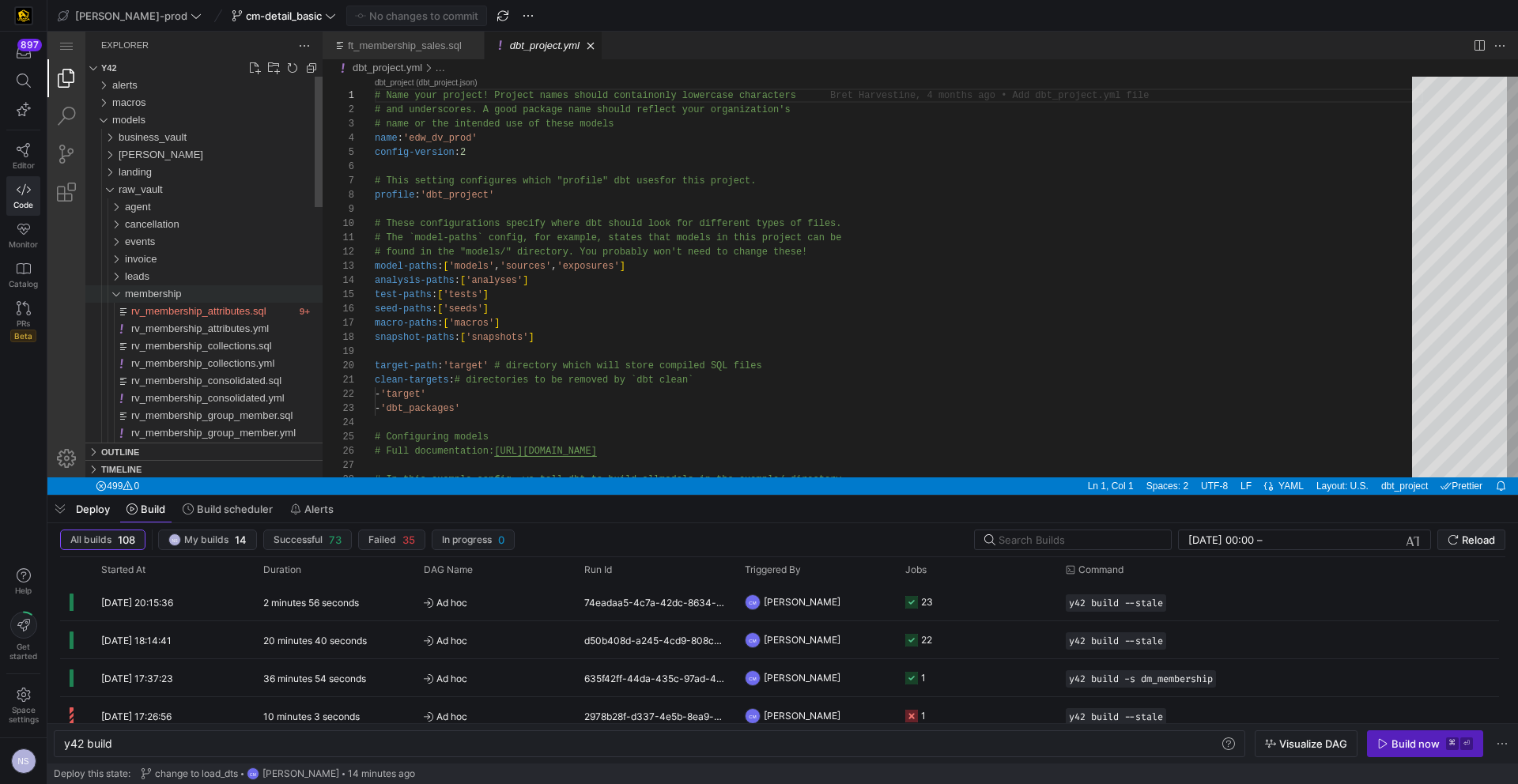
click at [169, 293] on span "membership" at bounding box center [154, 293] width 57 height 12
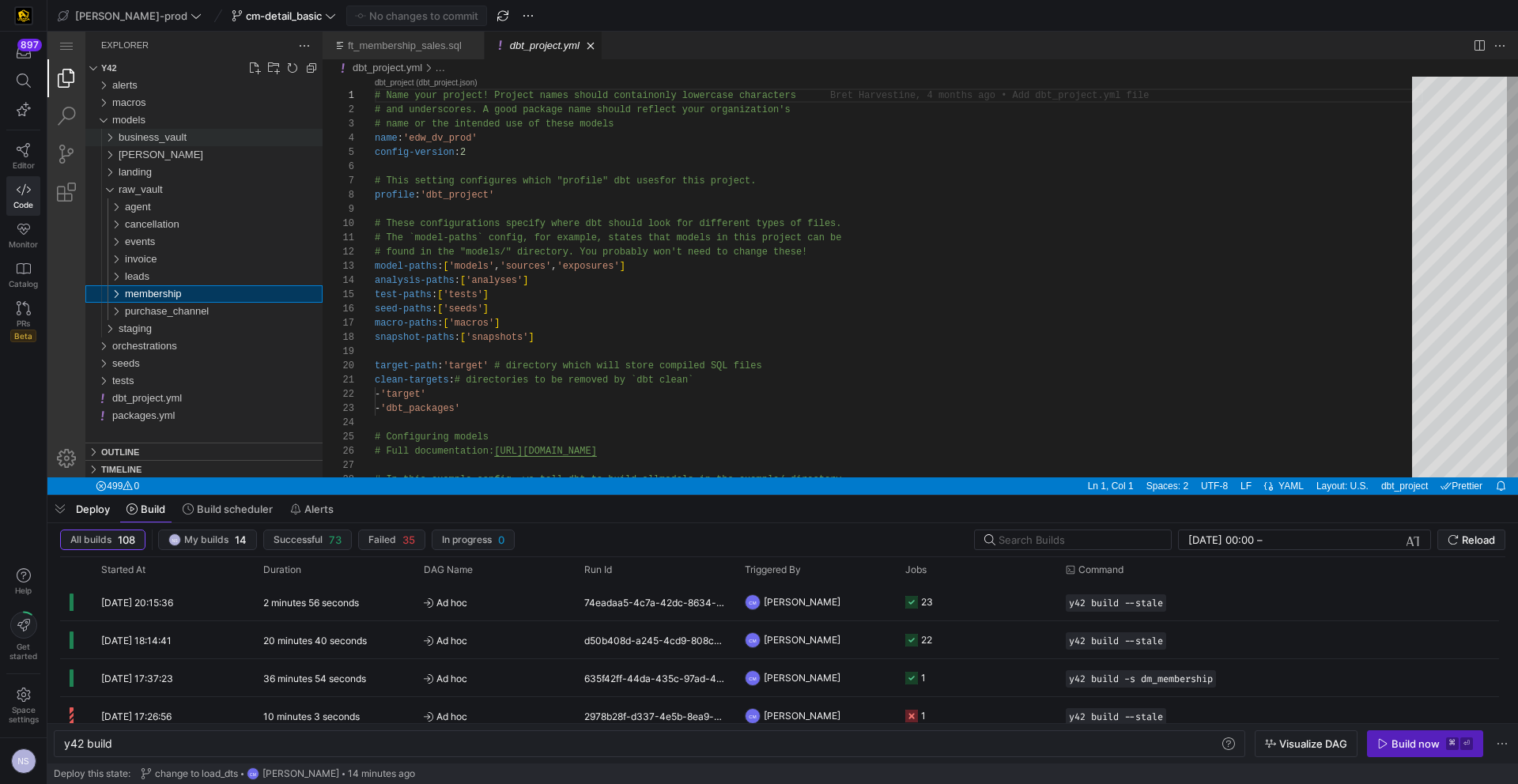
click at [167, 143] on span "business_vault" at bounding box center [153, 137] width 68 height 12
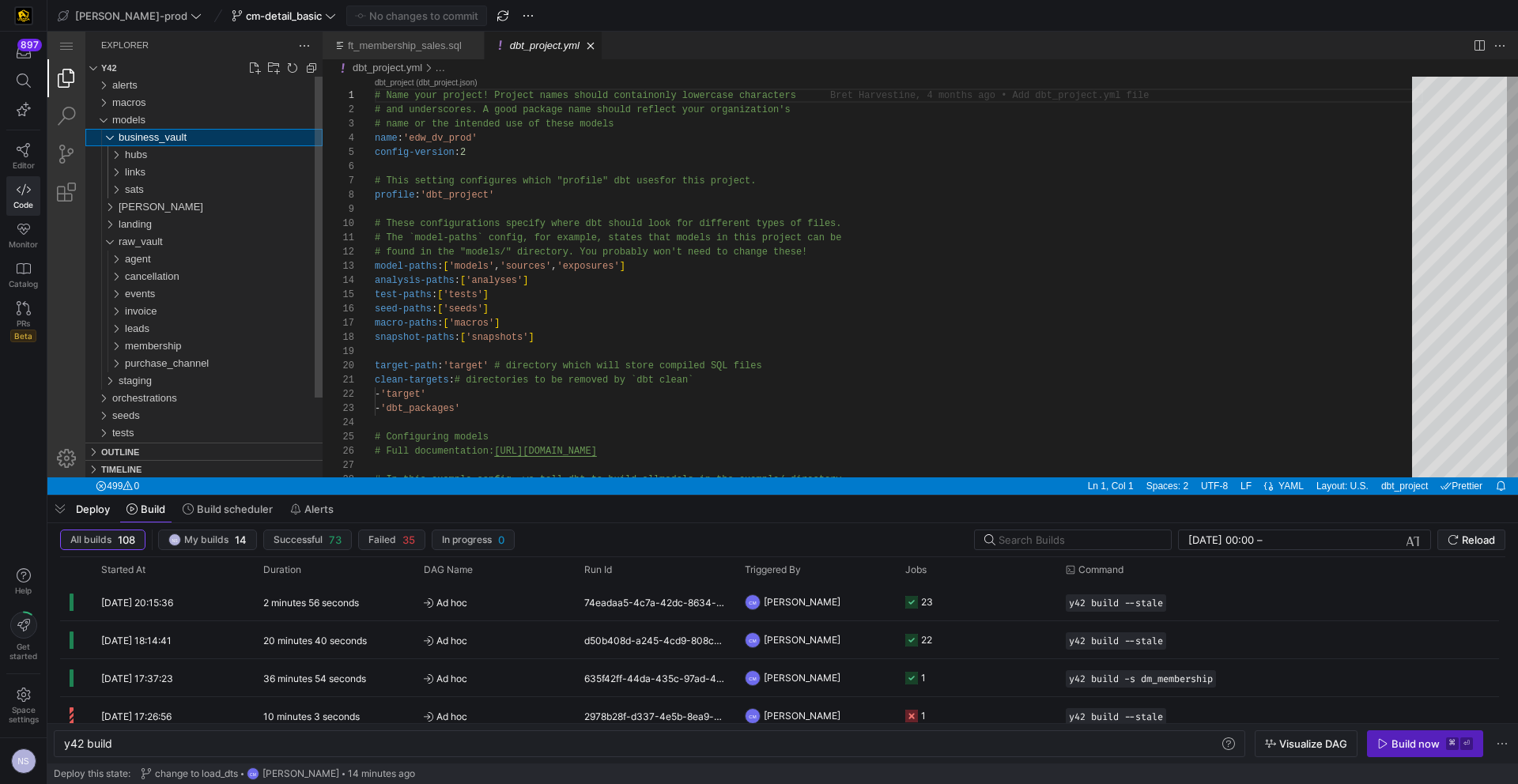
click at [169, 132] on span "business_vault" at bounding box center [153, 137] width 68 height 12
click at [156, 155] on div "[PERSON_NAME]" at bounding box center [220, 155] width 204 height 17
click at [165, 166] on span "dimensions" at bounding box center [151, 170] width 52 height 12
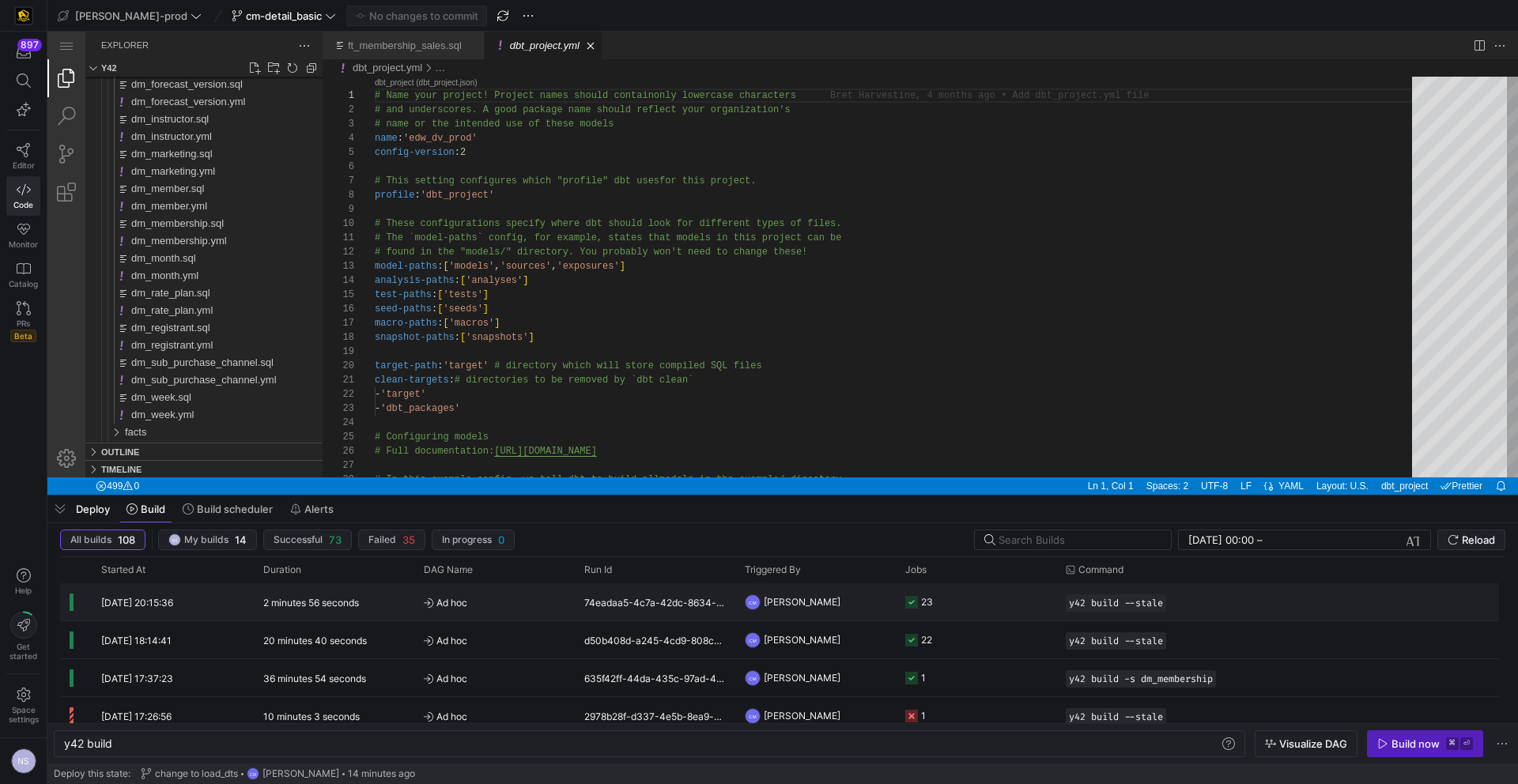
click at [991, 601] on y42-job-status-cell-renderer "23" at bounding box center [976, 602] width 141 height 36
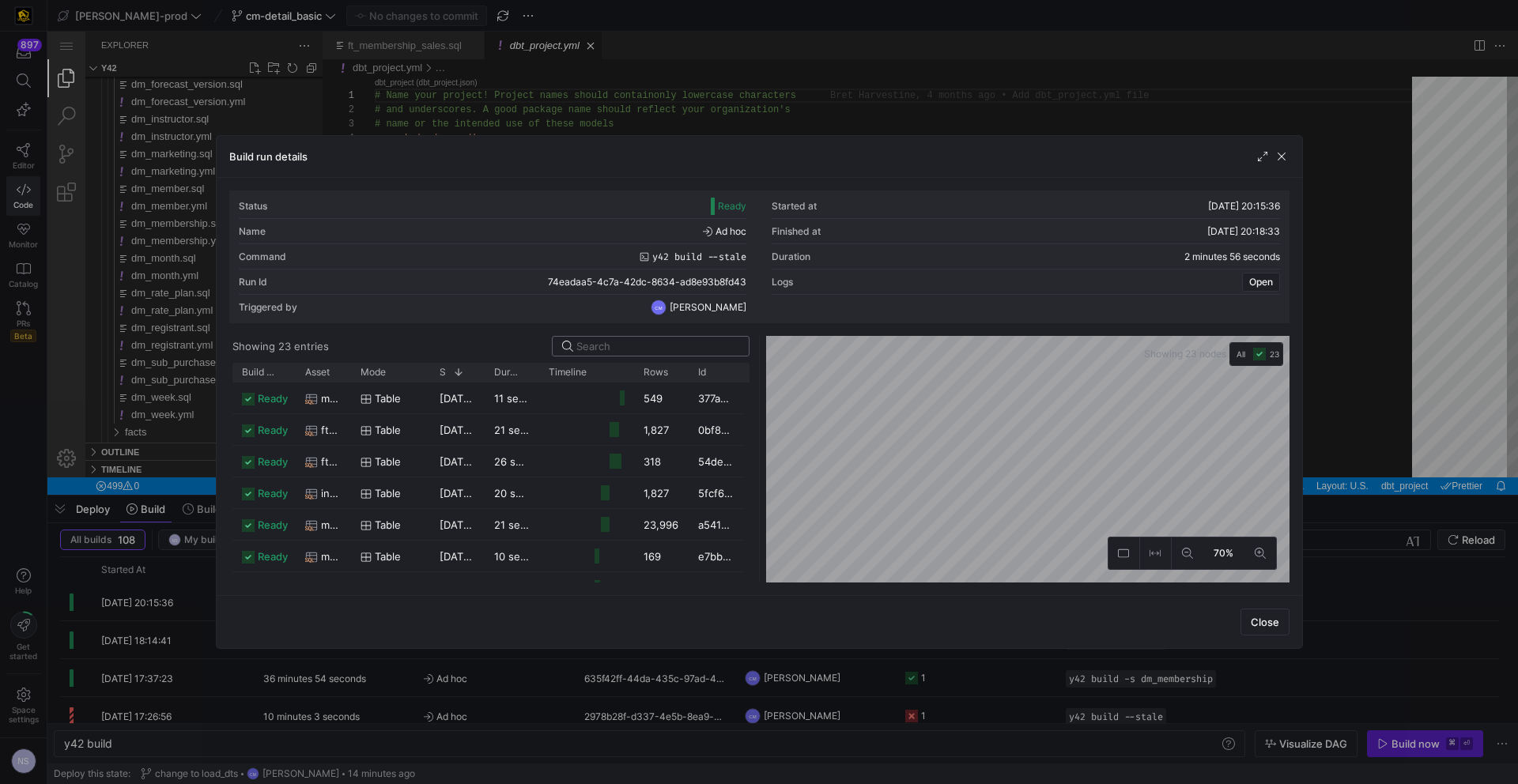
click at [604, 346] on input at bounding box center [657, 346] width 163 height 13
type input "e"
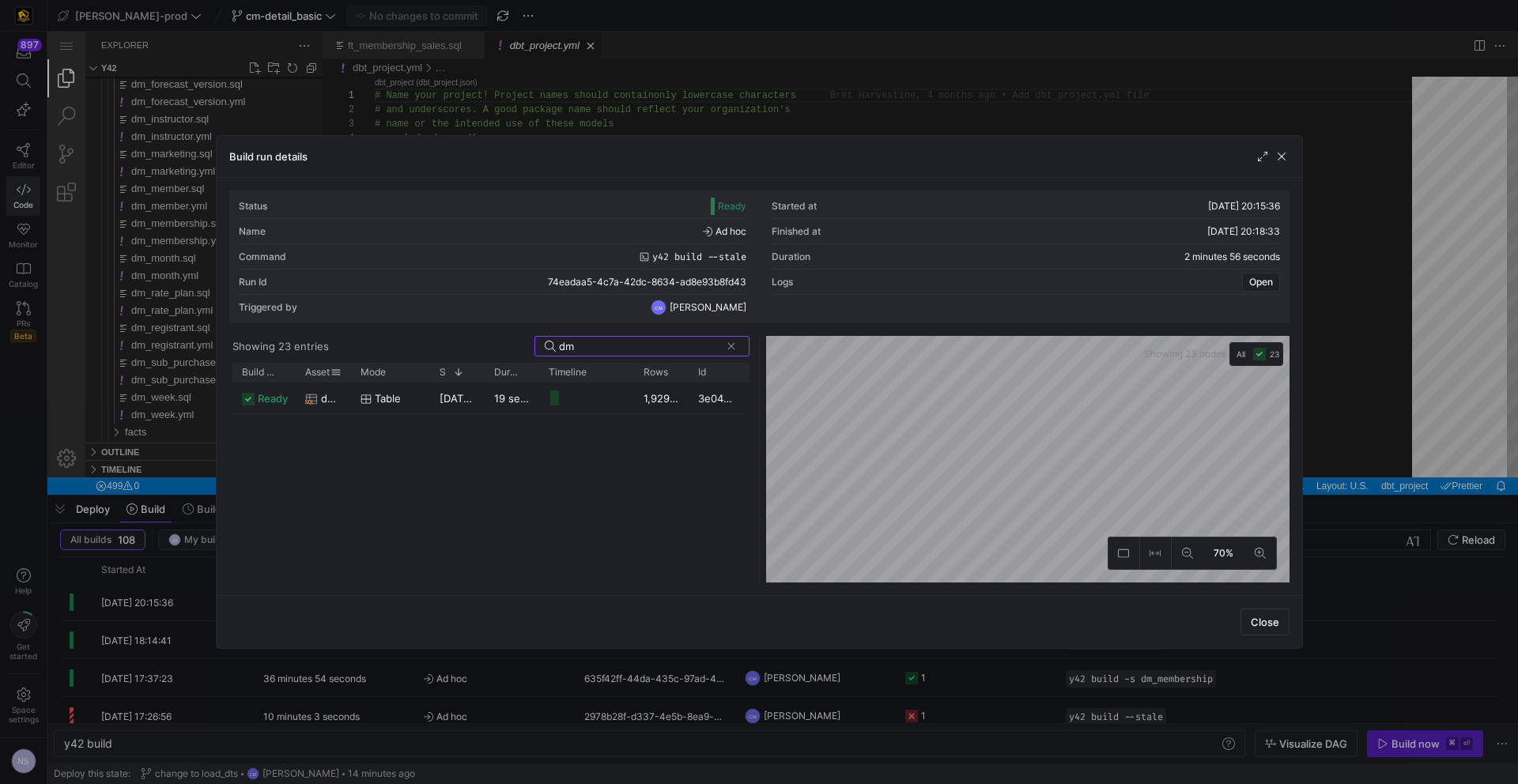
type input "dm"
drag, startPoint x: 347, startPoint y: 372, endPoint x: 417, endPoint y: 377, distance: 70.2
click at [418, 377] on div at bounding box center [421, 373] width 6 height 19
click at [390, 403] on span "dm_membership" at bounding box center [362, 399] width 82 height 31
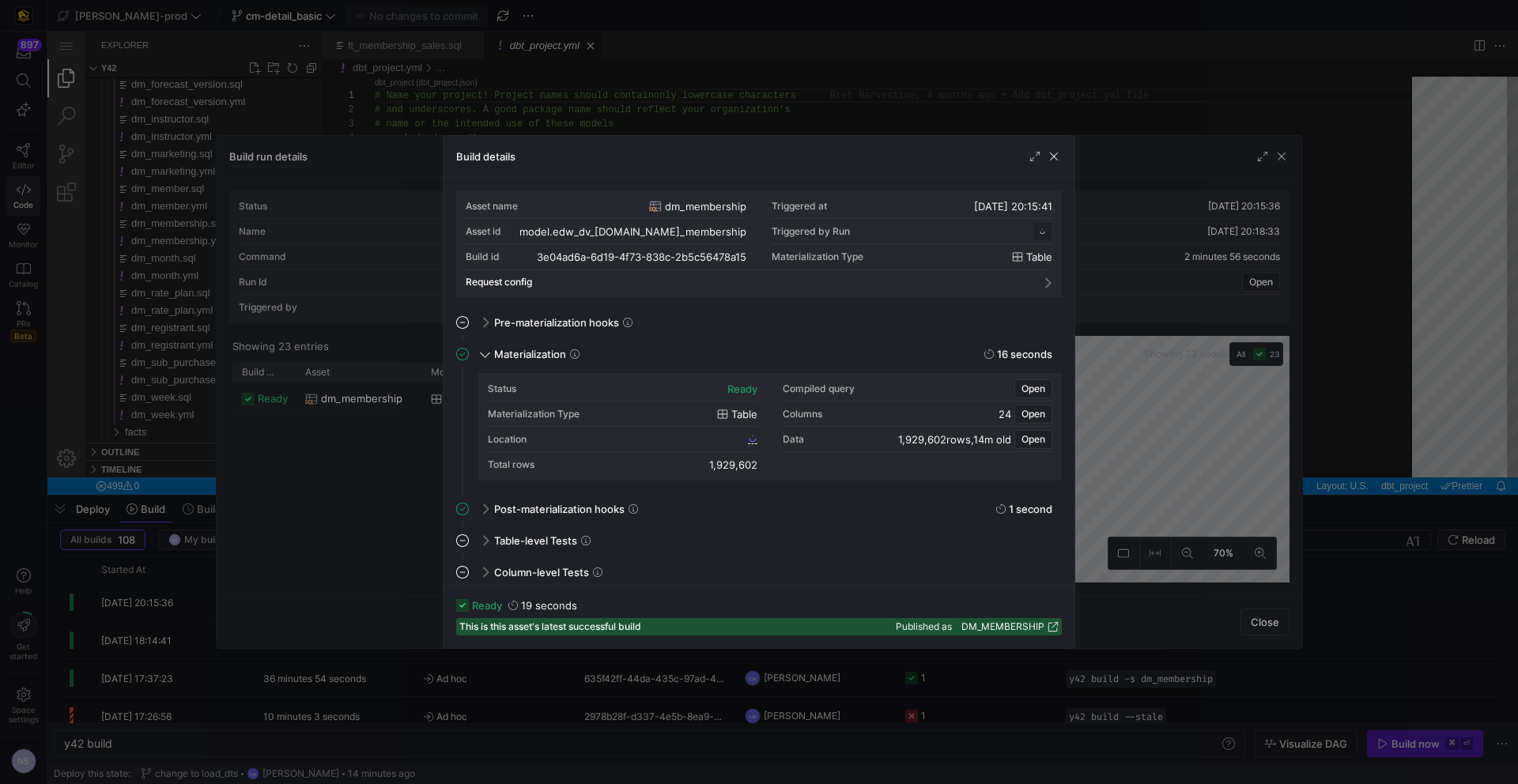
scroll to position [142, 0]
click at [1033, 392] on span "Open" at bounding box center [1033, 389] width 24 height 11
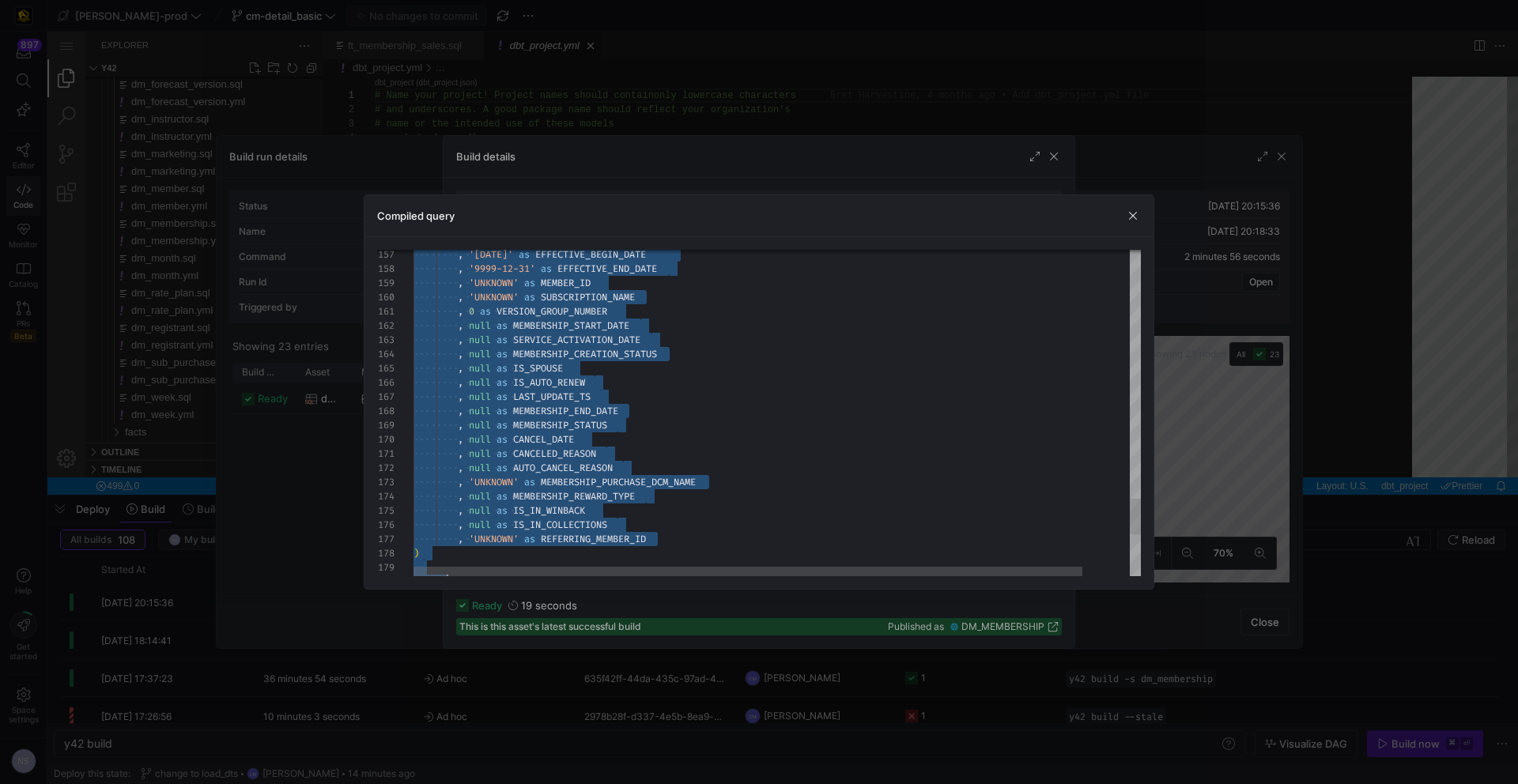
scroll to position [29, 63]
type textarea "CREATE TABLE "3e04ad6a_6d19_4f73_838c_2b5c56478a15" AS with hub_membership as (…"
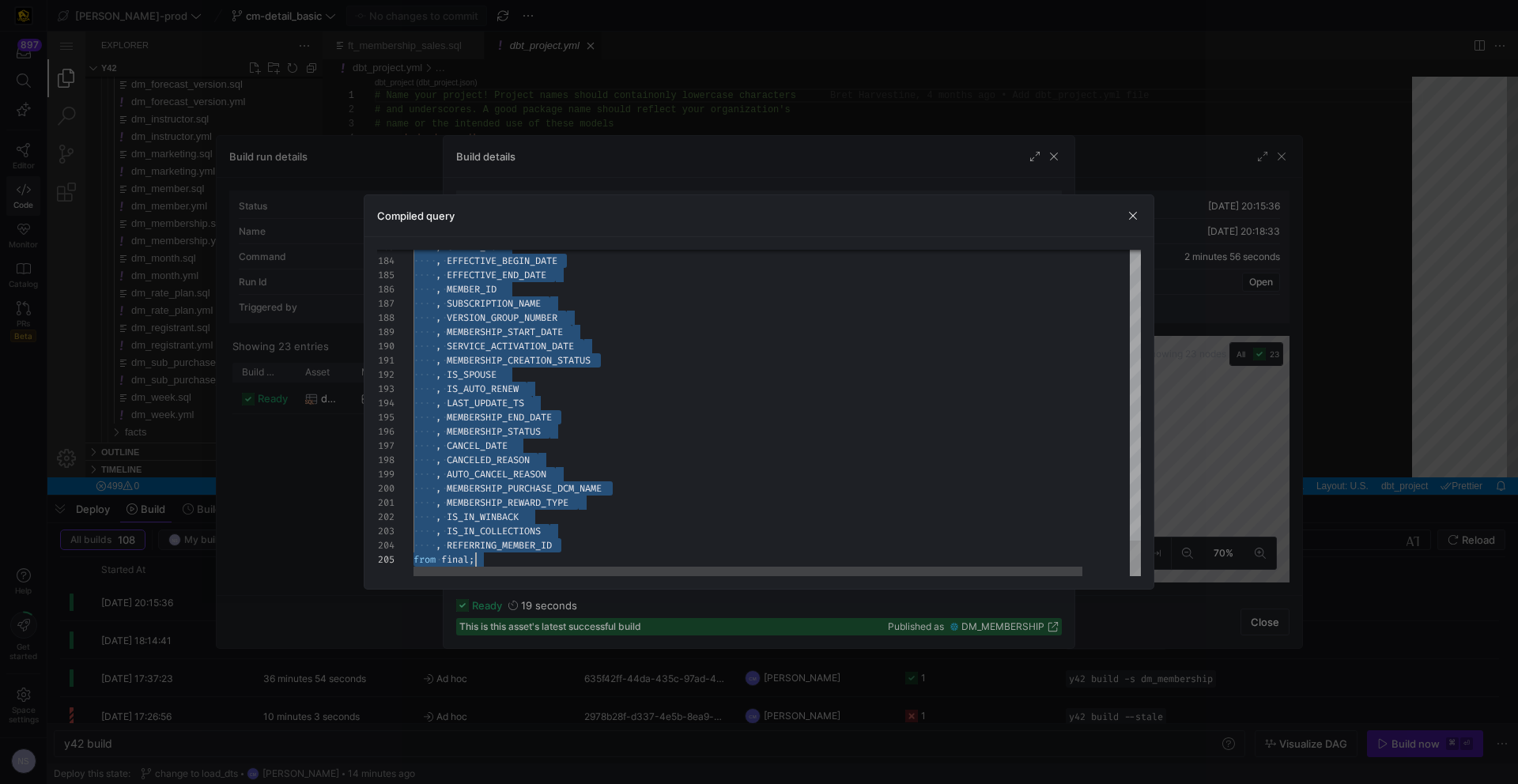
drag, startPoint x: 414, startPoint y: 300, endPoint x: 646, endPoint y: 759, distance: 514.3
drag, startPoint x: 748, startPoint y: 108, endPoint x: 695, endPoint y: 82, distance: 59.0
click at [748, 108] on div at bounding box center [759, 392] width 1518 height 784
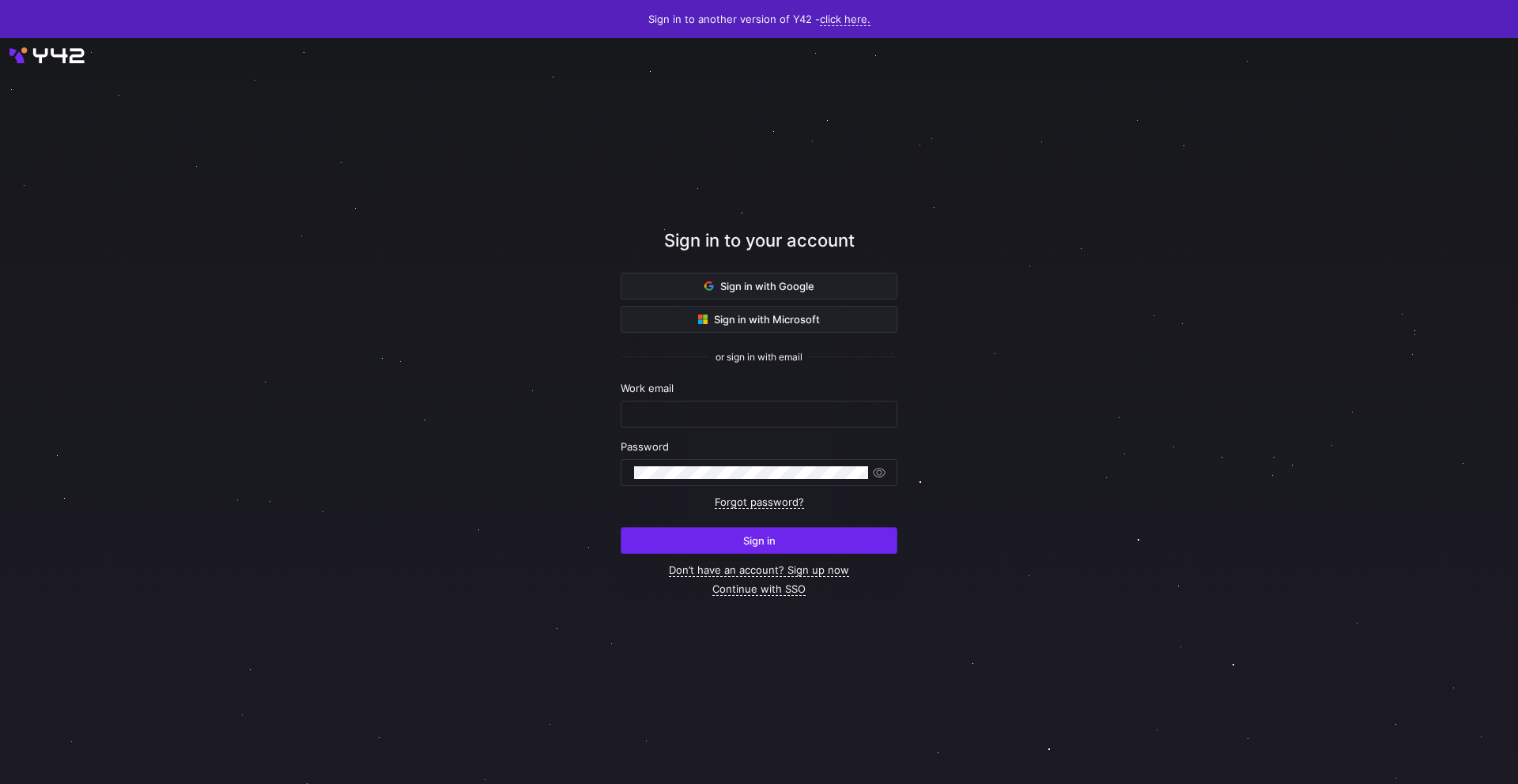
type input "[EMAIL_ADDRESS][PERSON_NAME][DOMAIN_NAME]"
click at [777, 540] on span "submit" at bounding box center [759, 541] width 275 height 25
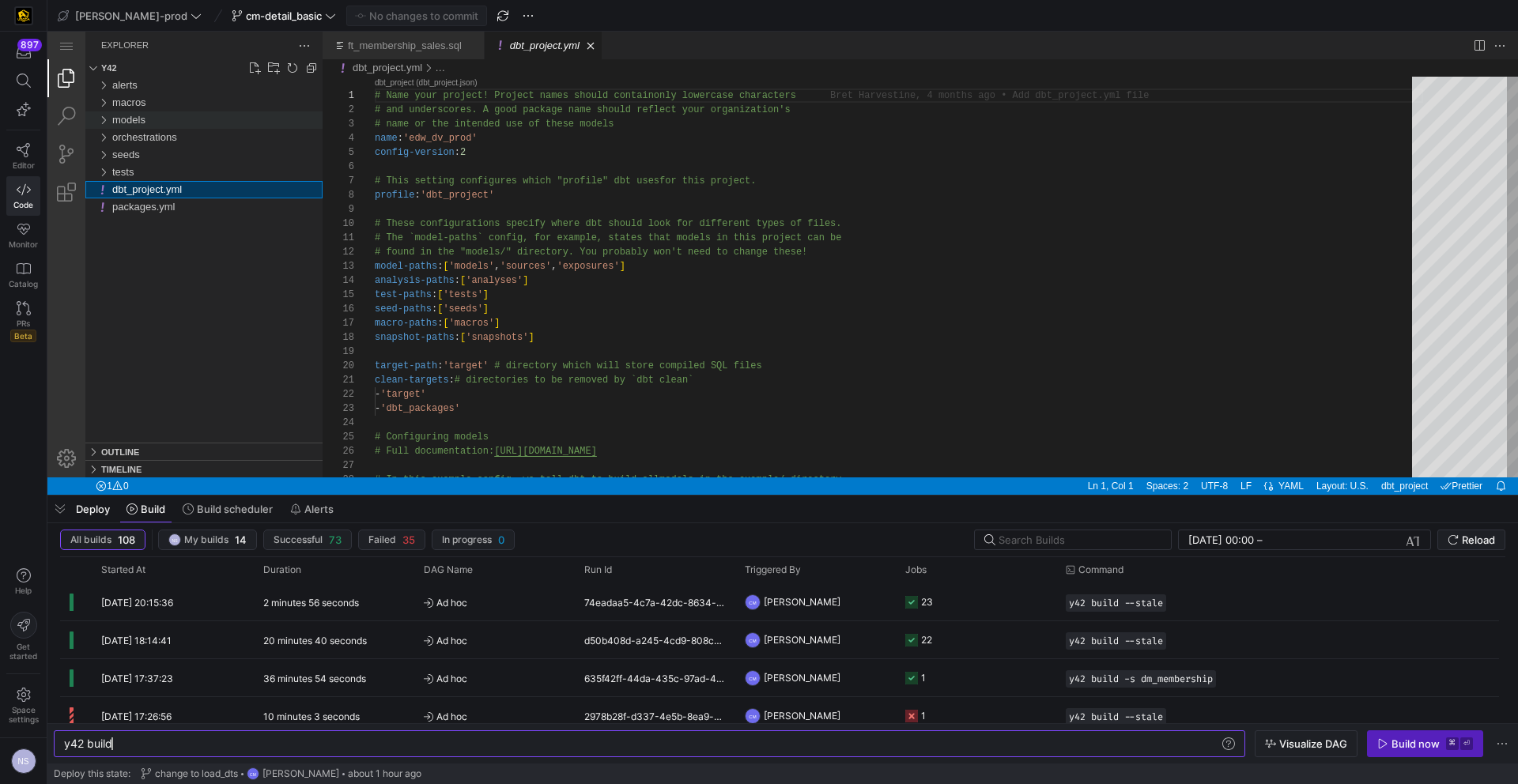
click at [157, 127] on div "models" at bounding box center [217, 120] width 210 height 17
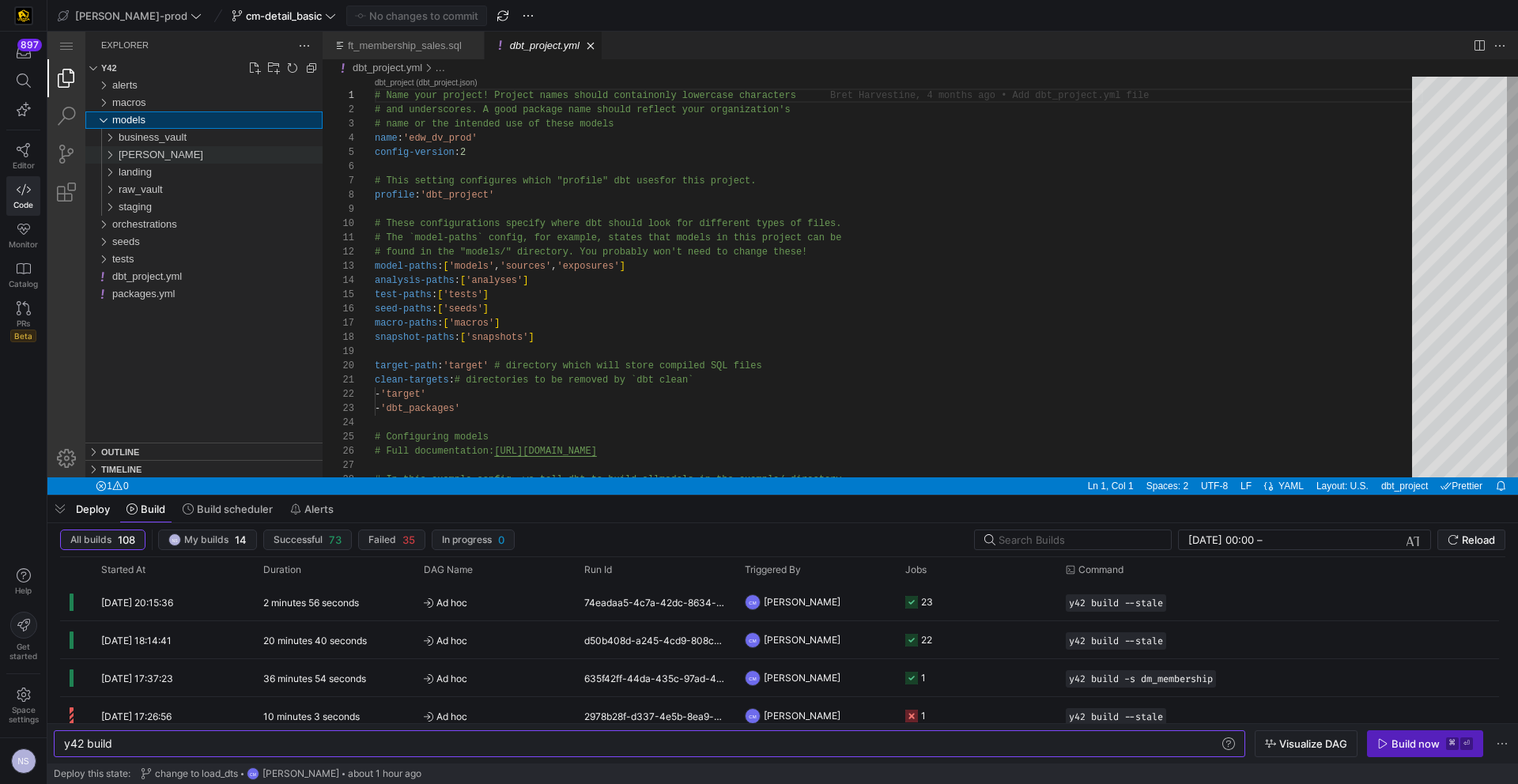
click at [158, 152] on div "edw" at bounding box center [220, 155] width 204 height 17
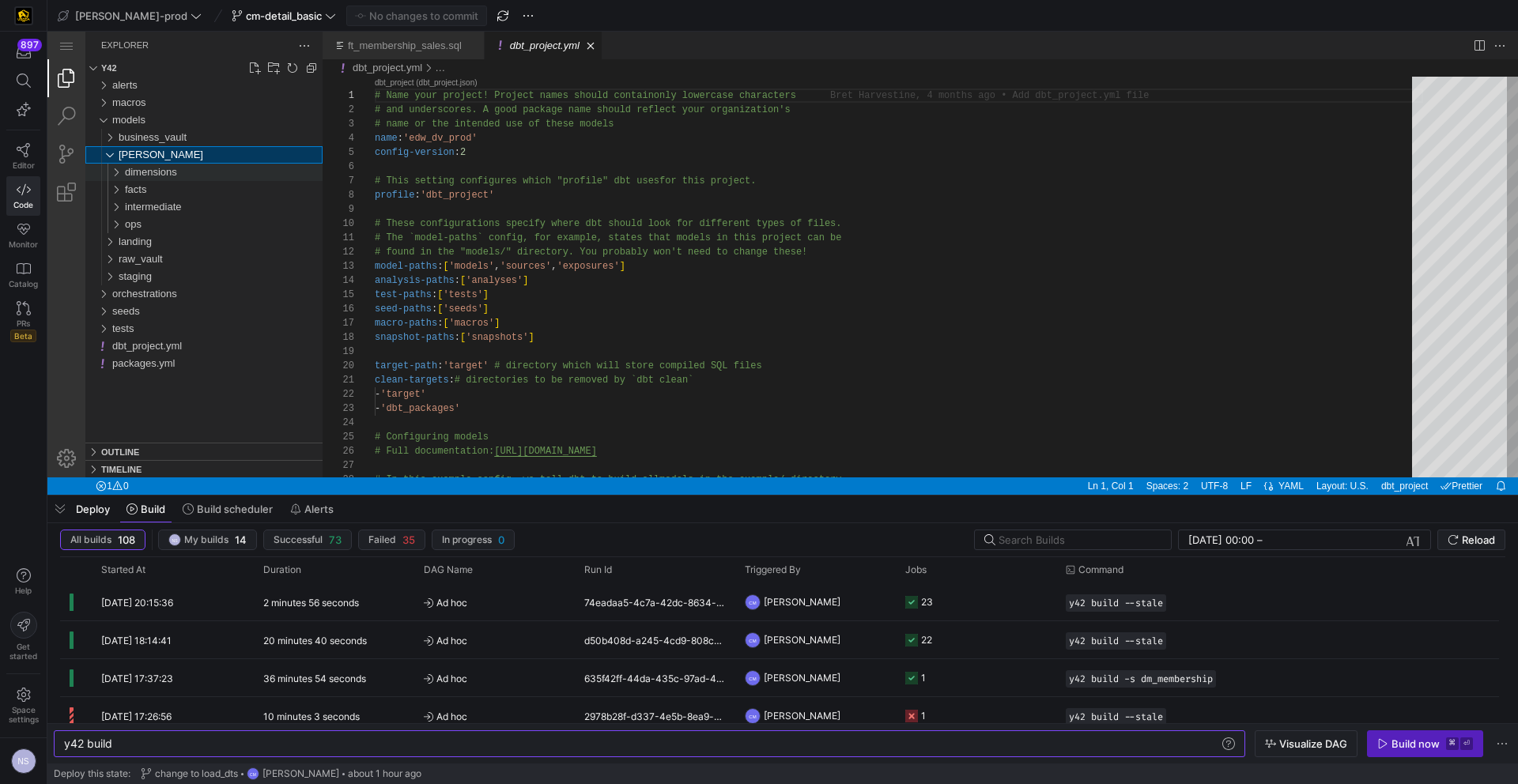
click at [151, 175] on span "dimensions" at bounding box center [151, 171] width 52 height 12
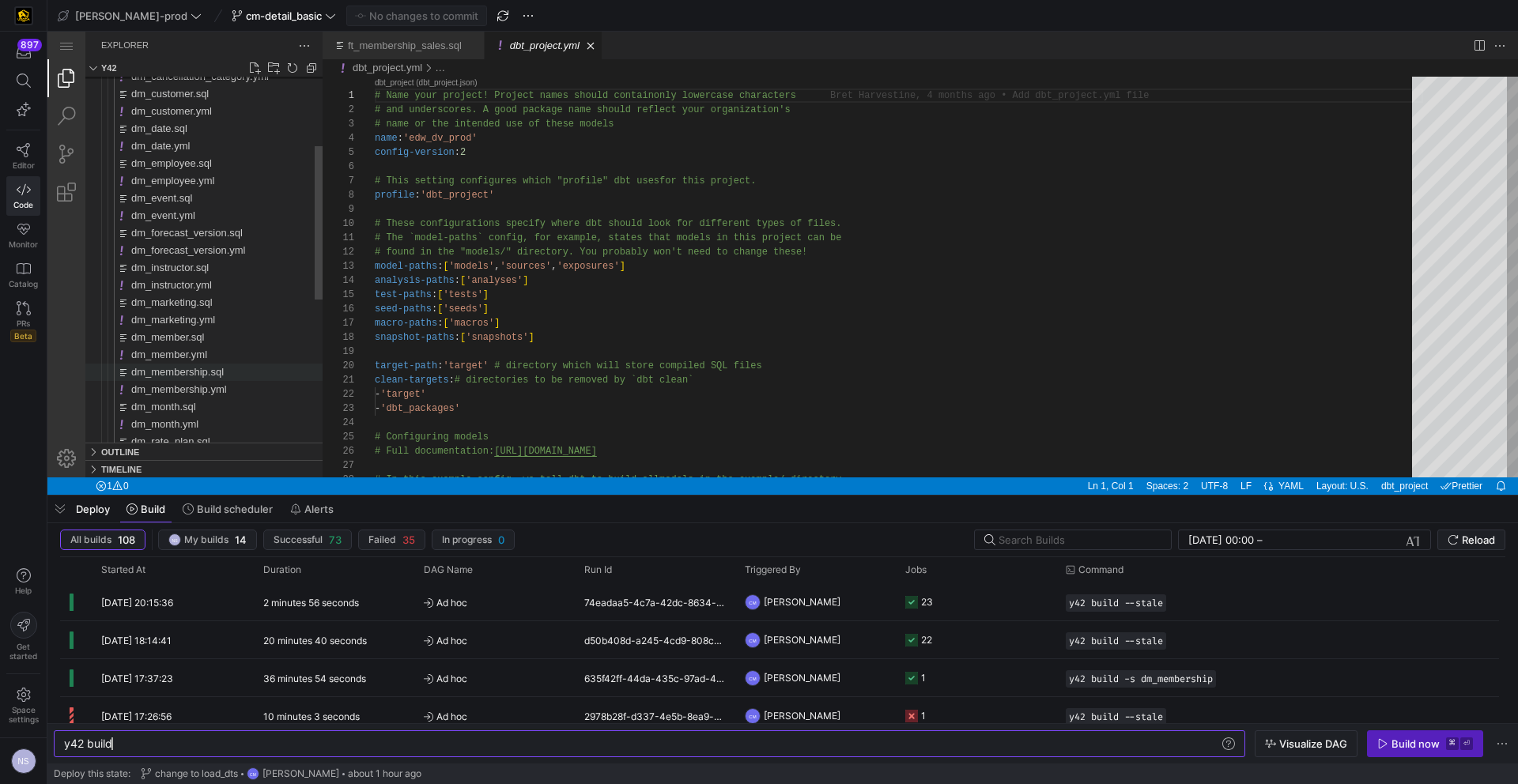
click at [197, 373] on span "dm_membership.sql" at bounding box center [178, 372] width 93 height 12
type textarea "y42 build -s dm_membership"
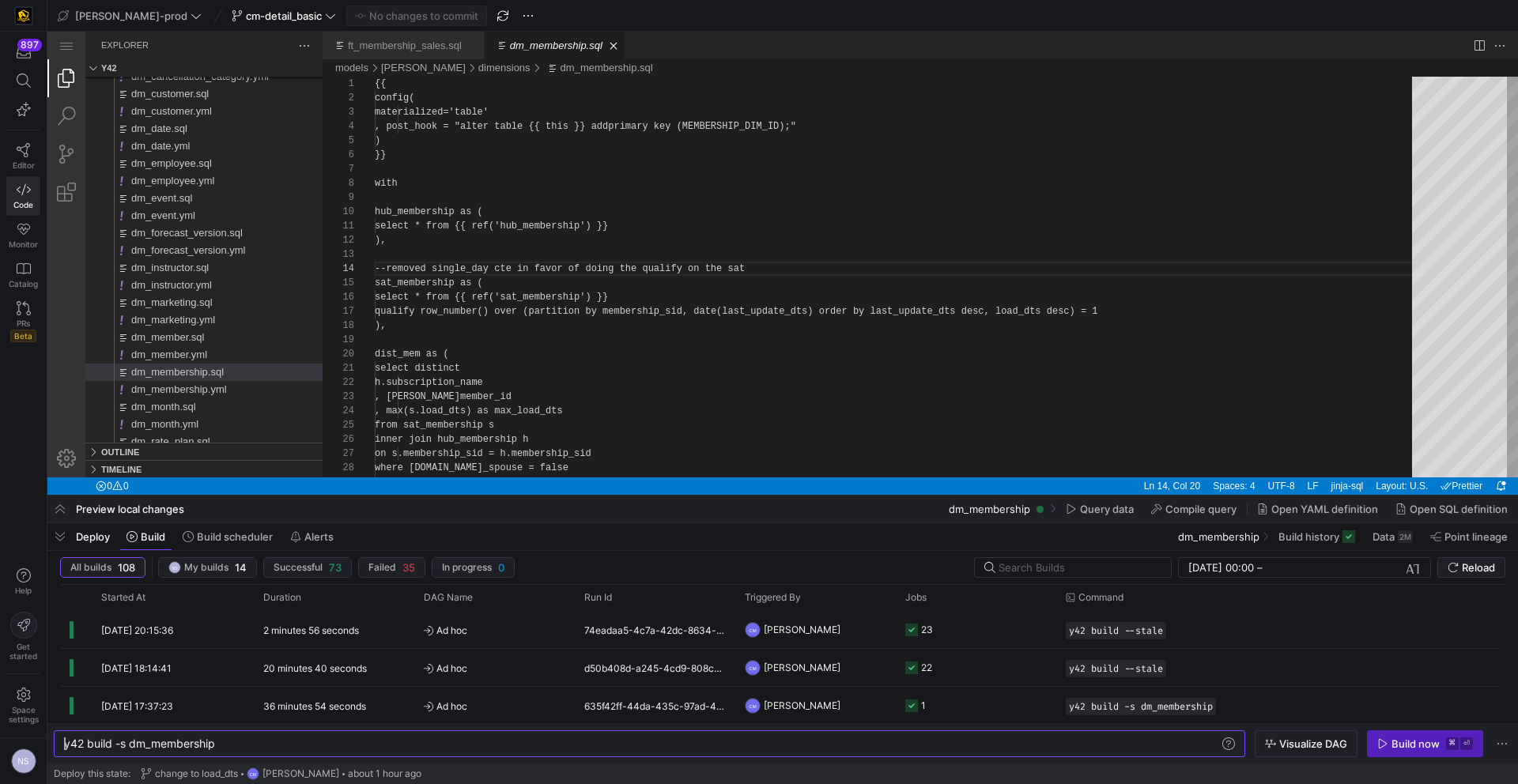
scroll to position [142, 109]
